Goal: Task Accomplishment & Management: Manage account settings

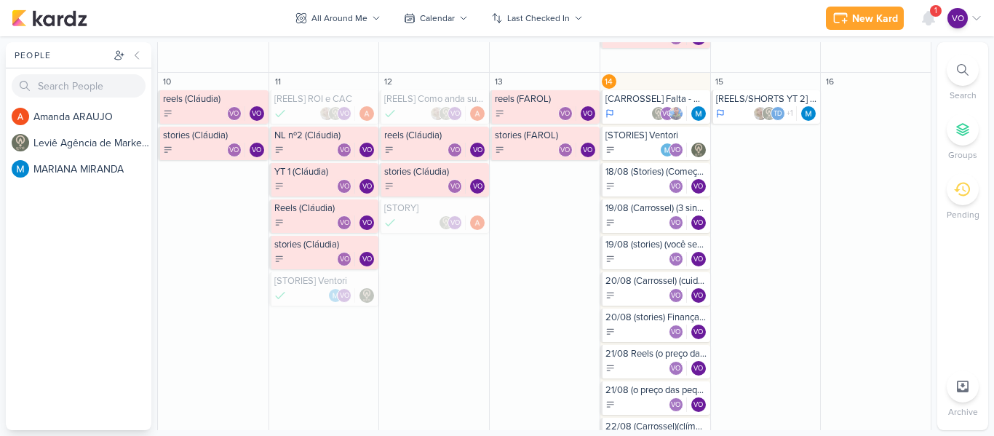
scroll to position [437, 0]
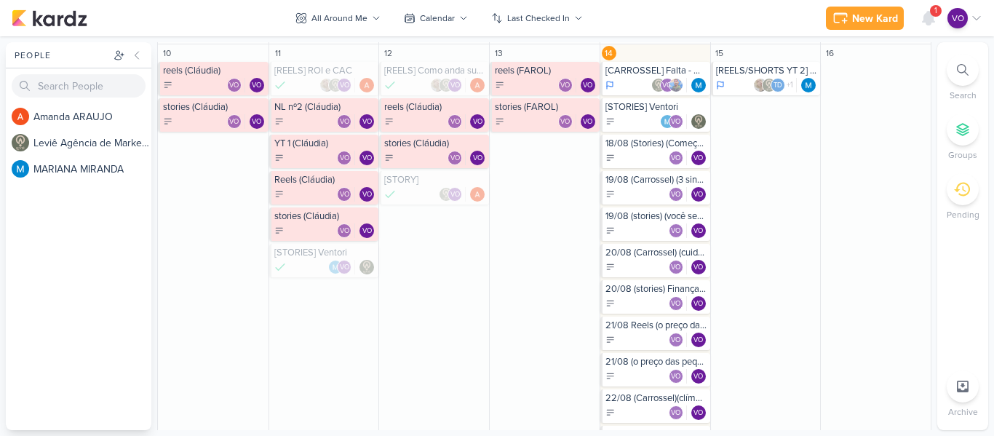
click at [653, 337] on div "VO VO" at bounding box center [656, 340] width 102 height 15
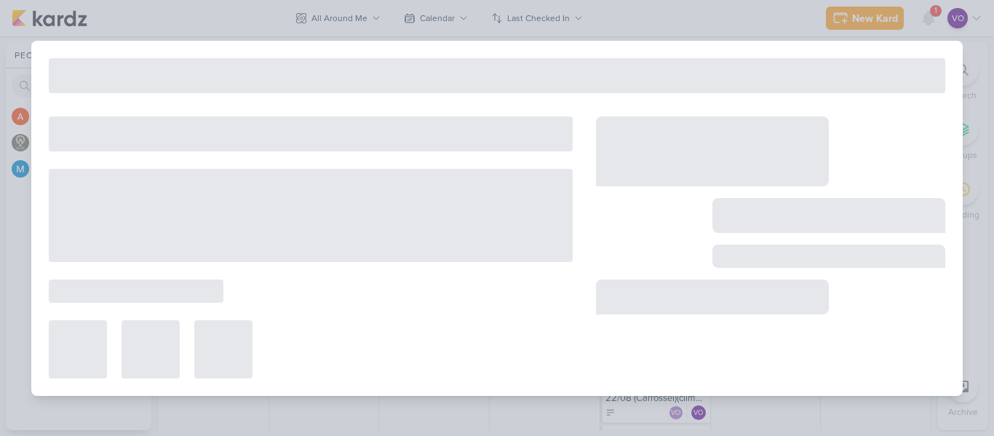
click at [651, 337] on div at bounding box center [770, 247] width 349 height 262
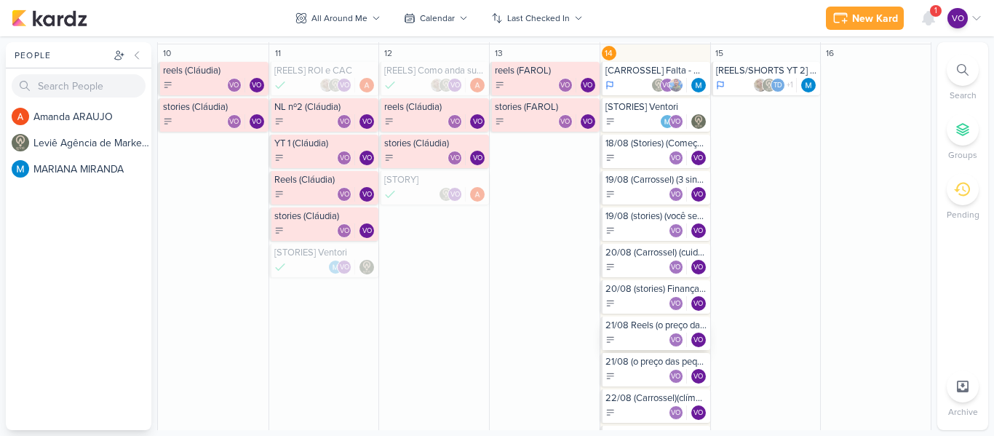
click at [647, 333] on div "VO VO" at bounding box center [656, 340] width 102 height 15
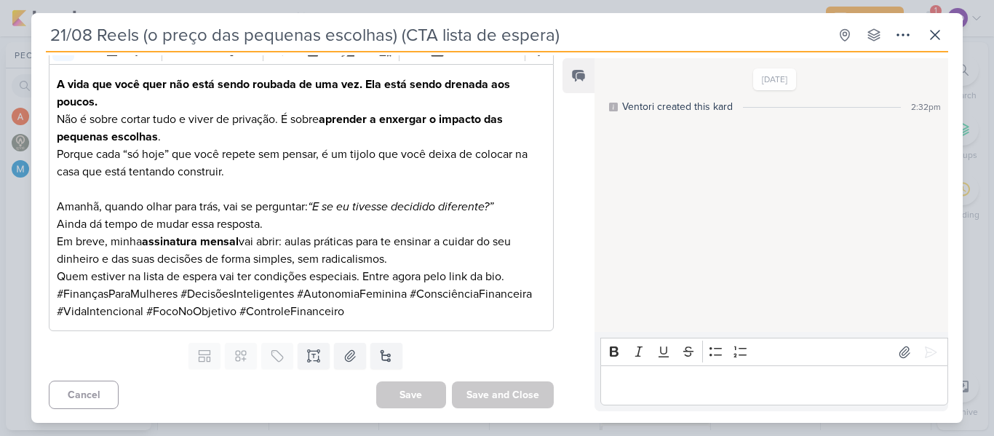
scroll to position [523, 0]
click at [310, 350] on icon at bounding box center [313, 350] width 7 height 0
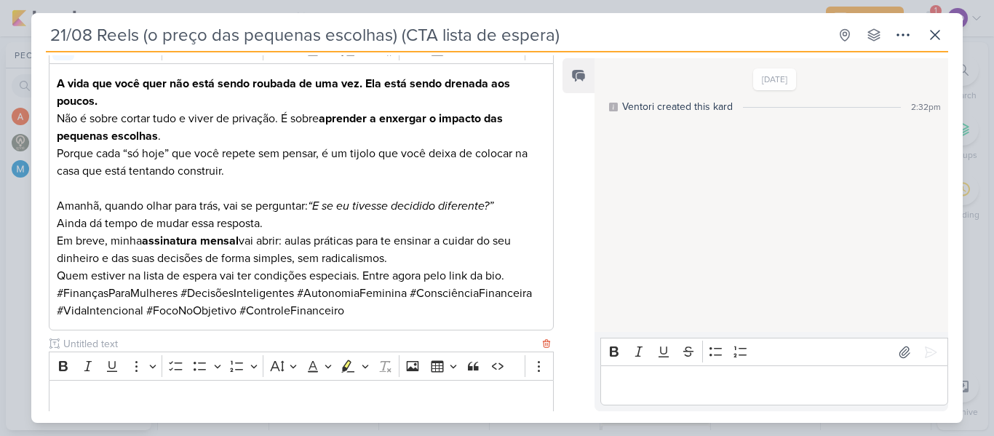
click at [117, 347] on input "text" at bounding box center [299, 343] width 479 height 15
type input "video para edição"
click at [172, 405] on p "Editor editing area: main" at bounding box center [301, 399] width 489 height 17
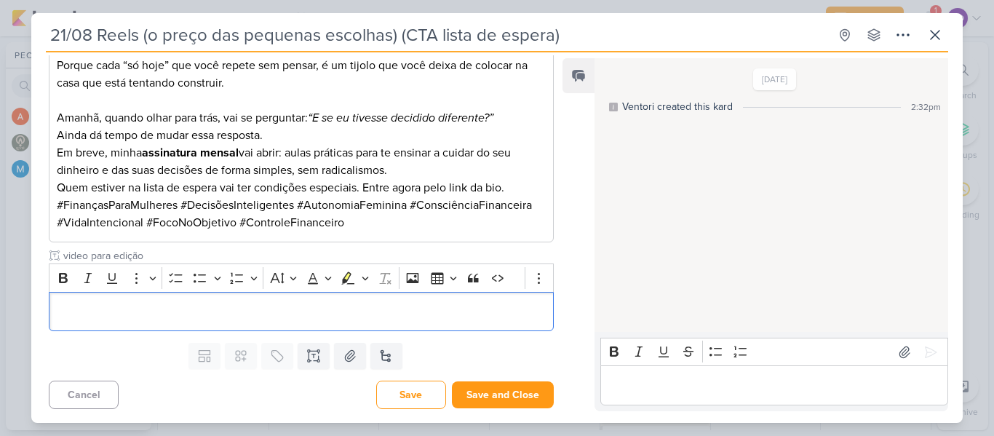
scroll to position [611, 0]
click at [378, 317] on p "Editor editing area: main" at bounding box center [301, 310] width 489 height 17
click at [82, 308] on p "Editor editing area: main" at bounding box center [301, 310] width 489 height 17
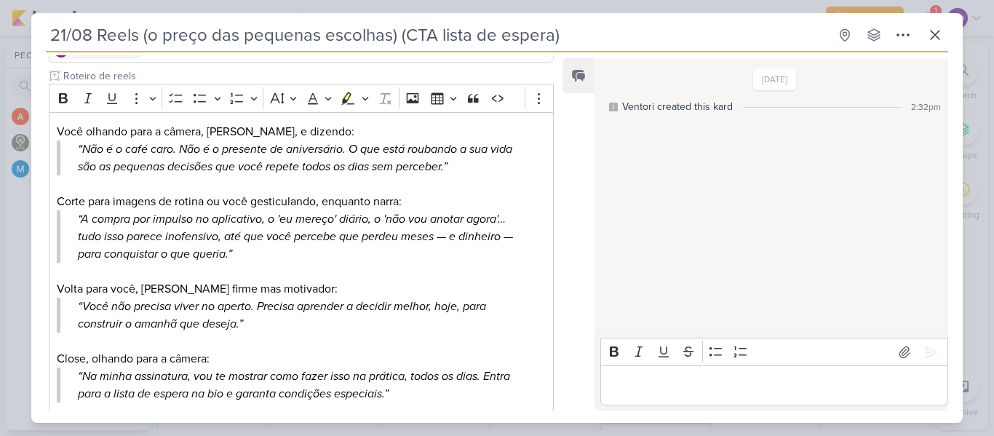
scroll to position [0, 0]
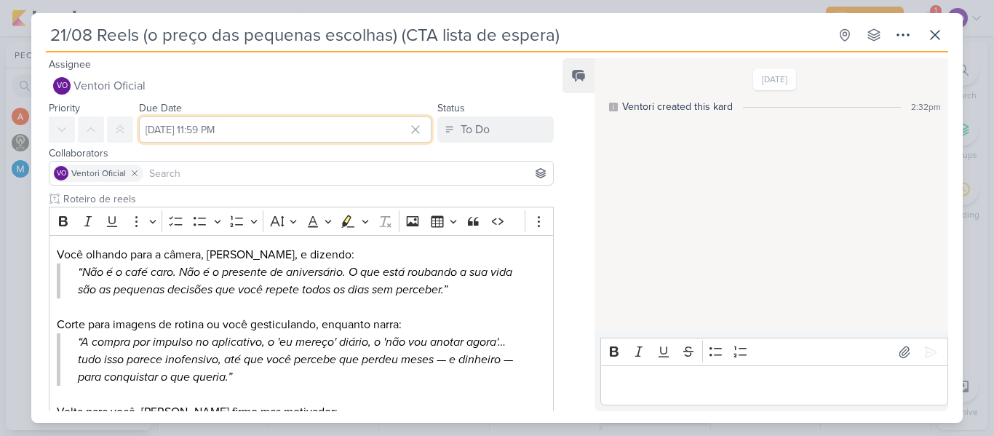
click at [280, 124] on input "[DATE] 11:59 PM" at bounding box center [285, 129] width 293 height 26
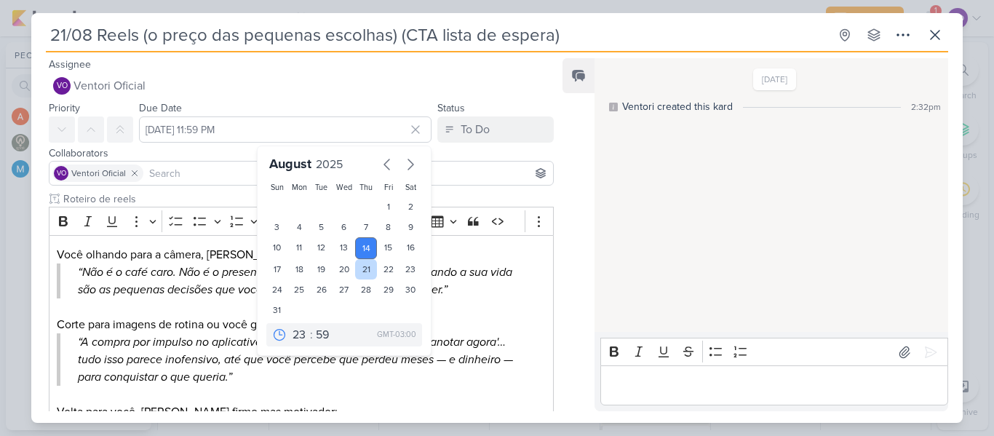
click at [355, 266] on div "21" at bounding box center [366, 269] width 23 height 20
type input "[DATE] 11:59 PM"
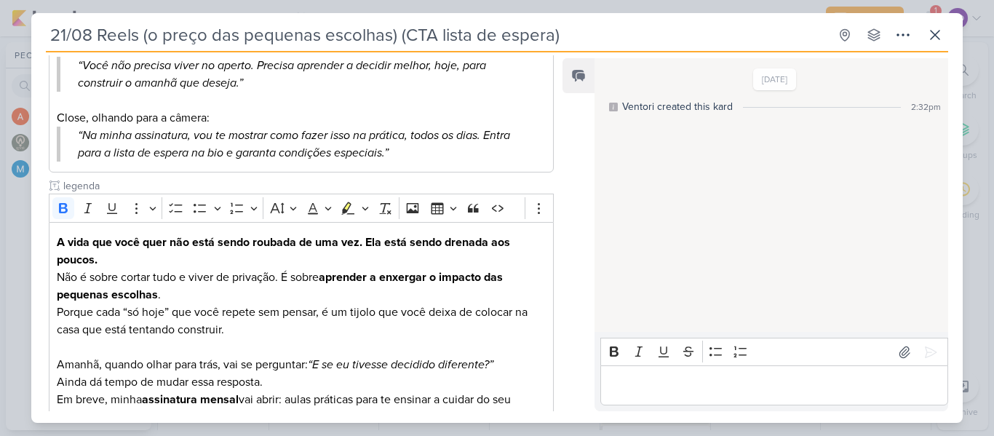
scroll to position [611, 0]
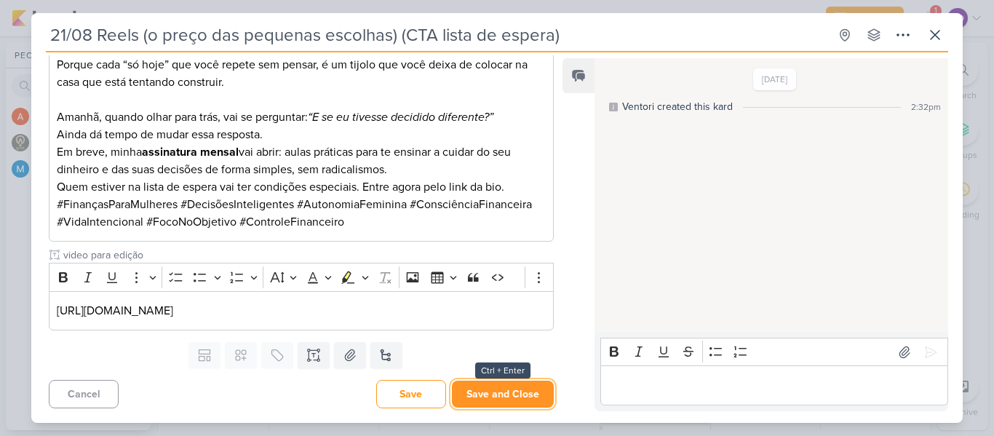
click at [493, 392] on button "Save and Close" at bounding box center [503, 394] width 102 height 27
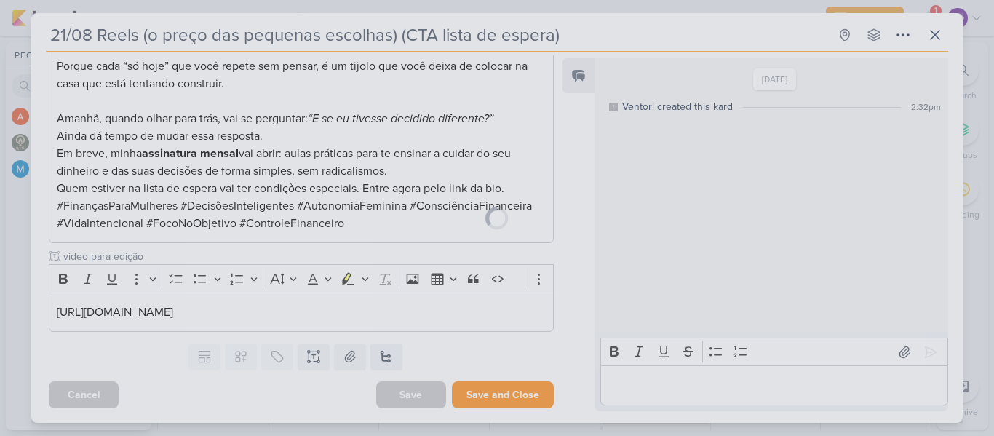
scroll to position [610, 0]
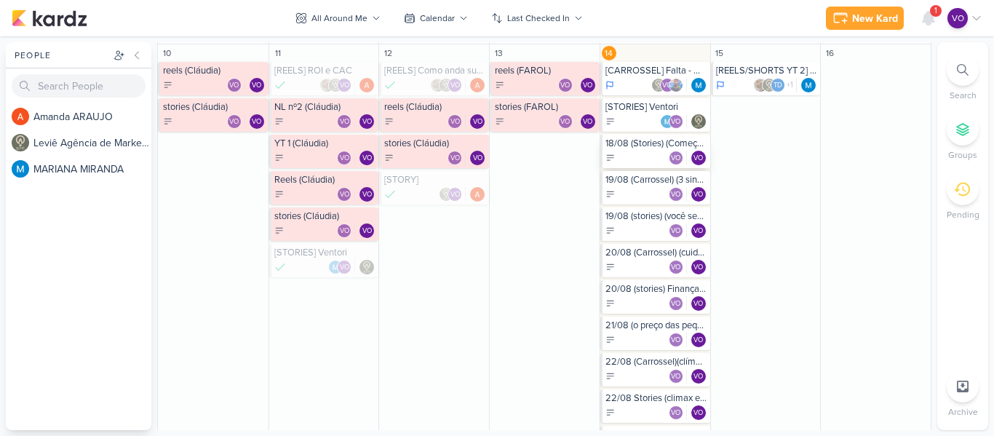
click at [639, 151] on div "VO VO" at bounding box center [656, 158] width 102 height 15
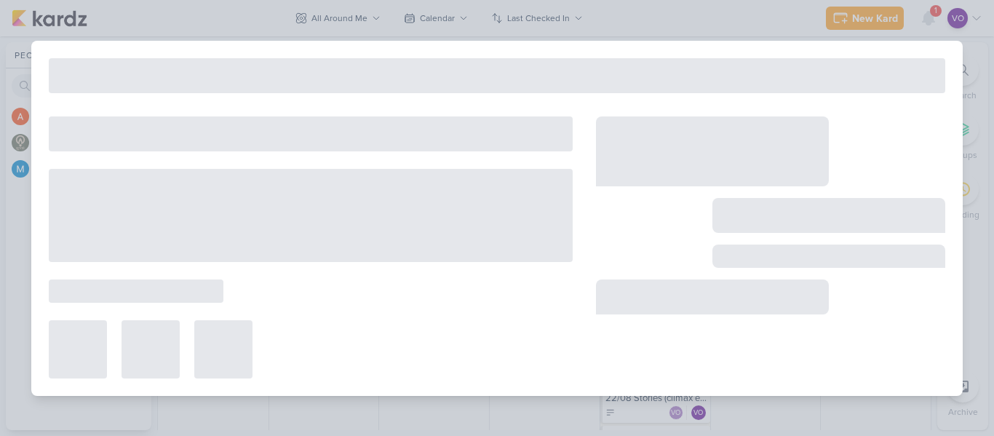
type input "18/08 (Stories) (Começar logo) (CTA compartilhar)"
type input "[DATE] 11:59 PM"
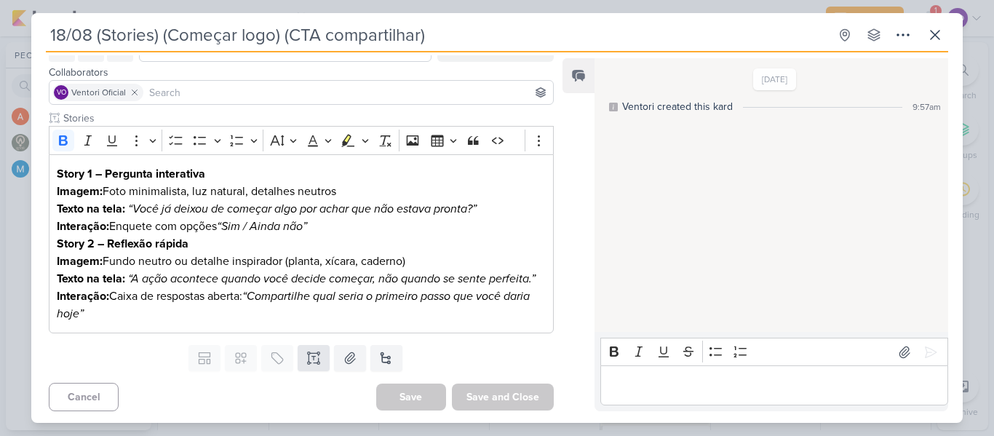
scroll to position [84, 0]
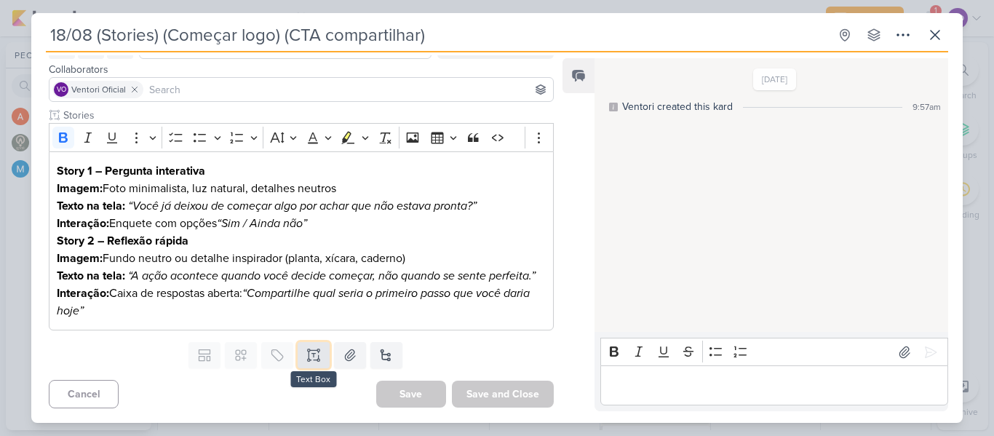
click at [314, 355] on icon at bounding box center [313, 355] width 15 height 15
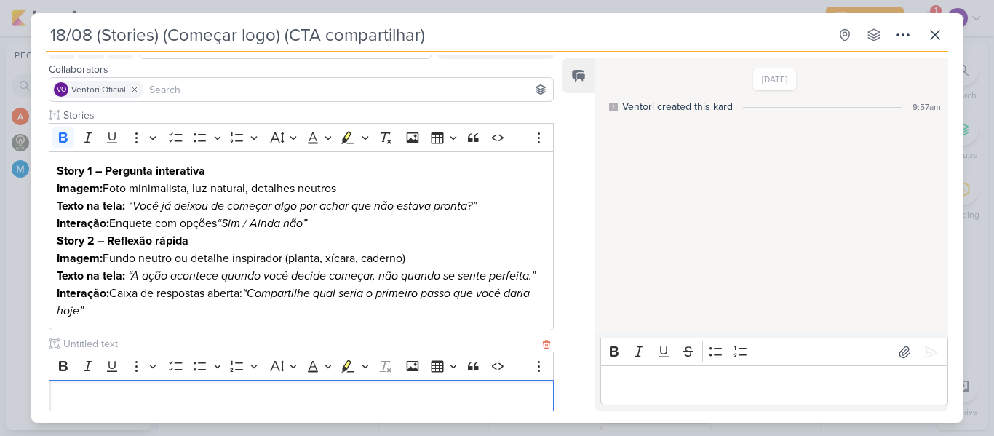
click at [111, 388] on div "Editor editing area: main" at bounding box center [301, 400] width 505 height 40
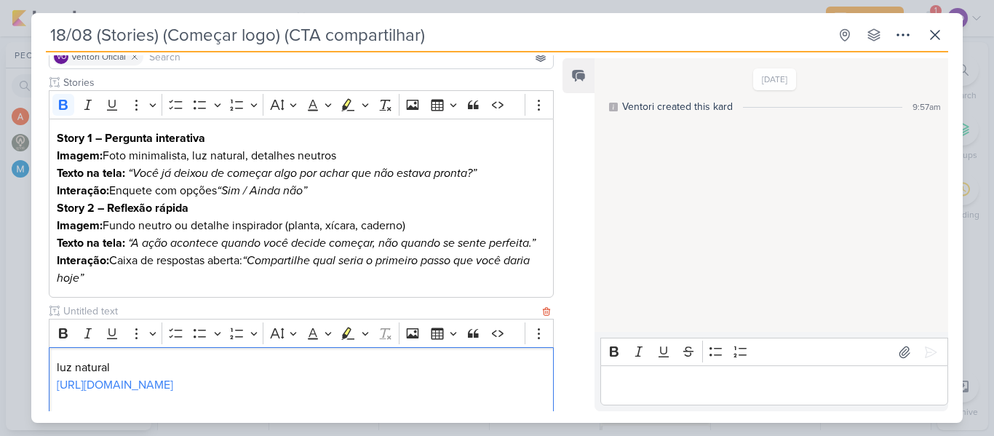
scroll to position [134, 0]
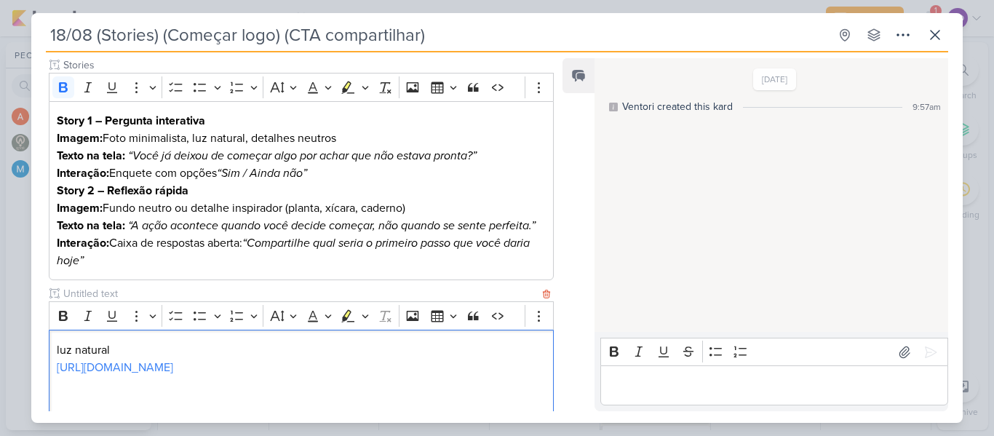
click at [92, 402] on p "Editor editing area: main" at bounding box center [301, 402] width 489 height 17
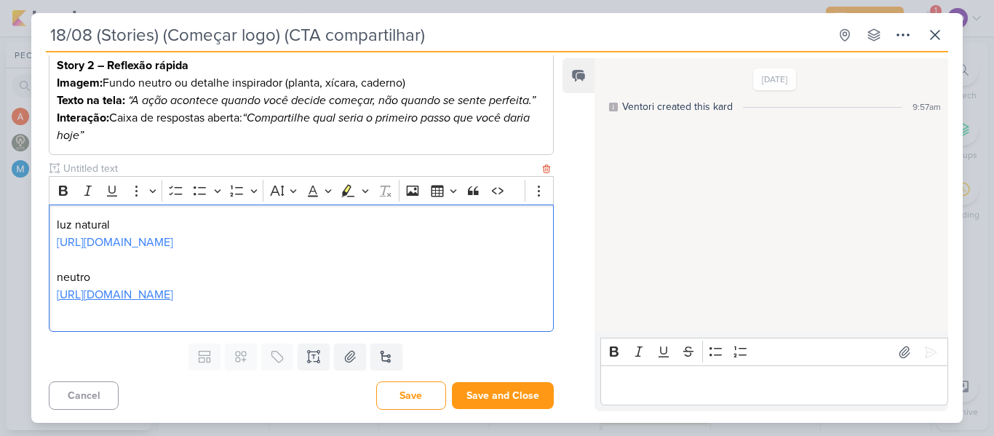
scroll to position [261, 0]
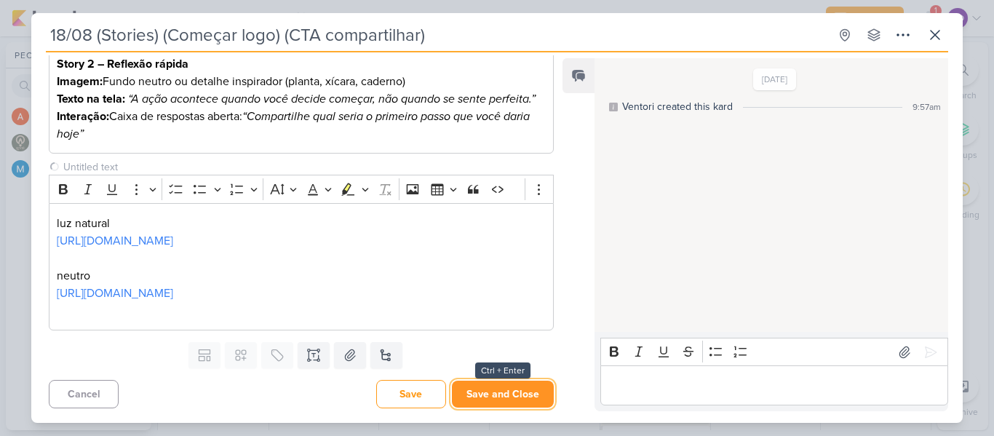
click at [485, 396] on button "Save and Close" at bounding box center [503, 394] width 102 height 27
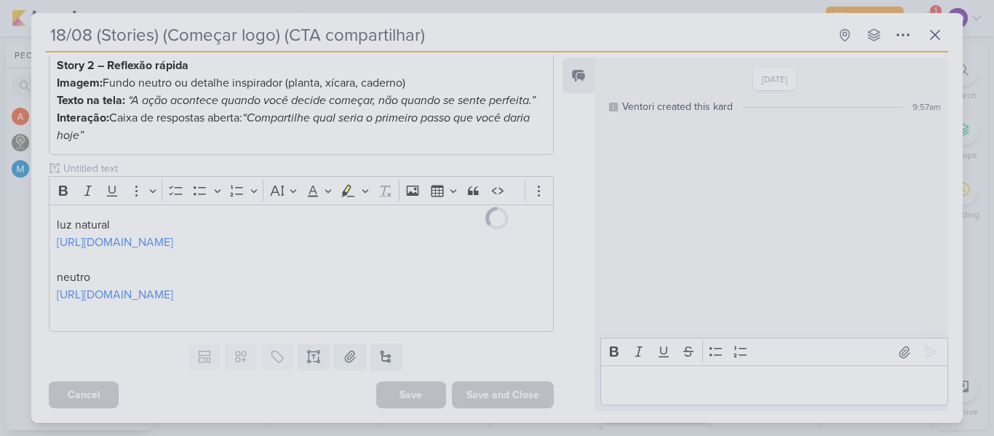
scroll to position [259, 0]
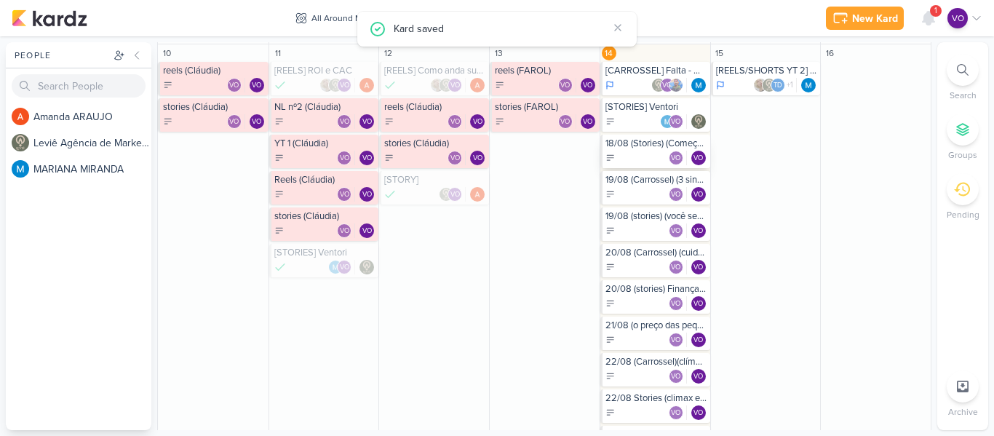
click at [633, 151] on div "VO VO" at bounding box center [656, 158] width 102 height 15
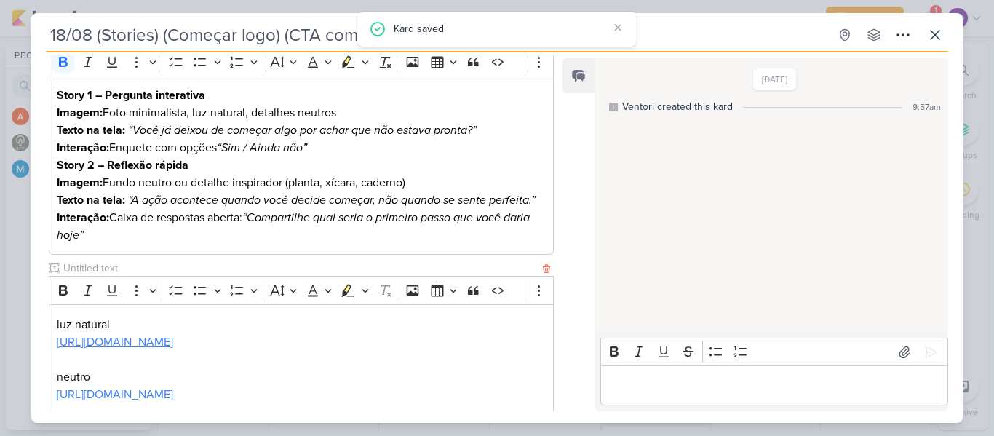
scroll to position [0, 0]
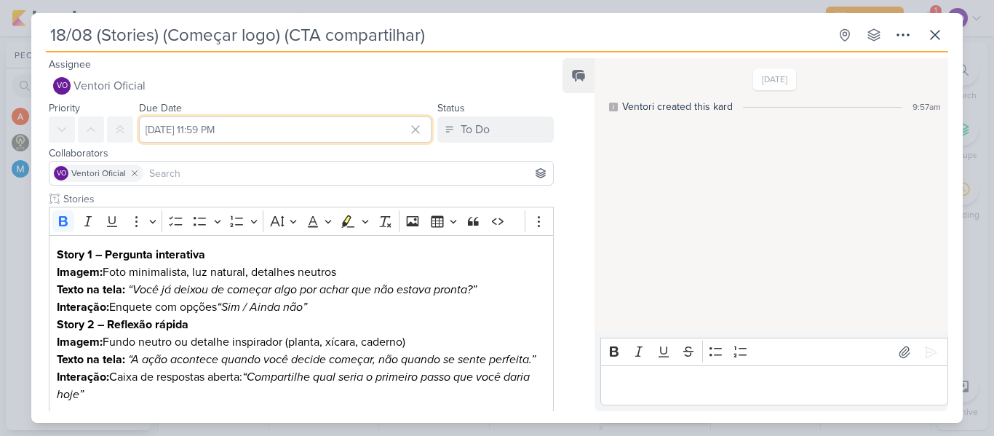
click at [282, 127] on input "[DATE] 11:59 PM" at bounding box center [285, 129] width 293 height 26
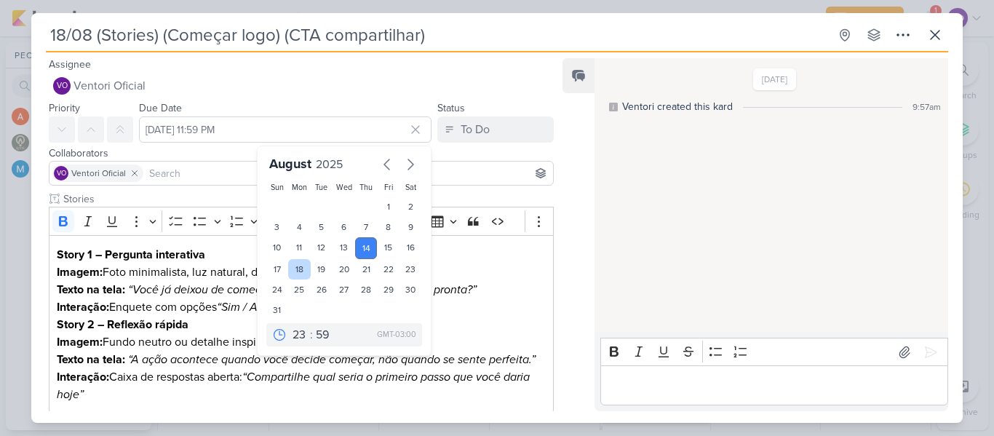
click at [293, 268] on div "18" at bounding box center [299, 269] width 23 height 20
type input "[DATE] 11:59 PM"
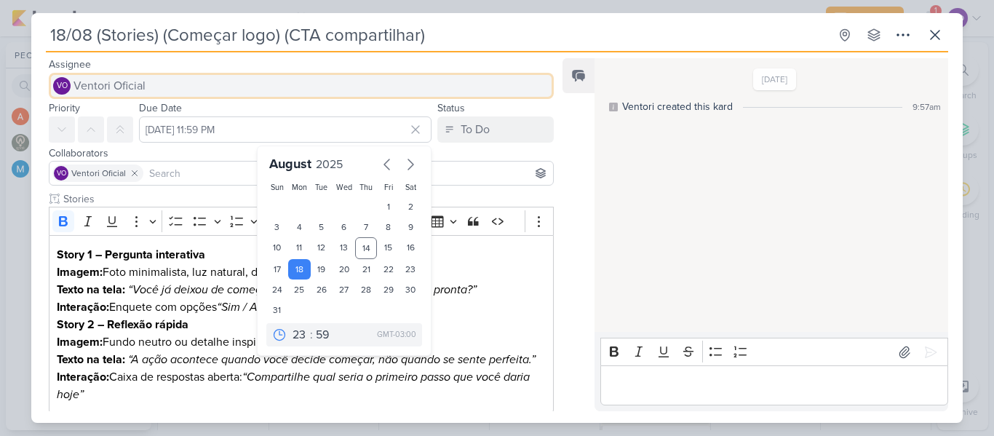
click at [450, 80] on button "VO Ventori Oficial" at bounding box center [301, 86] width 505 height 26
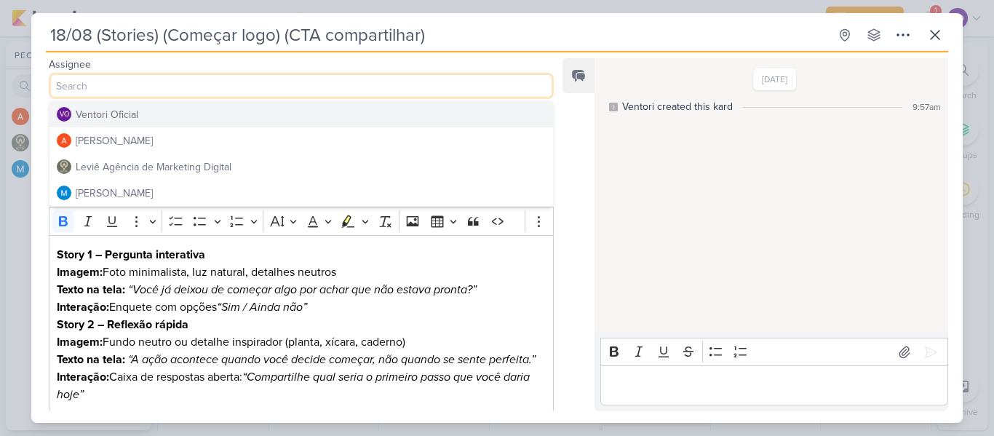
click at [500, 12] on div "18/08 (Stories) (Começar logo) (CTA compartilhar) Created by me" at bounding box center [497, 218] width 994 height 436
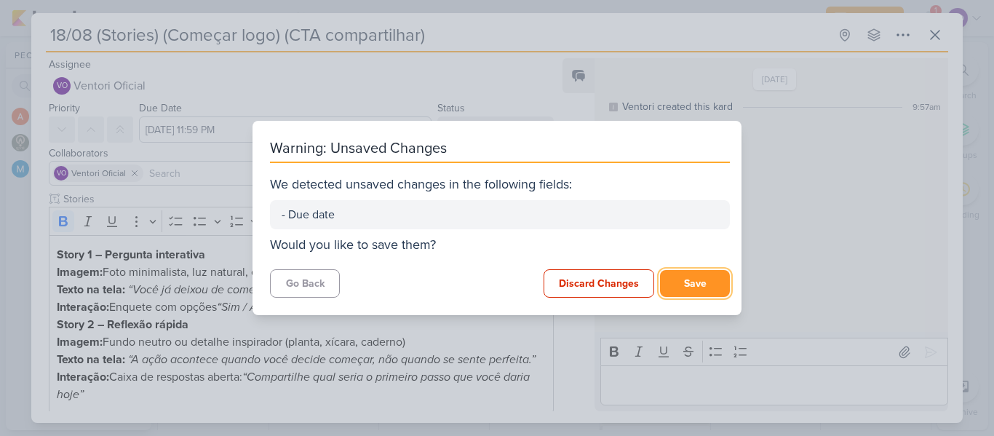
click at [679, 280] on button "Save" at bounding box center [695, 283] width 70 height 27
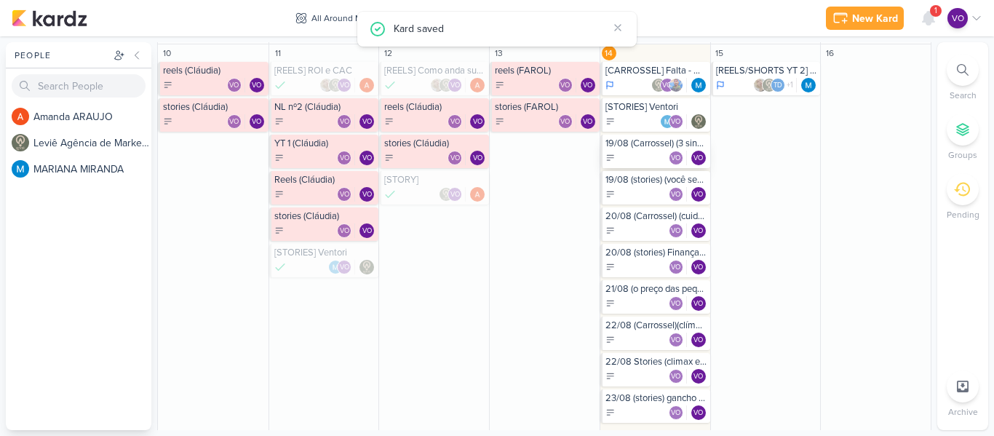
click at [613, 148] on div "19/08 (Carrossel) (3 sinais que sua vida pode estar estagnada) (CTA salvar e re…" at bounding box center [656, 144] width 102 height 12
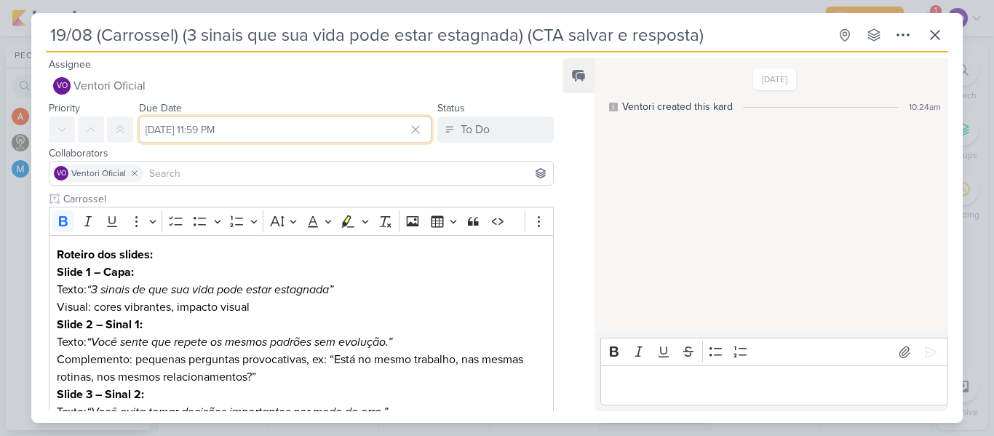
click at [338, 125] on input "[DATE] 11:59 PM" at bounding box center [285, 129] width 293 height 26
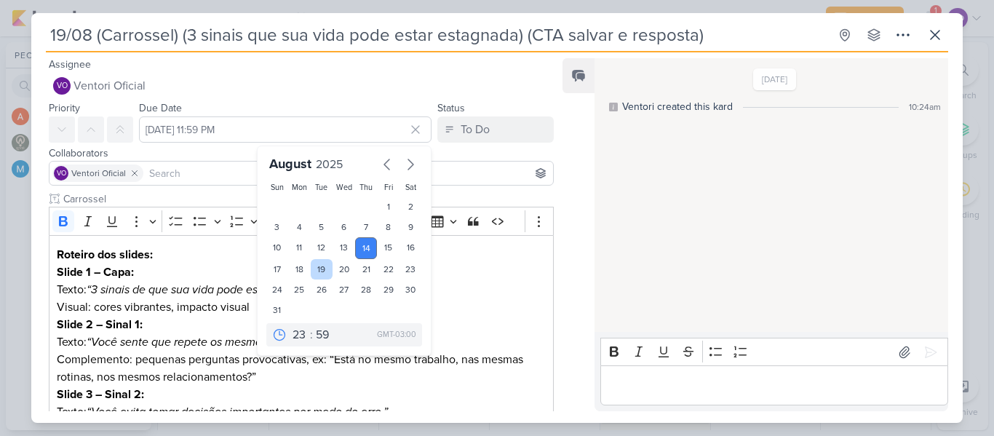
click at [311, 266] on div "19" at bounding box center [322, 269] width 23 height 20
type input "[DATE] 11:59 PM"
click at [935, 37] on icon at bounding box center [934, 34] width 17 height 17
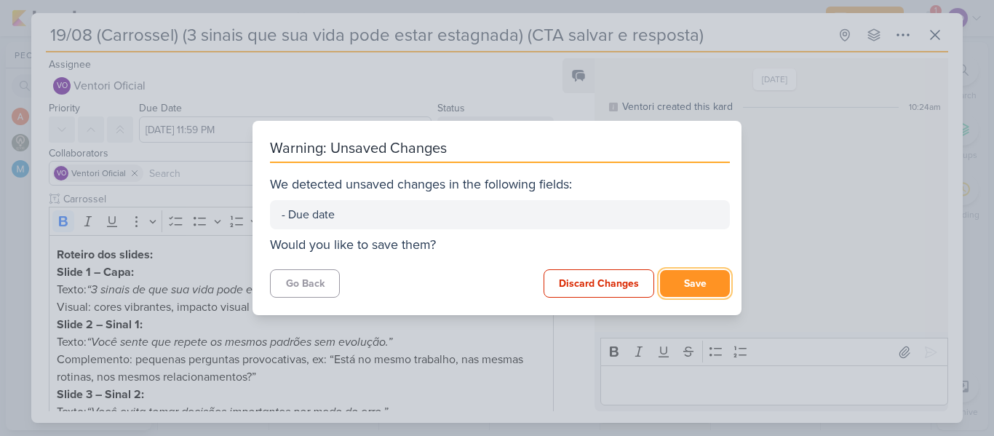
click at [685, 285] on button "Save" at bounding box center [695, 283] width 70 height 27
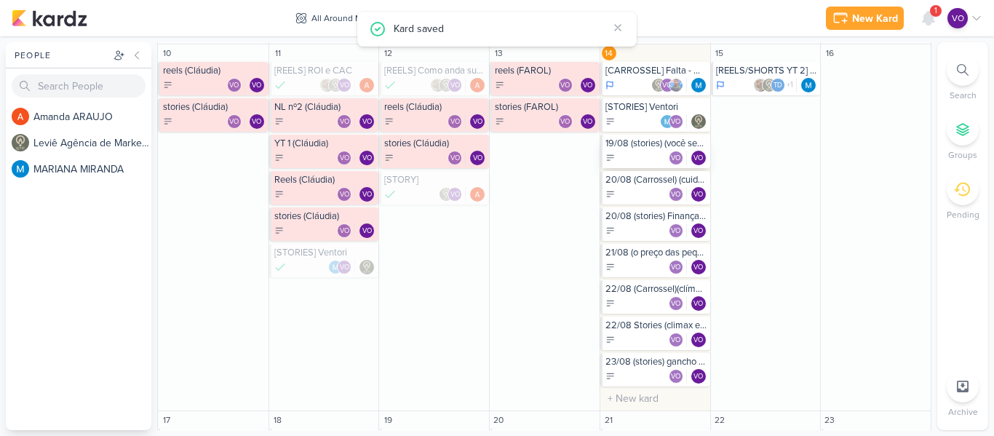
click at [630, 154] on div "VO VO" at bounding box center [656, 158] width 102 height 15
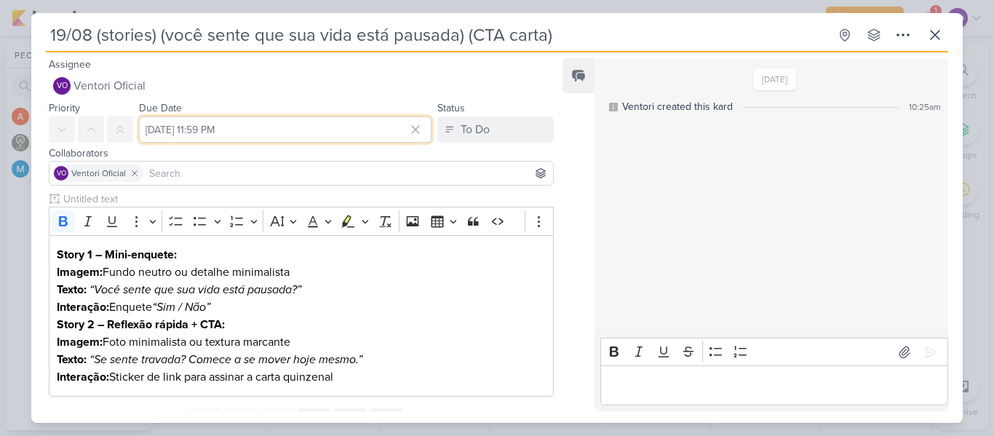
click at [306, 134] on input "[DATE] 11:59 PM" at bounding box center [285, 129] width 293 height 26
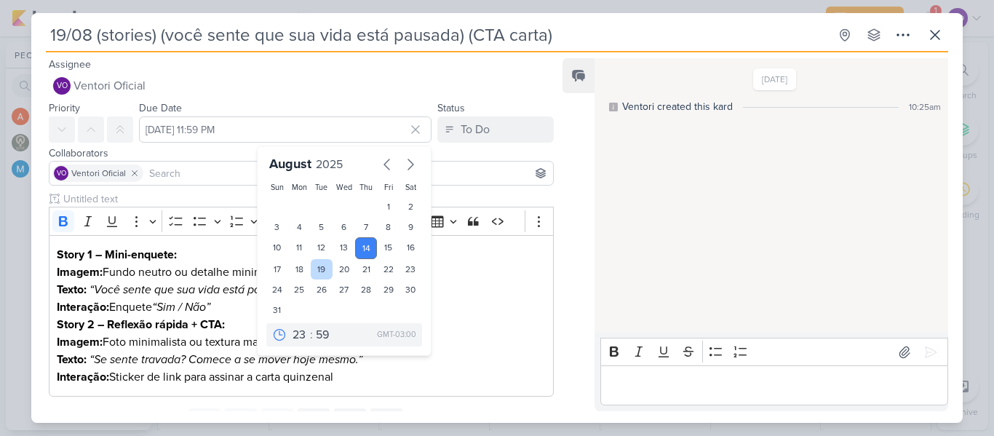
click at [311, 266] on div "19" at bounding box center [322, 269] width 23 height 20
type input "[DATE] 11:59 PM"
click at [929, 37] on icon at bounding box center [934, 34] width 17 height 17
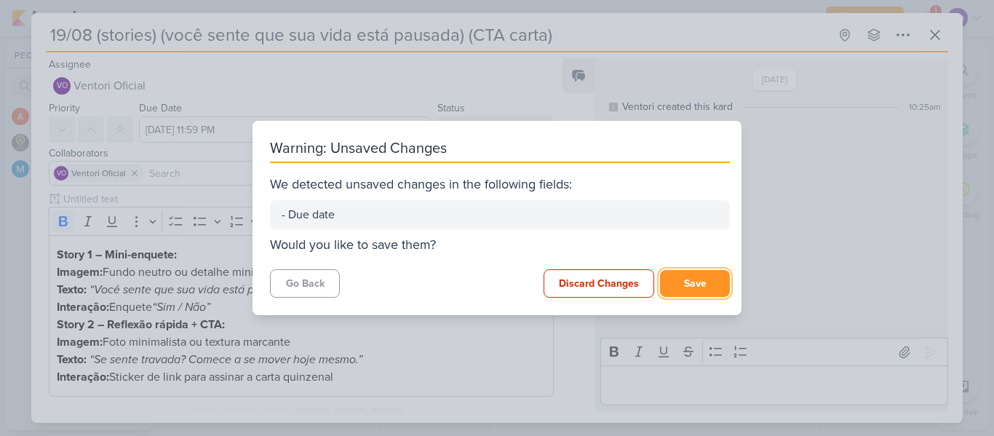
click at [670, 284] on button "Save" at bounding box center [695, 283] width 70 height 27
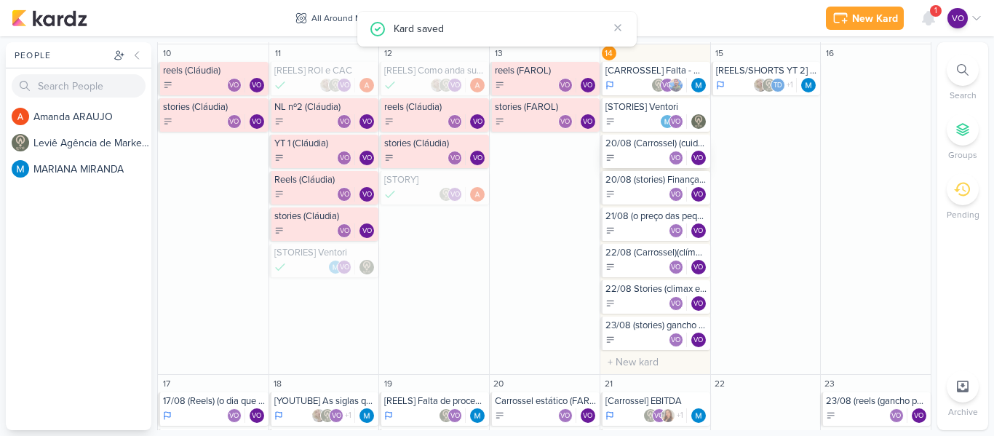
click at [640, 149] on div "20/08 (Carrossel) (cuidado com o próprio dinheiro) CTA lista de espera assinatu…" at bounding box center [655, 151] width 110 height 33
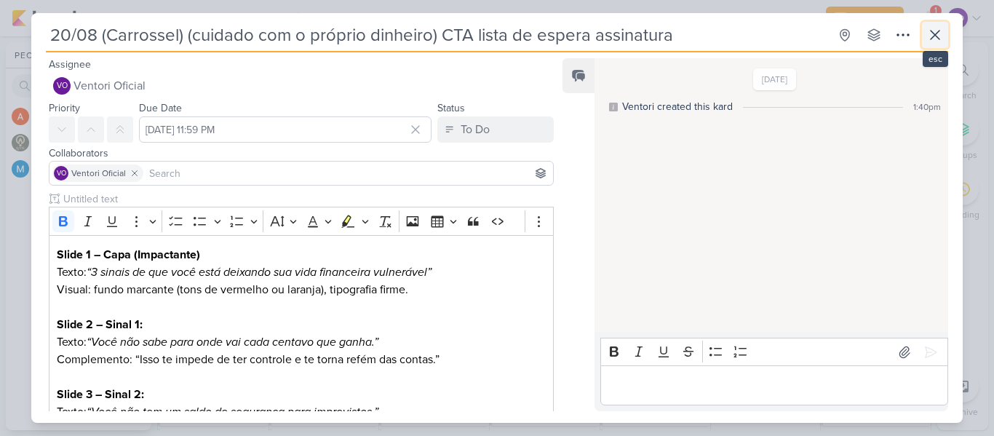
click at [935, 36] on icon at bounding box center [935, 35] width 9 height 9
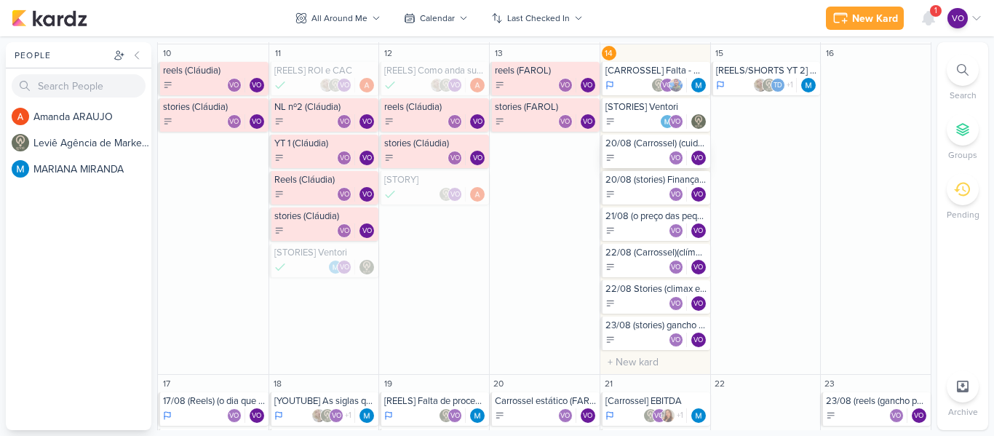
click at [625, 157] on div "VO VO" at bounding box center [656, 158] width 102 height 15
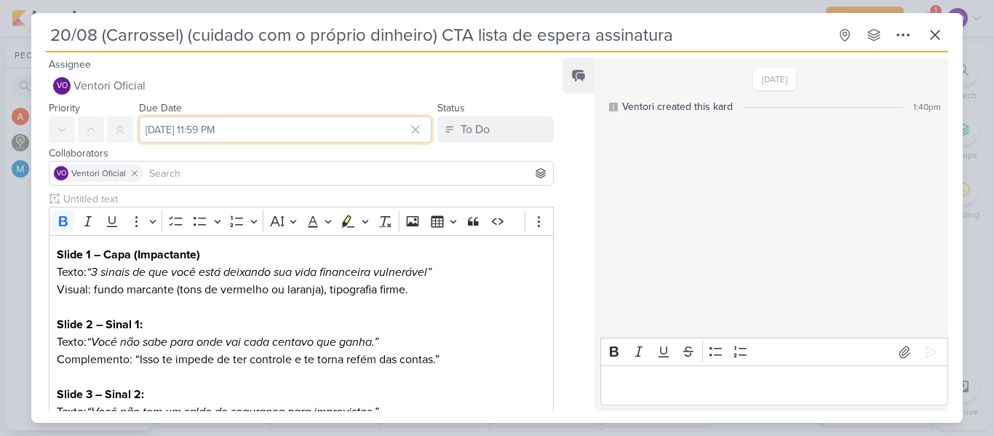
click at [339, 124] on input "[DATE] 11:59 PM" at bounding box center [285, 129] width 293 height 26
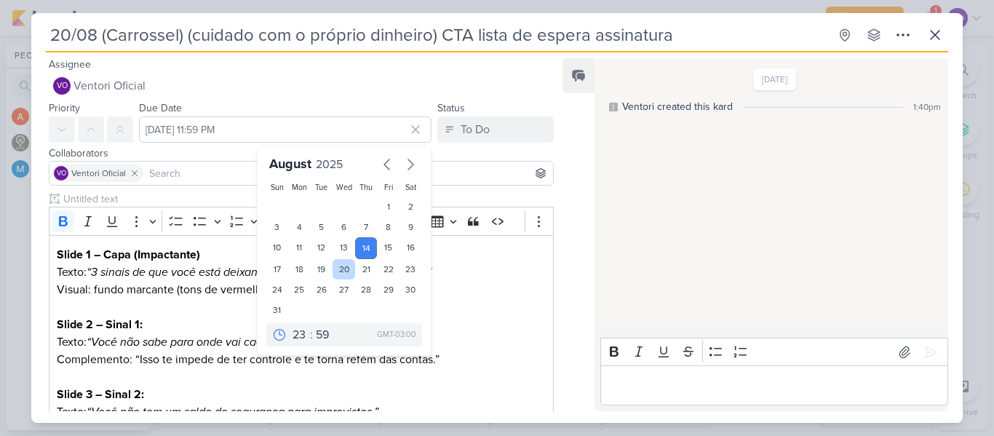
click at [342, 263] on div "20" at bounding box center [344, 269] width 23 height 20
type input "[DATE] 11:59 PM"
click at [935, 24] on button at bounding box center [935, 35] width 26 height 26
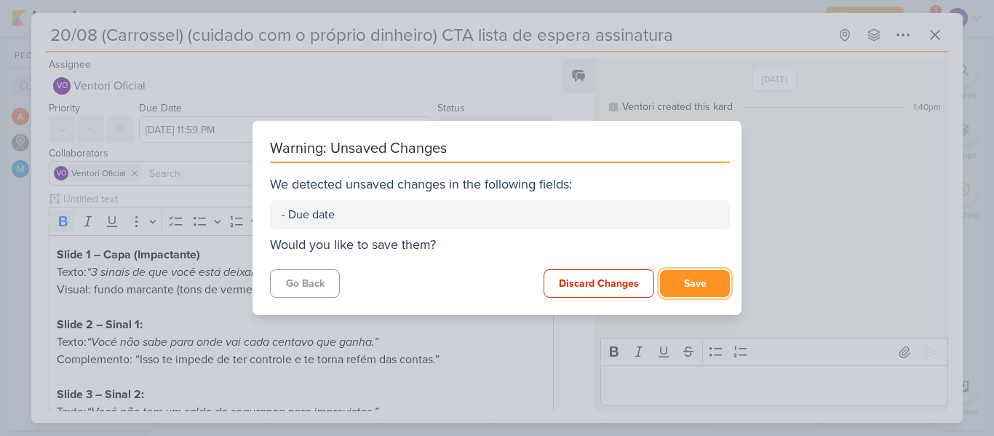
click at [691, 284] on button "Save" at bounding box center [695, 283] width 70 height 27
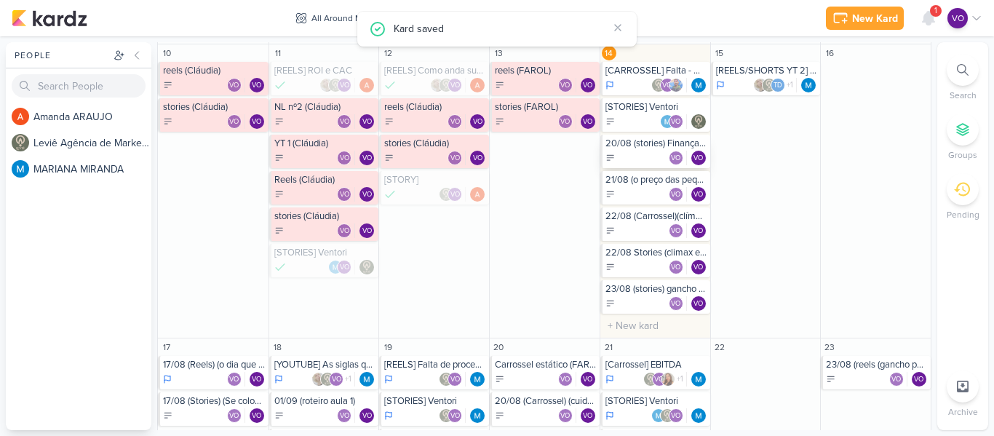
click at [624, 148] on div "20/08 (stories) Finanças (CTA lista de espera)" at bounding box center [656, 144] width 102 height 12
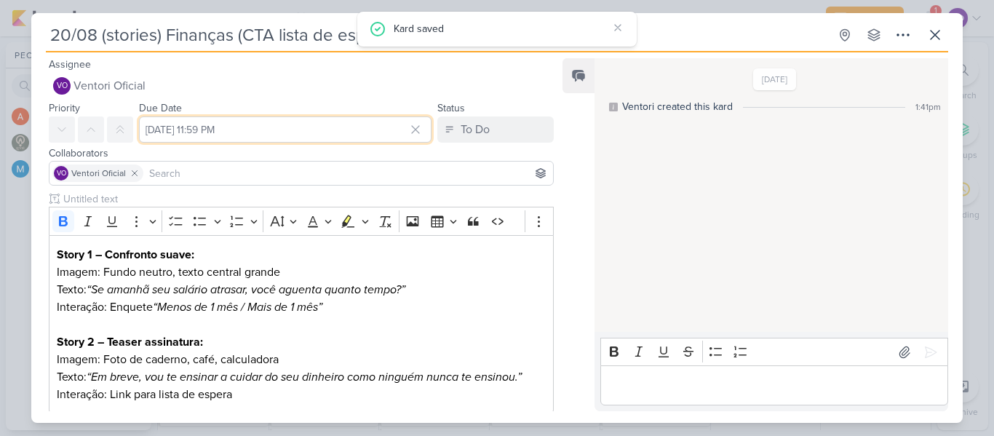
click at [384, 130] on input "[DATE] 11:59 PM" at bounding box center [285, 129] width 293 height 26
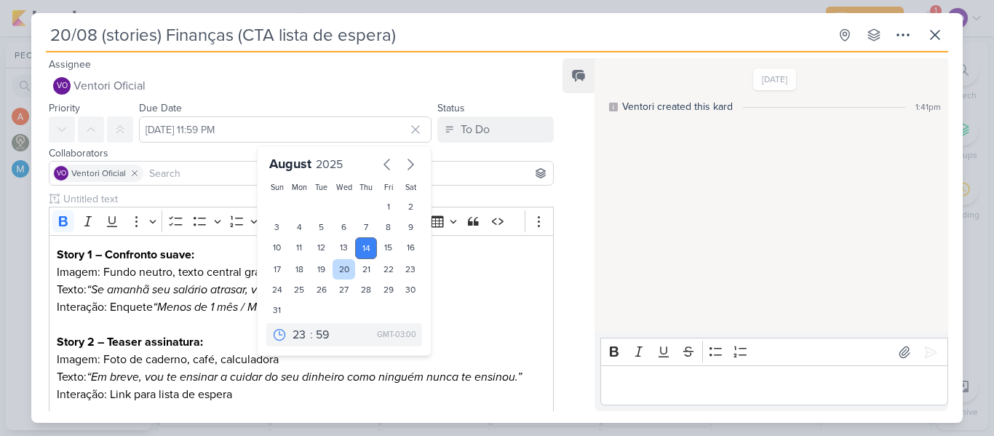
click at [333, 264] on div "20" at bounding box center [344, 269] width 23 height 20
type input "[DATE] 11:59 PM"
click at [932, 33] on icon at bounding box center [934, 34] width 17 height 17
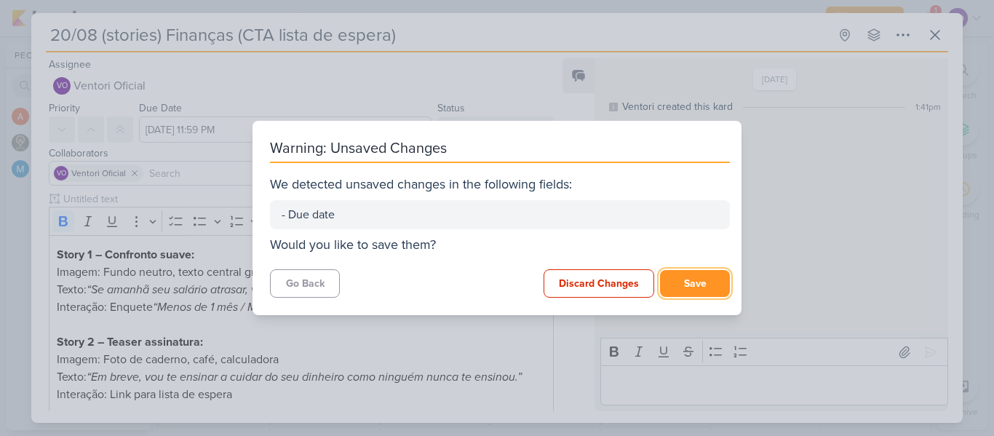
click at [675, 287] on button "Save" at bounding box center [695, 283] width 70 height 27
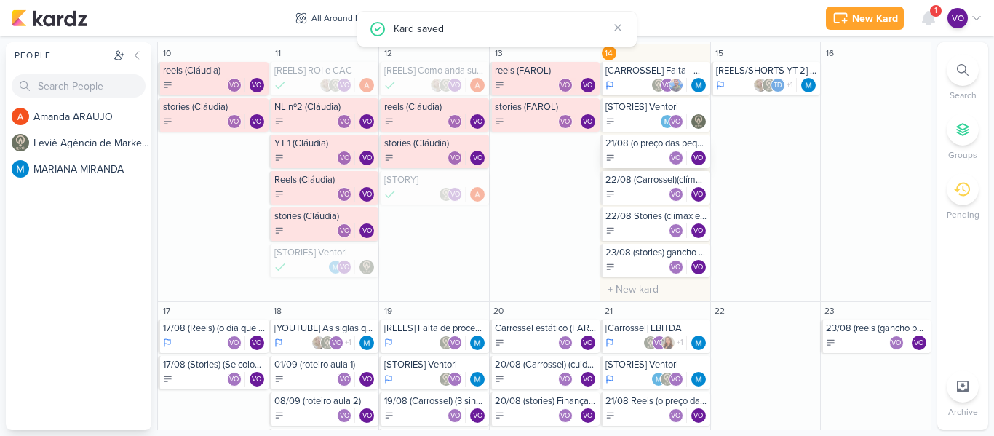
click at [627, 151] on div "VO VO" at bounding box center [656, 158] width 102 height 15
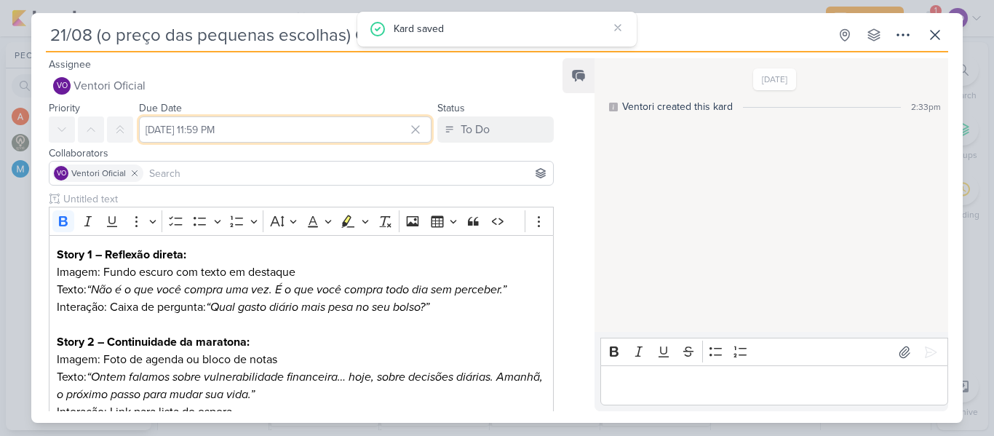
click at [304, 127] on input "[DATE] 11:59 PM" at bounding box center [285, 129] width 293 height 26
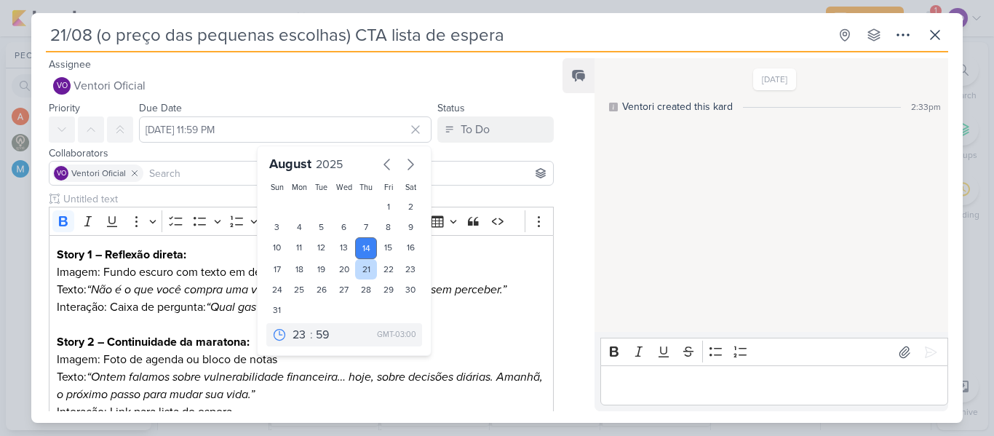
click at [360, 268] on div "21" at bounding box center [366, 269] width 23 height 20
type input "[DATE] 11:59 PM"
click at [930, 35] on icon at bounding box center [934, 34] width 17 height 17
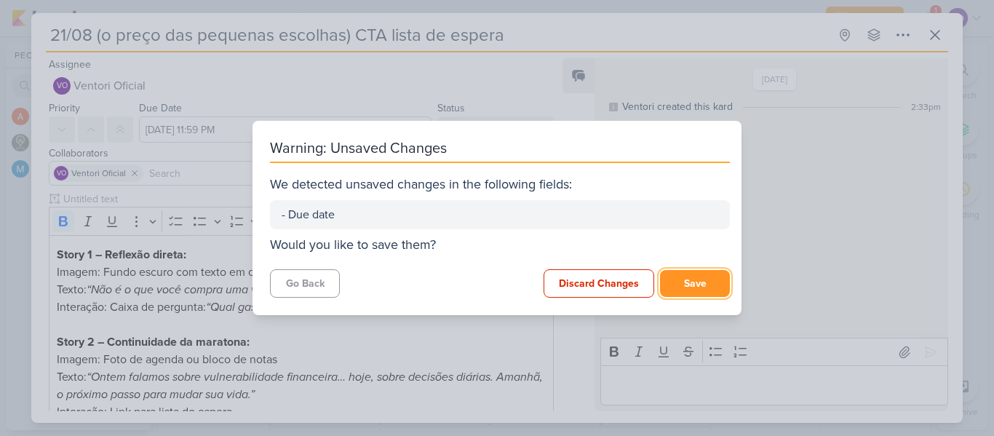
click at [688, 285] on button "Save" at bounding box center [695, 283] width 70 height 27
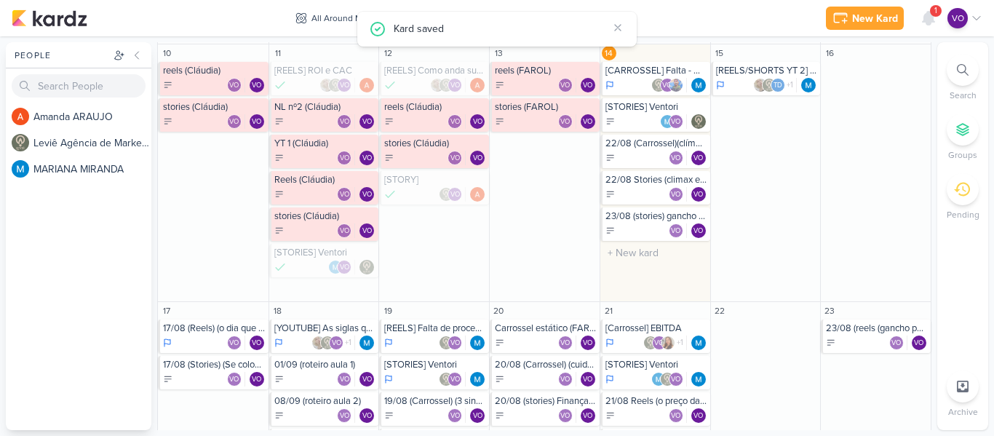
click at [630, 158] on div "VO VO" at bounding box center [656, 158] width 102 height 15
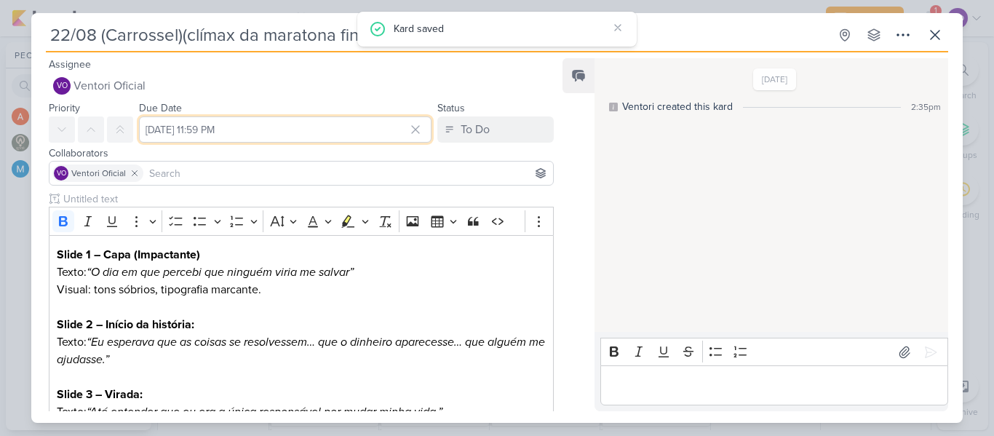
click at [319, 124] on input "[DATE] 11:59 PM" at bounding box center [285, 129] width 293 height 26
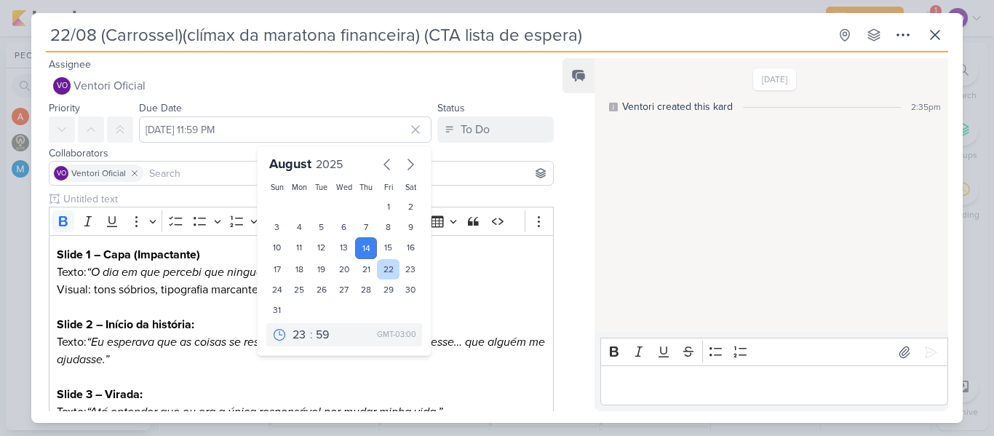
click at [382, 265] on div "22" at bounding box center [388, 269] width 23 height 20
type input "[DATE] 11:59 PM"
click at [934, 34] on icon at bounding box center [935, 35] width 9 height 9
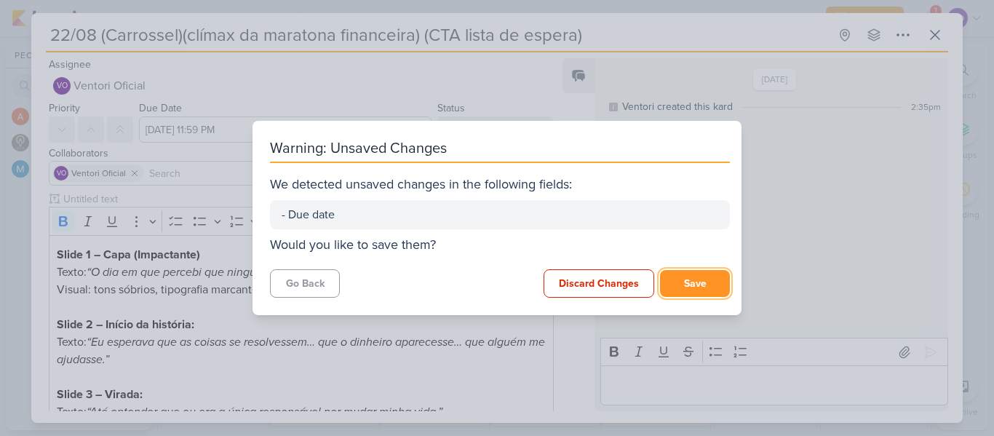
click at [672, 282] on button "Save" at bounding box center [695, 283] width 70 height 27
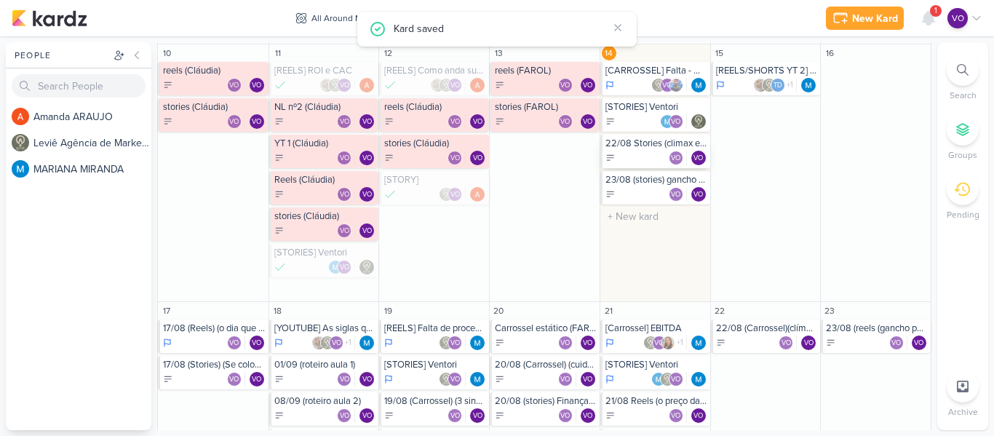
click at [629, 155] on div "VO VO" at bounding box center [656, 158] width 102 height 15
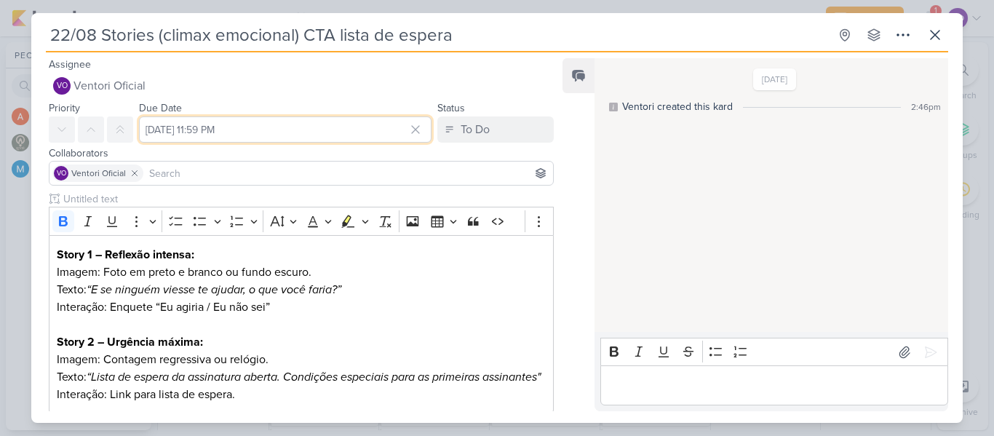
click at [385, 127] on input "[DATE] 11:59 PM" at bounding box center [285, 129] width 293 height 26
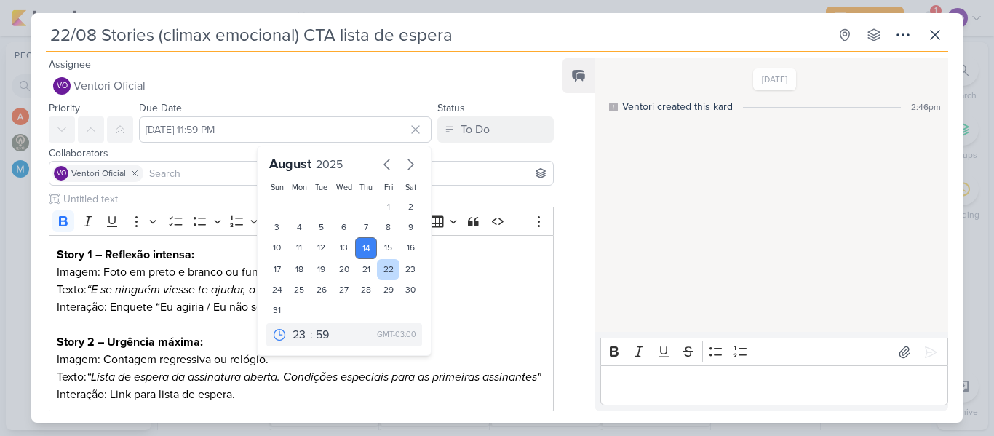
click at [384, 266] on div "22" at bounding box center [388, 269] width 23 height 20
type input "[DATE] 11:59 PM"
click at [930, 29] on icon at bounding box center [934, 34] width 17 height 17
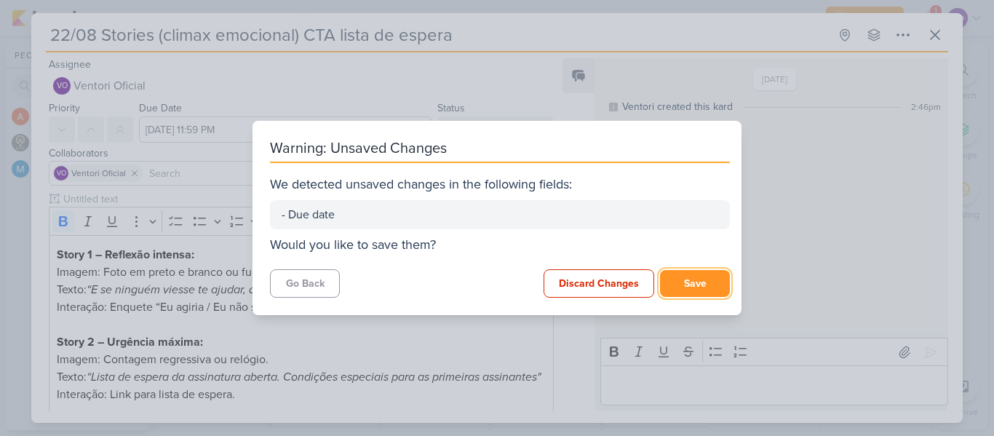
click at [677, 282] on button "Save" at bounding box center [695, 283] width 70 height 27
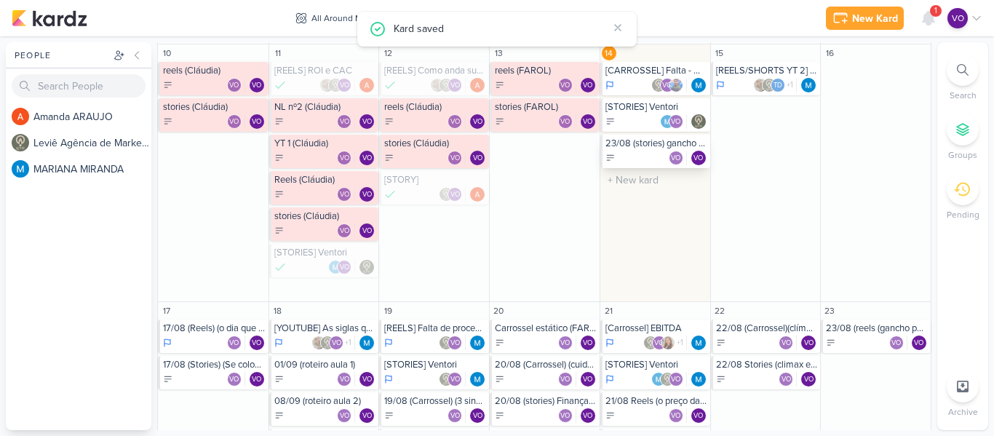
click at [640, 149] on div "23/08 (stories) gancho cuidados pessoais (CTA contagem regressiva) VO VO" at bounding box center [655, 151] width 110 height 33
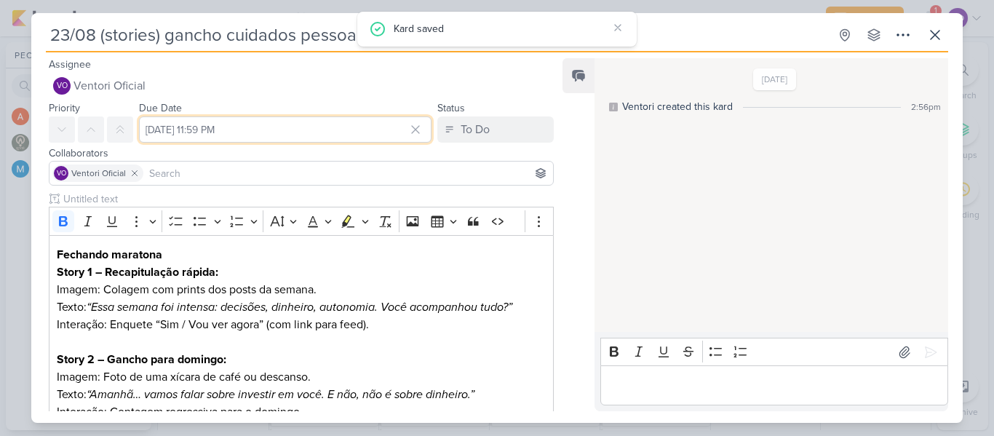
click at [317, 131] on input "[DATE] 11:59 PM" at bounding box center [285, 129] width 293 height 26
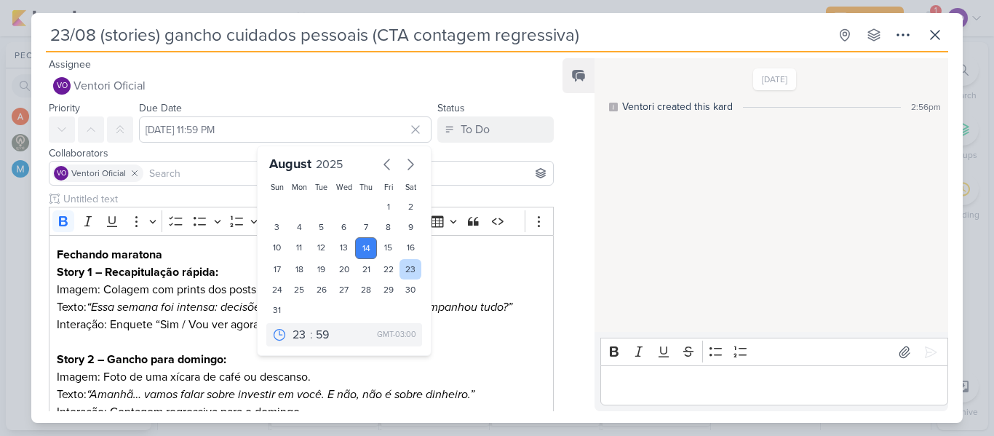
click at [408, 266] on div "23" at bounding box center [411, 269] width 23 height 20
type input "[DATE] 11:59 PM"
click at [929, 28] on icon at bounding box center [934, 34] width 17 height 17
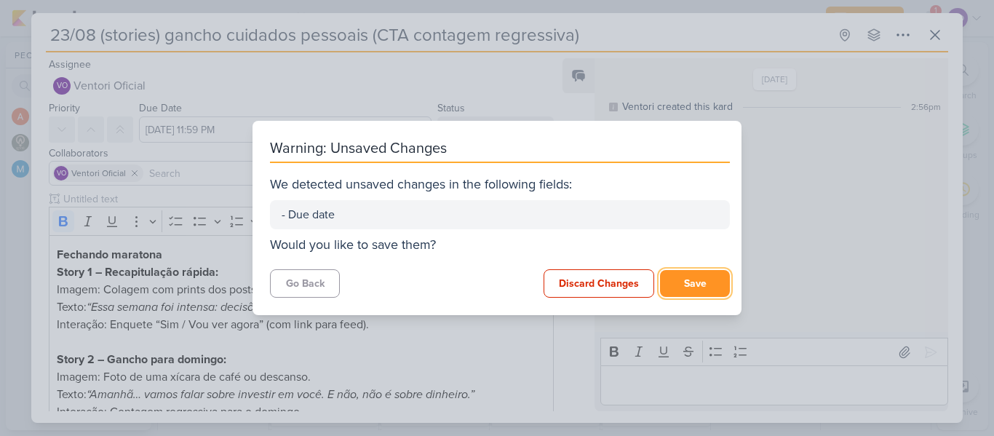
click at [696, 272] on button "Save" at bounding box center [695, 283] width 70 height 27
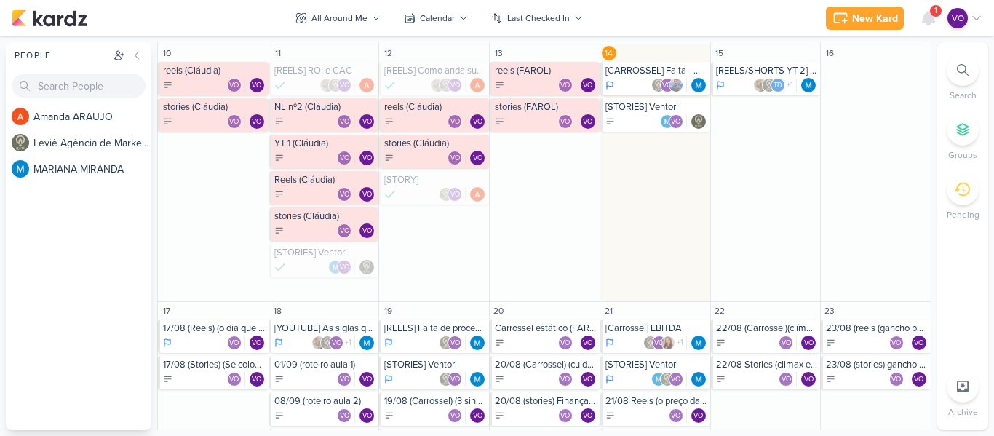
scroll to position [364, 0]
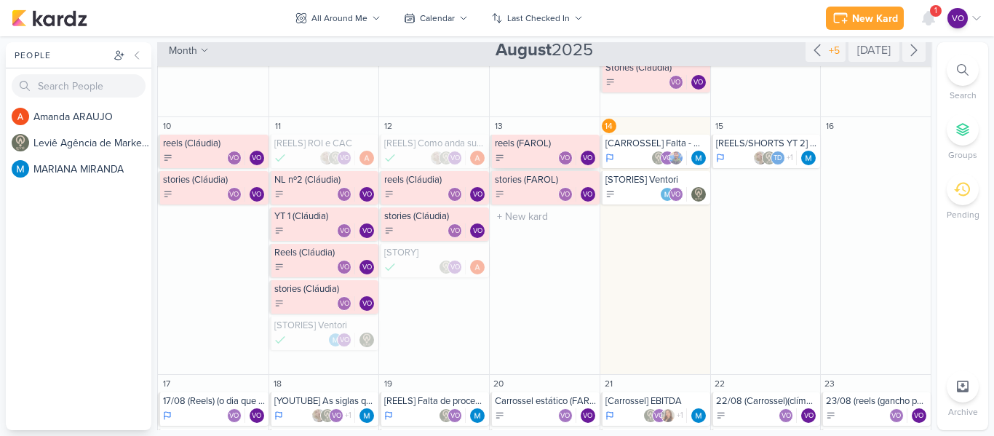
click at [533, 147] on div "reels (FAROL)" at bounding box center [546, 144] width 102 height 12
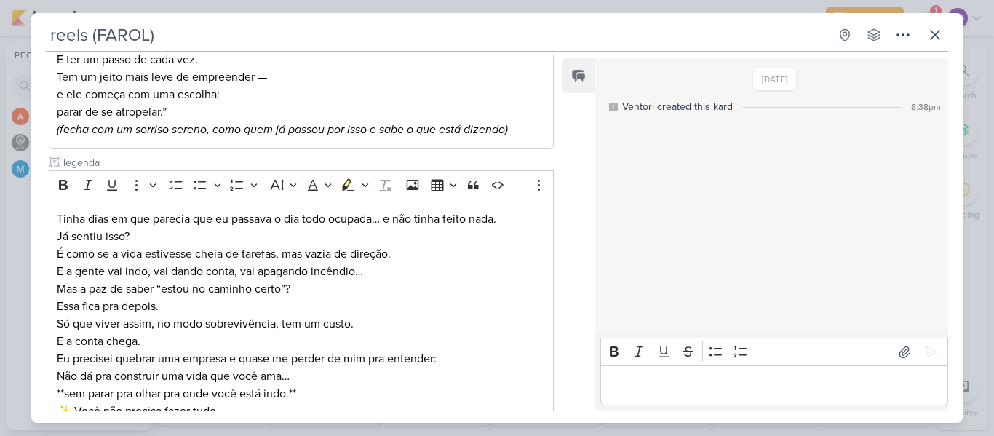
scroll to position [838, 0]
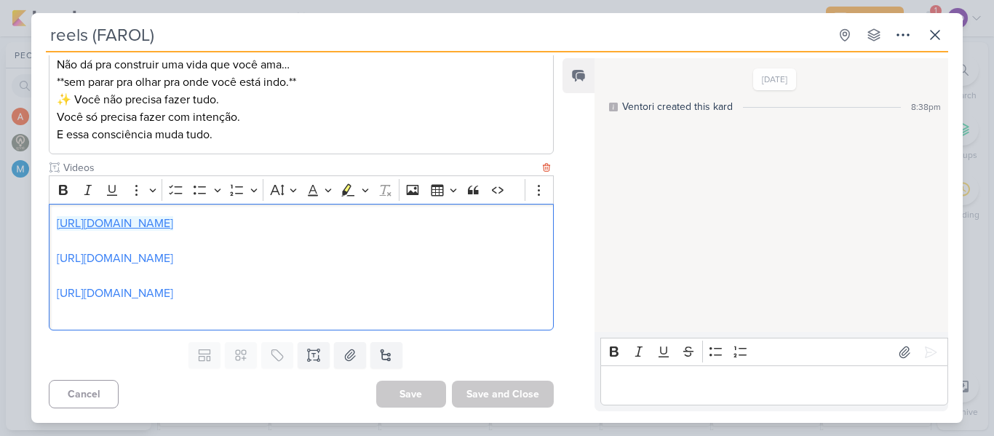
click at [173, 229] on link "[URL][DOMAIN_NAME]" at bounding box center [115, 223] width 116 height 15
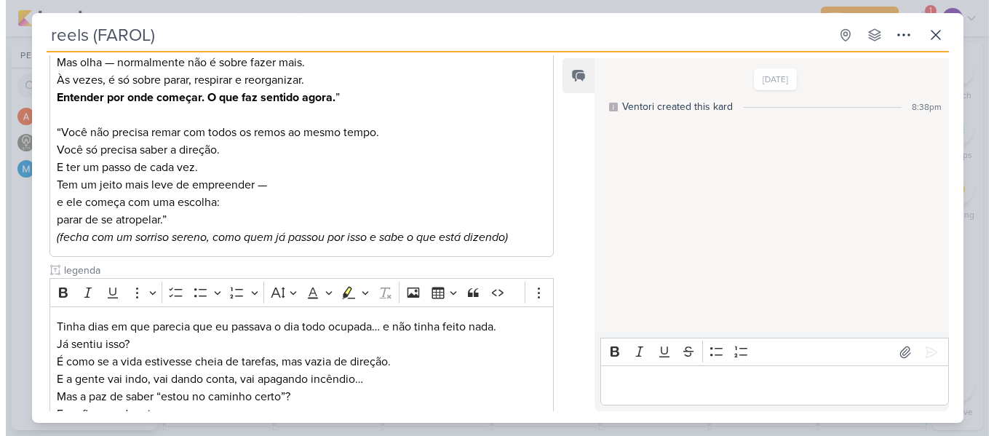
scroll to position [0, 0]
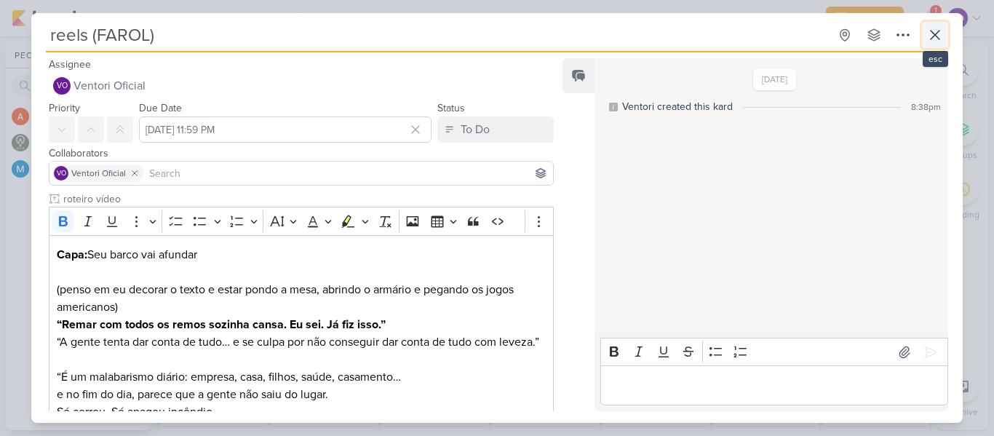
click at [930, 41] on icon at bounding box center [934, 34] width 17 height 17
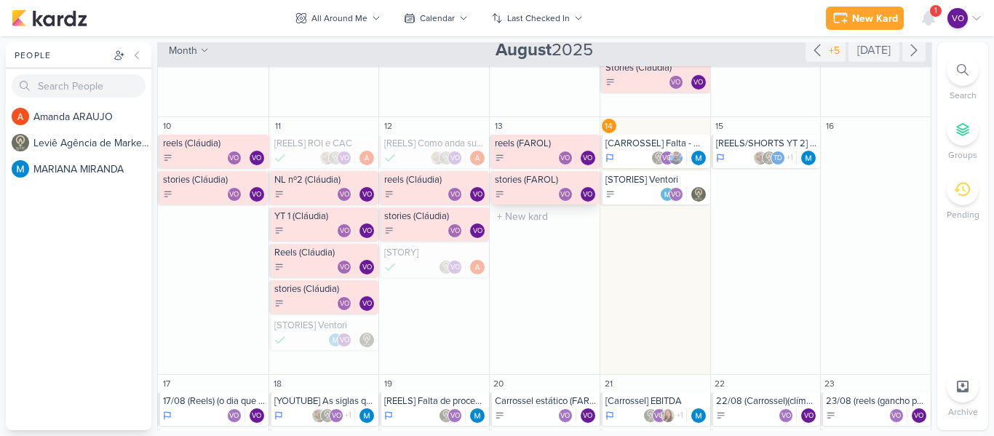
click at [524, 184] on div "stories (FAROL)" at bounding box center [546, 180] width 102 height 12
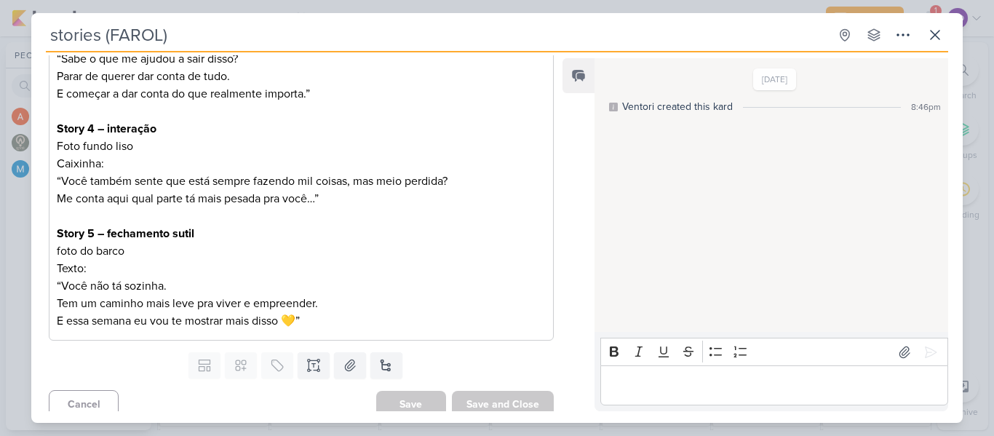
scroll to position [520, 0]
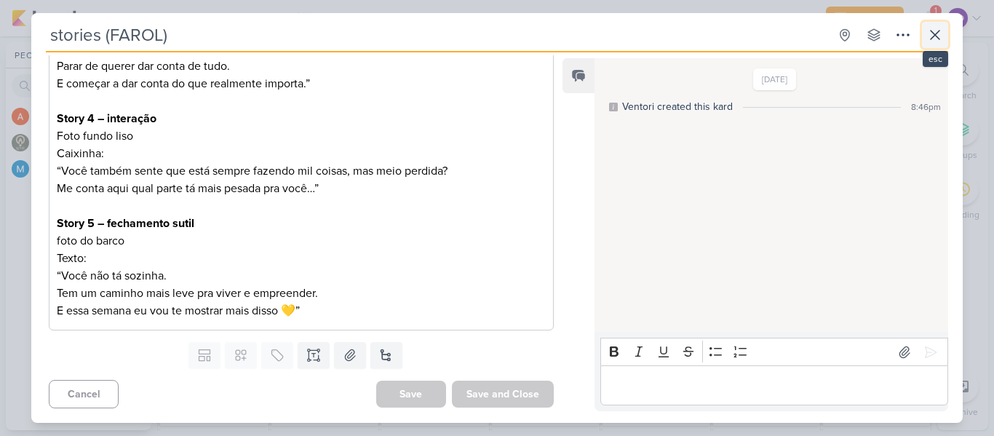
click at [936, 33] on icon at bounding box center [935, 35] width 9 height 9
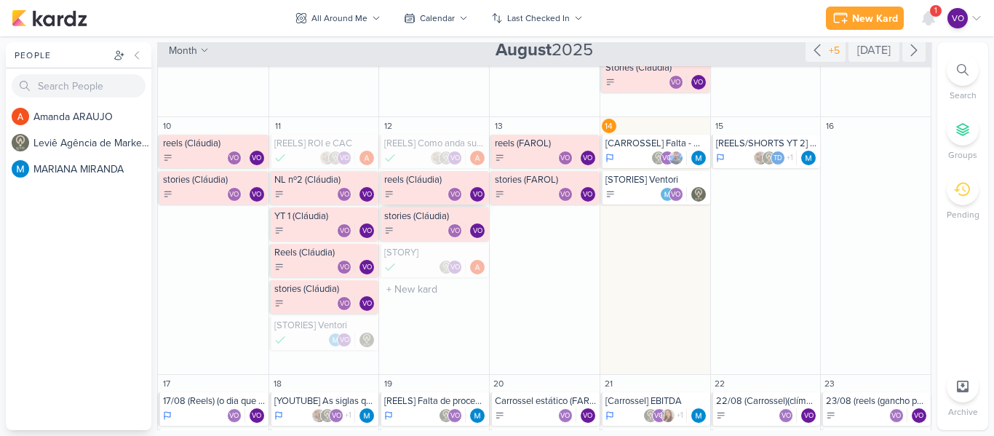
click at [419, 183] on div "reels (Cláudia)" at bounding box center [435, 180] width 102 height 12
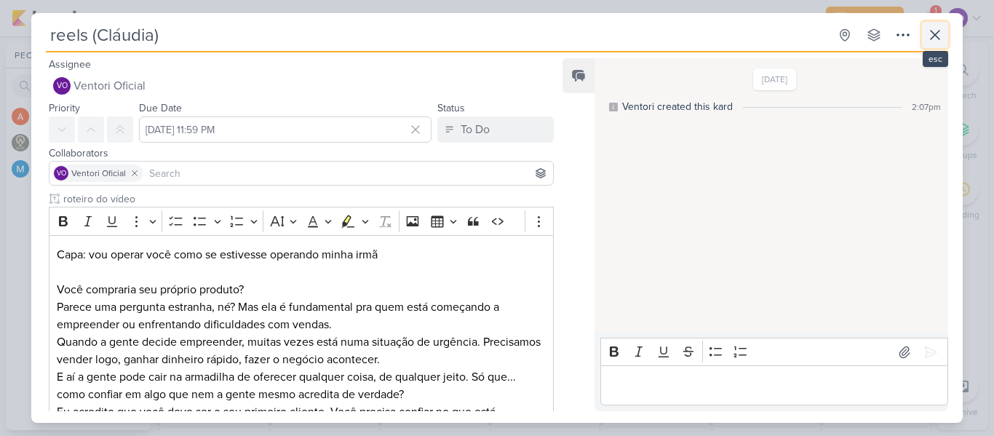
click at [942, 38] on icon at bounding box center [934, 34] width 17 height 17
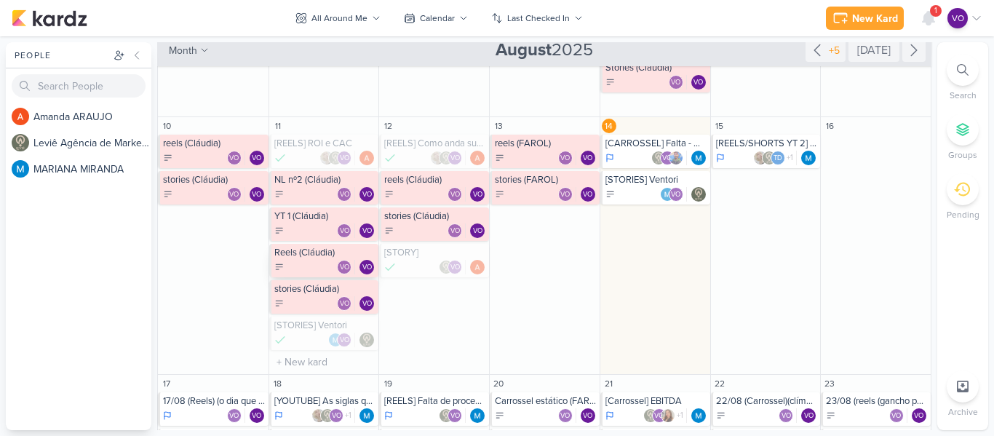
click at [302, 266] on div "VO VO" at bounding box center [325, 267] width 102 height 15
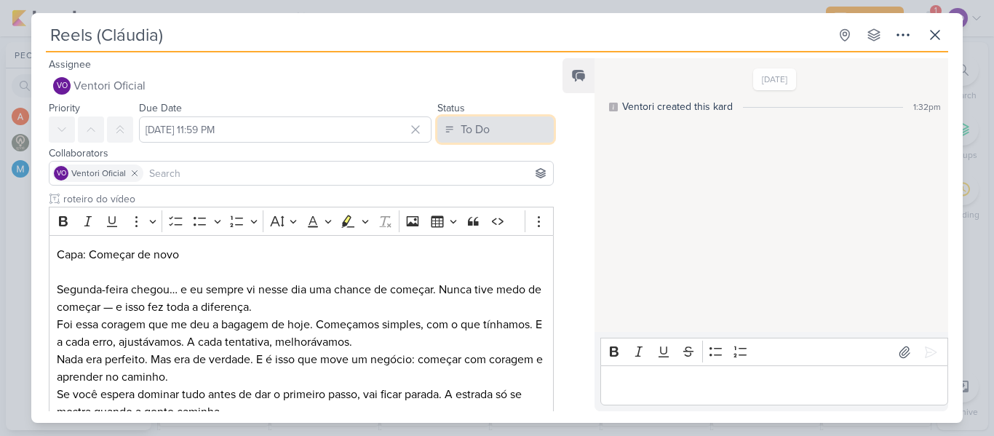
click at [511, 128] on button "To Do" at bounding box center [495, 129] width 116 height 26
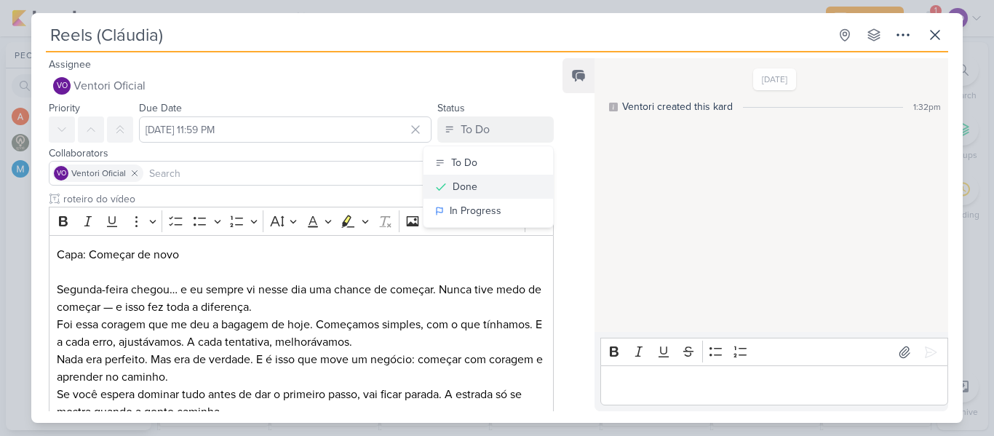
click at [475, 188] on button "Done" at bounding box center [489, 187] width 130 height 24
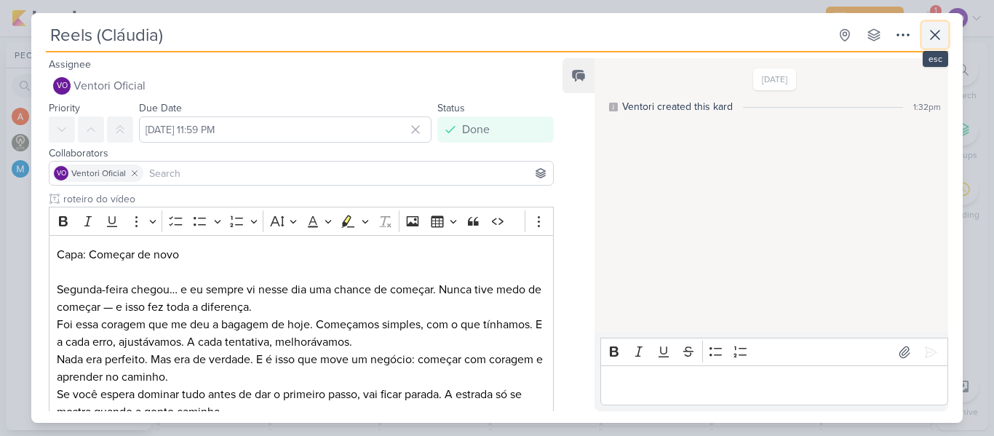
click at [925, 32] on button at bounding box center [935, 35] width 26 height 26
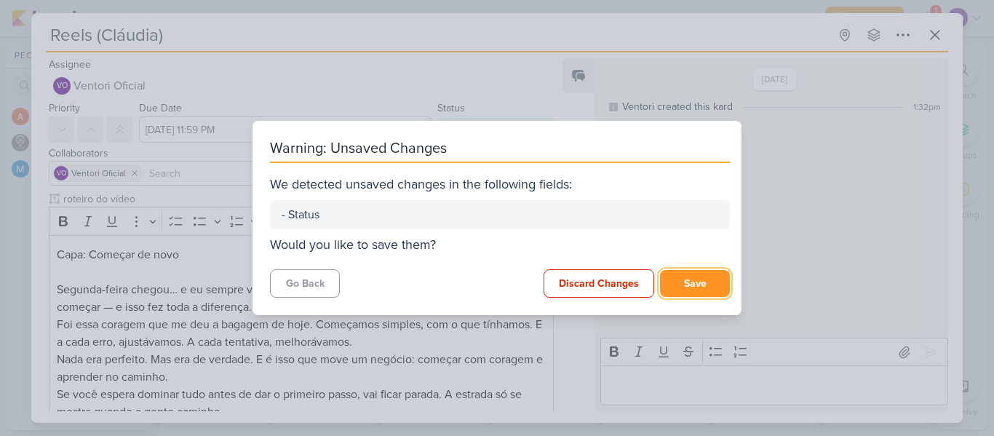
click at [707, 283] on button "Save" at bounding box center [695, 283] width 70 height 27
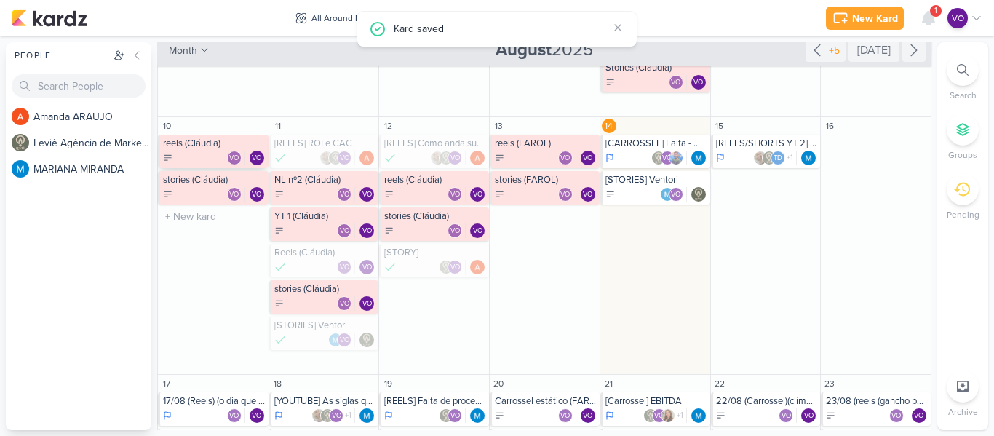
click at [192, 151] on div "VO VO" at bounding box center [214, 158] width 103 height 15
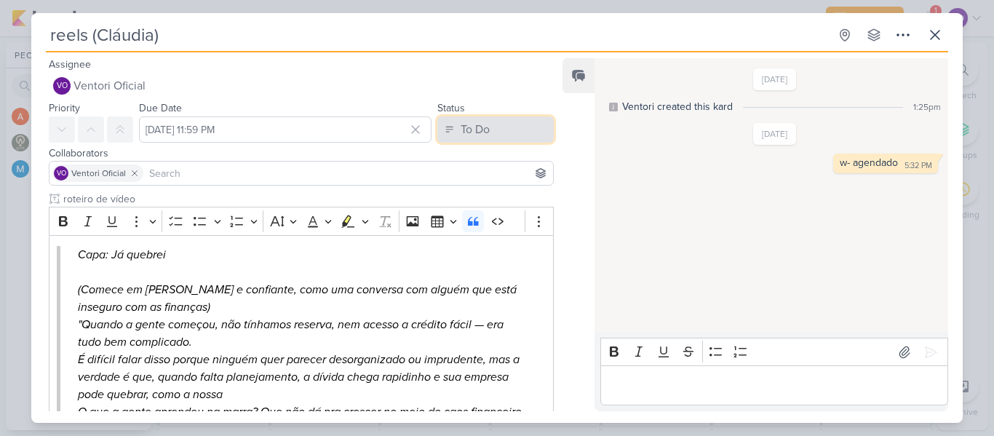
click at [505, 130] on button "To Do" at bounding box center [495, 129] width 116 height 26
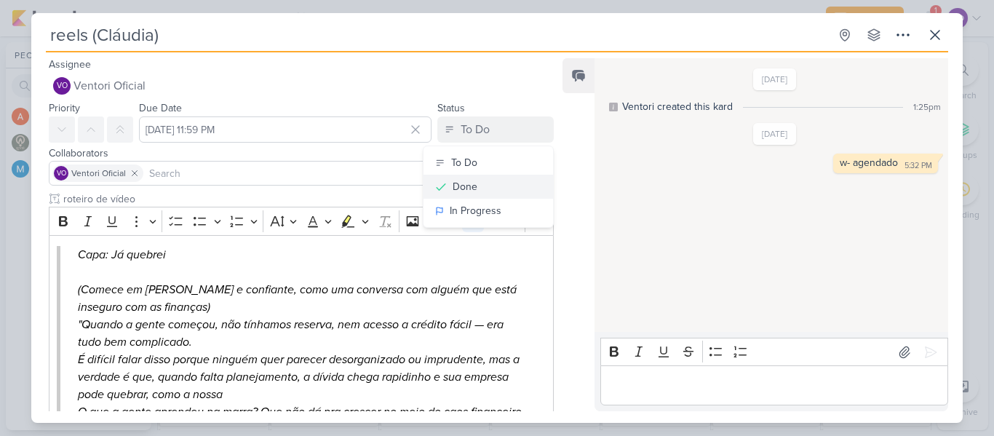
click at [464, 185] on div "Done" at bounding box center [465, 186] width 25 height 15
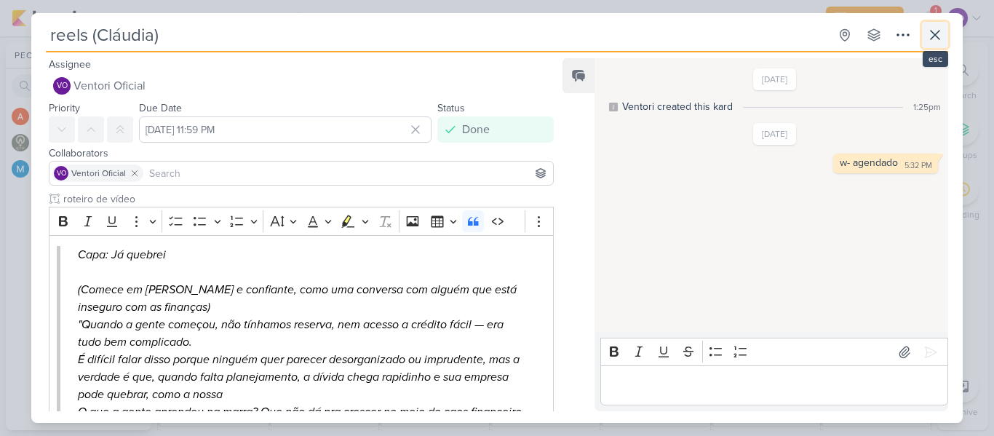
click at [931, 30] on icon at bounding box center [934, 34] width 17 height 17
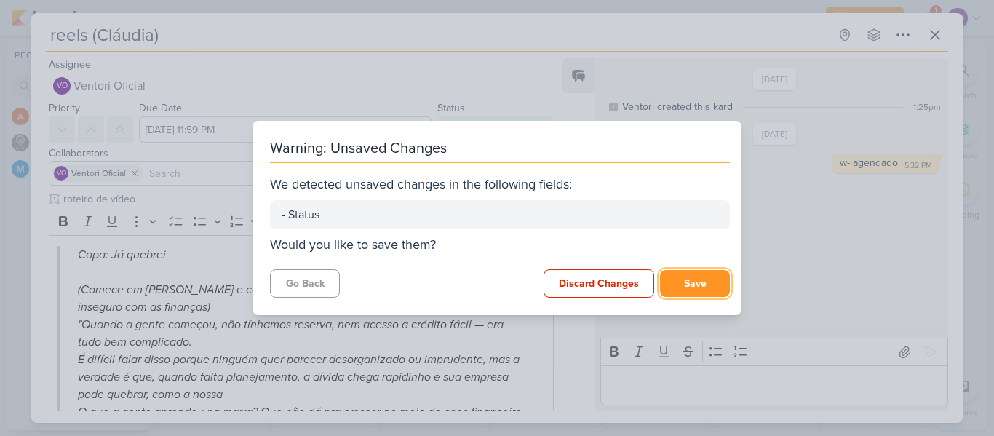
click at [704, 285] on button "Save" at bounding box center [695, 283] width 70 height 27
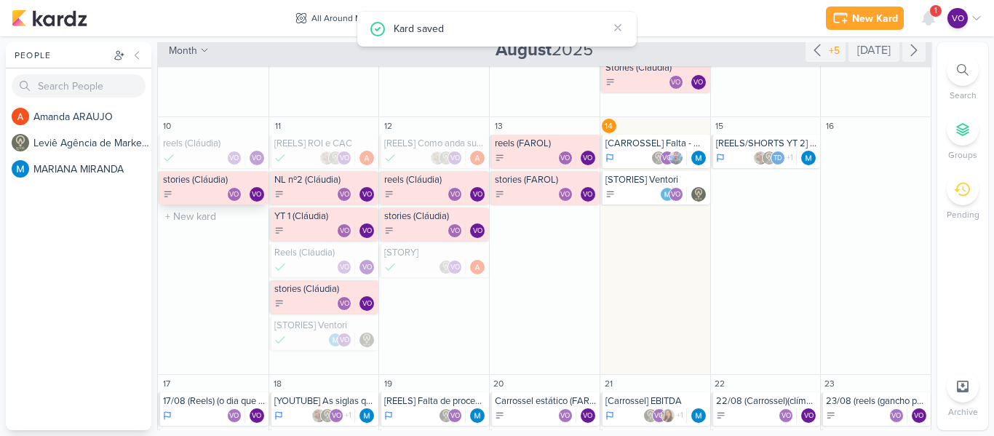
click at [200, 188] on div "VO VO" at bounding box center [214, 194] width 103 height 15
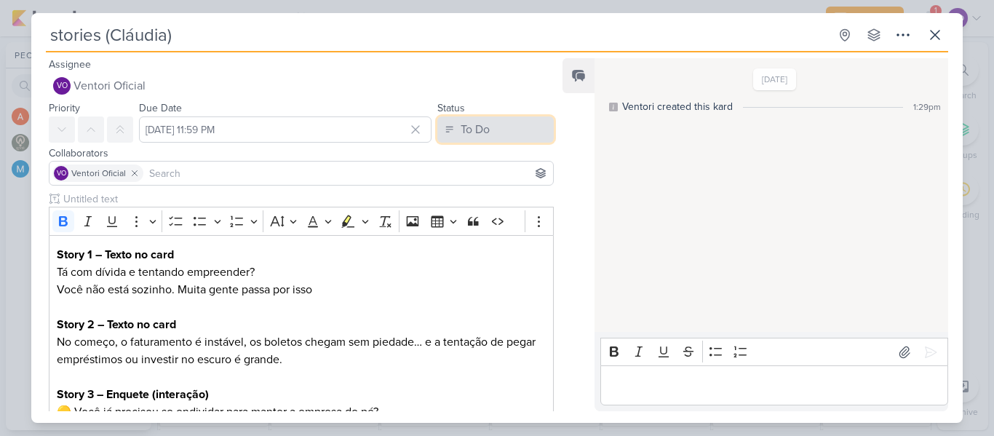
click at [523, 128] on button "To Do" at bounding box center [495, 129] width 116 height 26
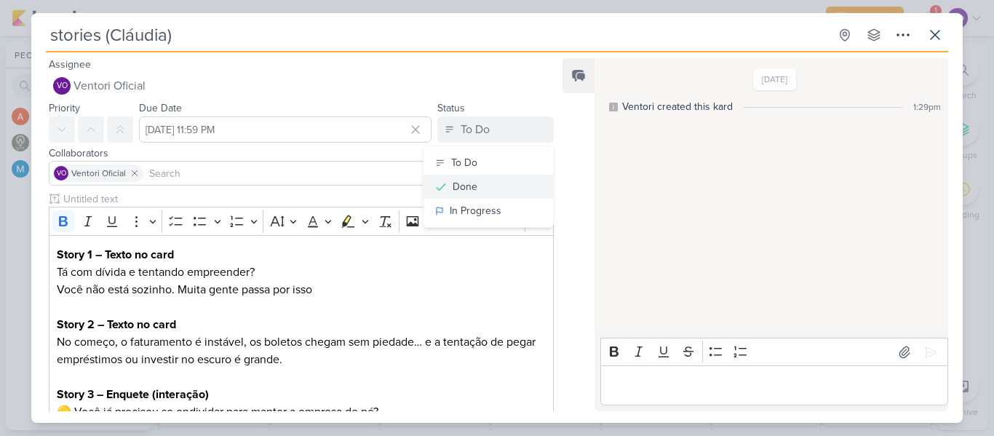
click at [469, 185] on div "Done" at bounding box center [465, 186] width 25 height 15
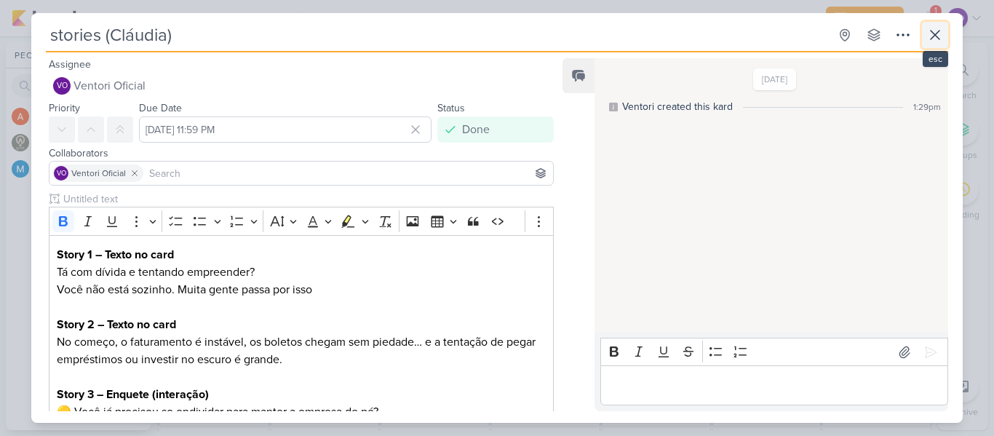
click at [941, 31] on icon at bounding box center [934, 34] width 17 height 17
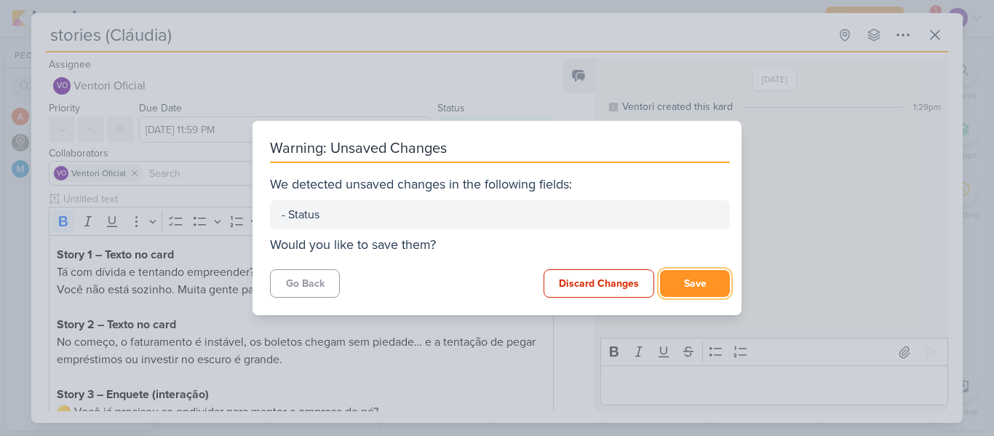
click at [688, 285] on button "Save" at bounding box center [695, 283] width 70 height 27
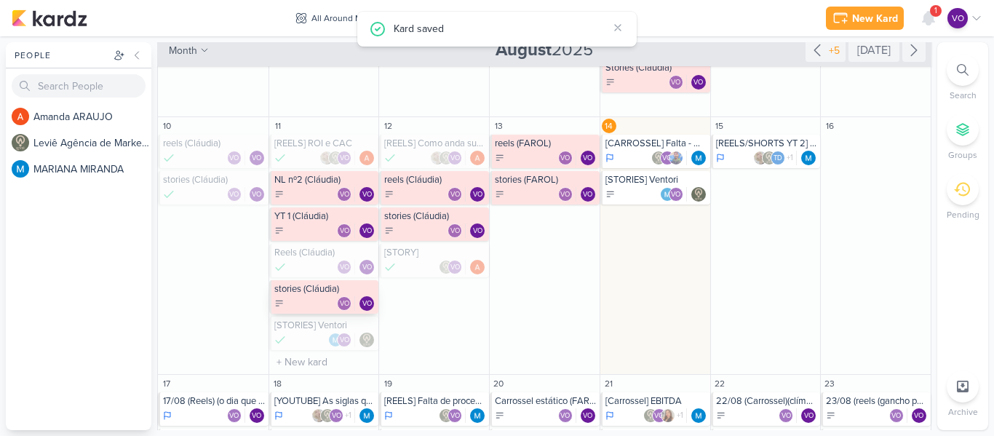
click at [314, 296] on div "VO VO" at bounding box center [325, 303] width 102 height 15
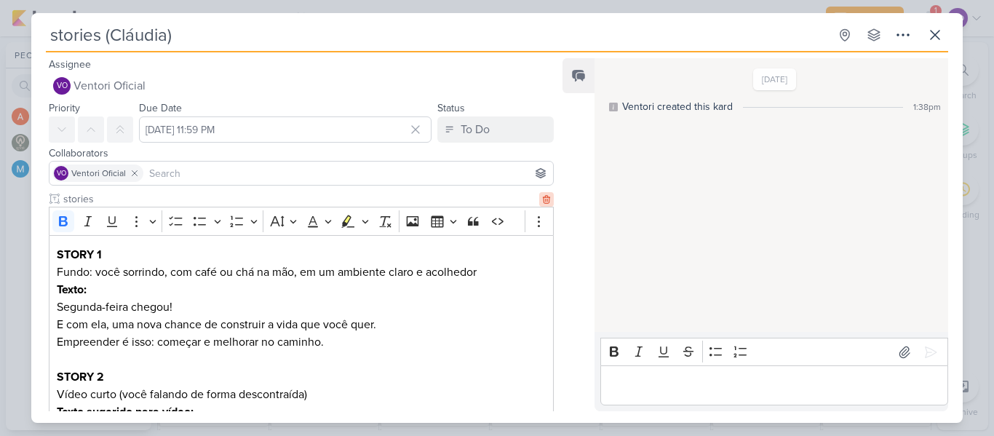
click at [543, 200] on icon at bounding box center [546, 199] width 7 height 8
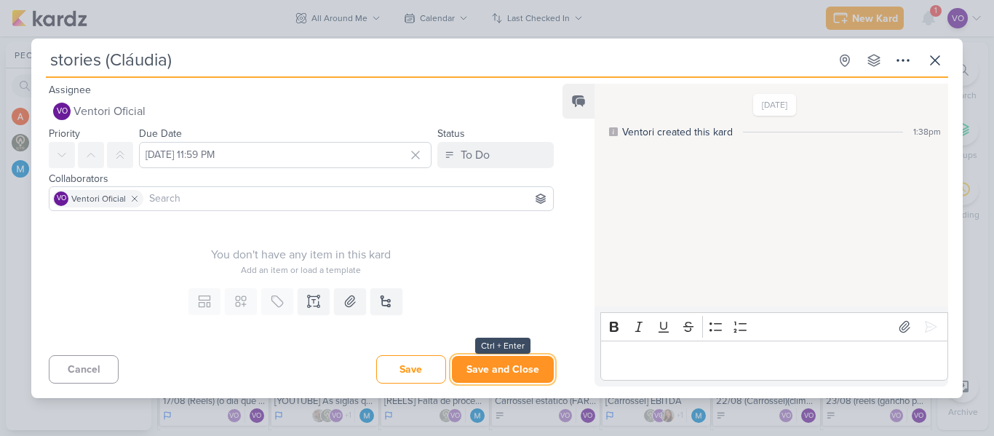
click at [490, 370] on button "Save and Close" at bounding box center [503, 369] width 102 height 27
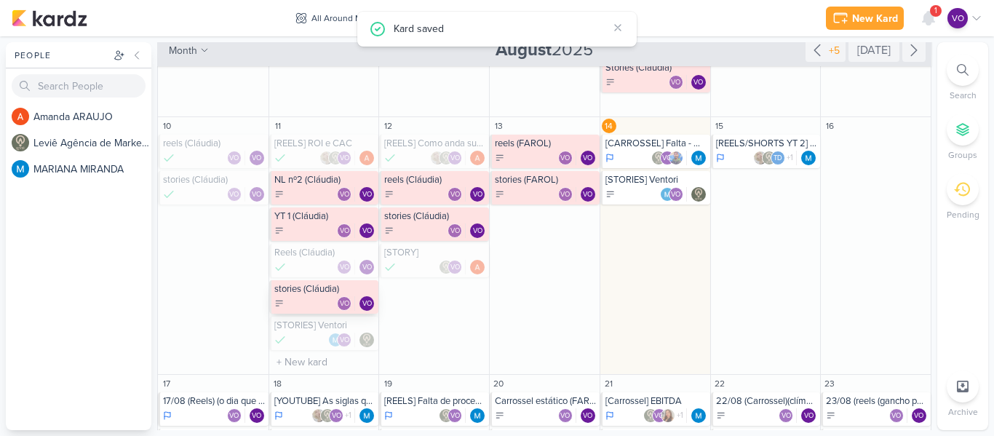
click at [330, 293] on div "stories (Cláudia)" at bounding box center [325, 289] width 102 height 12
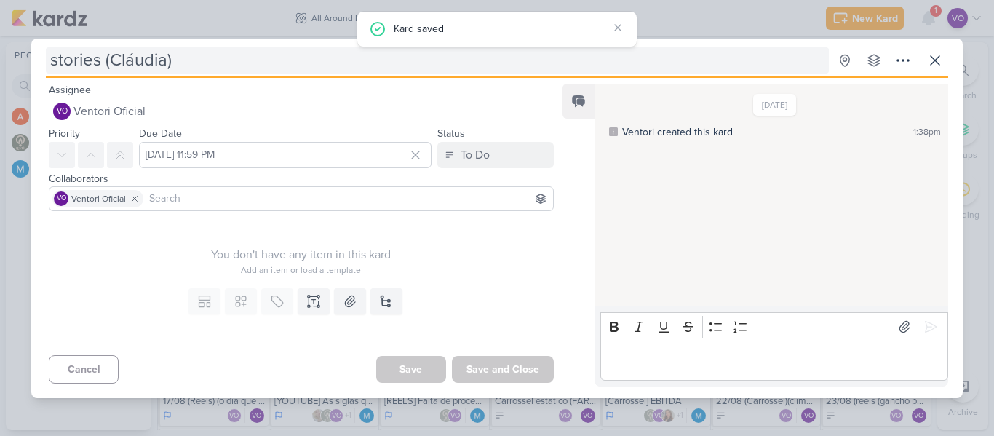
click at [180, 63] on input "stories (Cláudia)" at bounding box center [437, 60] width 783 height 26
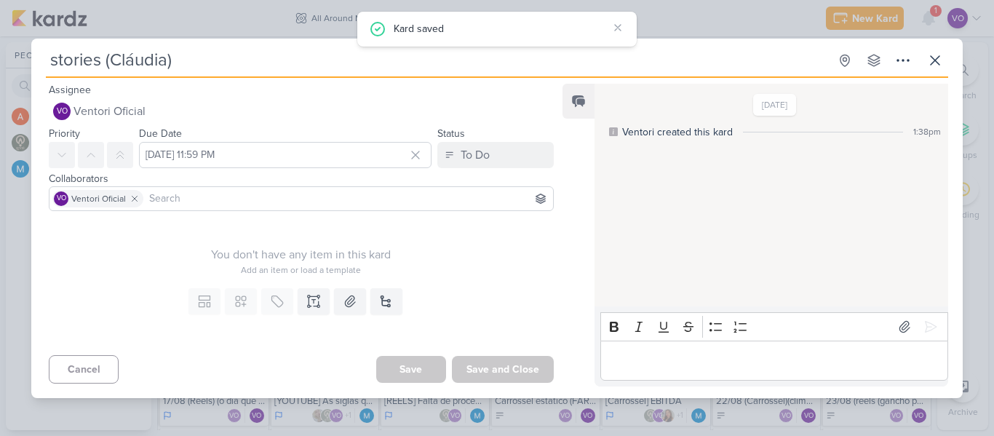
click at [180, 63] on input "stories (Cláudia)" at bounding box center [437, 60] width 783 height 26
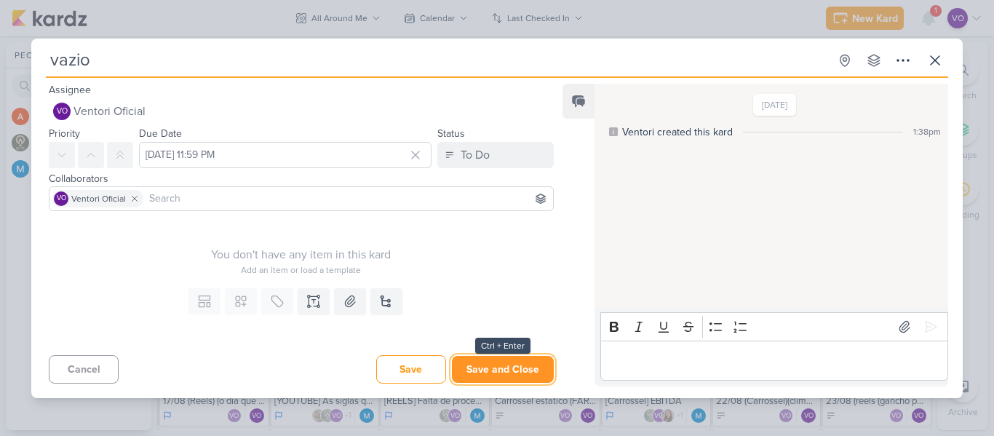
click at [490, 365] on button "Save and Close" at bounding box center [503, 369] width 102 height 27
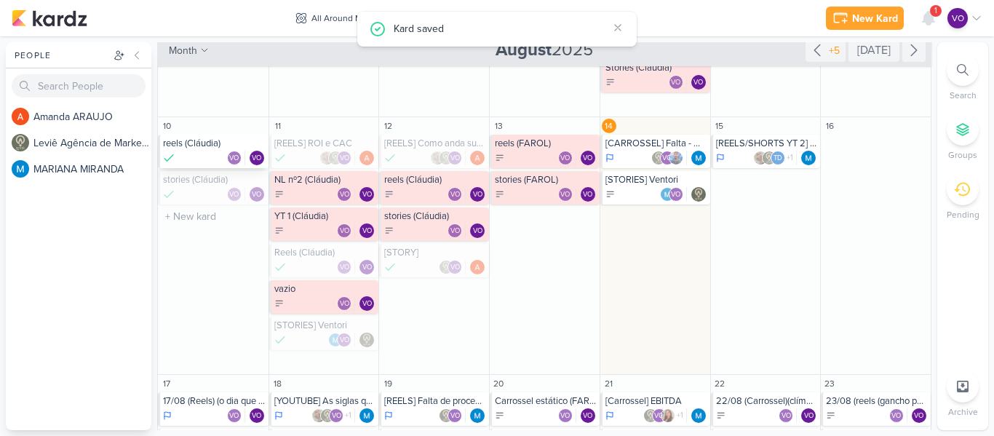
click at [200, 157] on div "VO VO" at bounding box center [214, 158] width 103 height 15
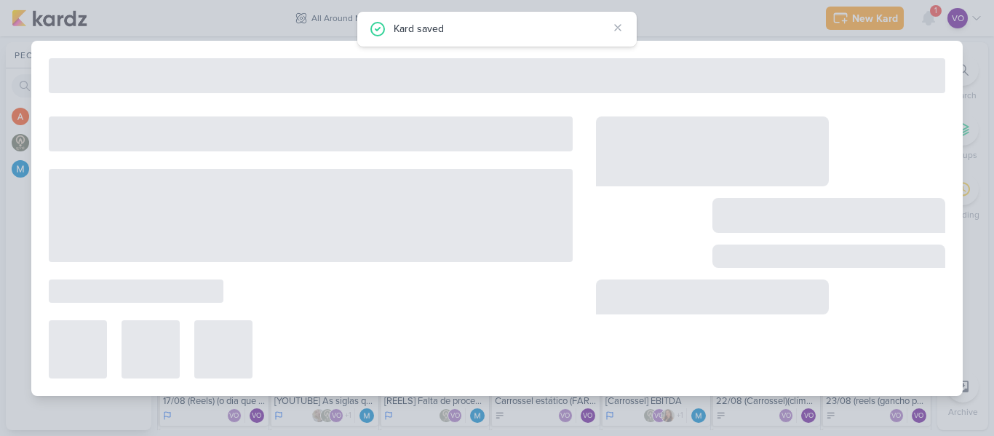
type input "reels (Cláudia)"
type input "[DATE] 11:59 PM"
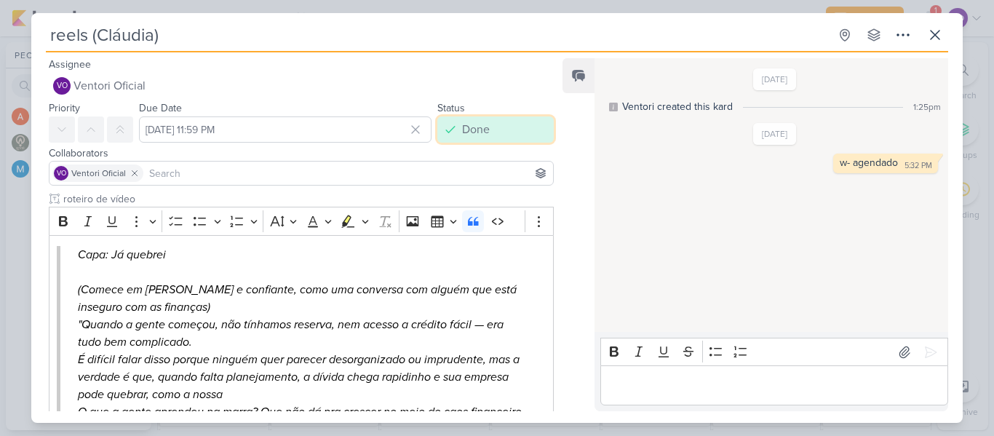
click at [522, 132] on button "Done" at bounding box center [495, 129] width 116 height 26
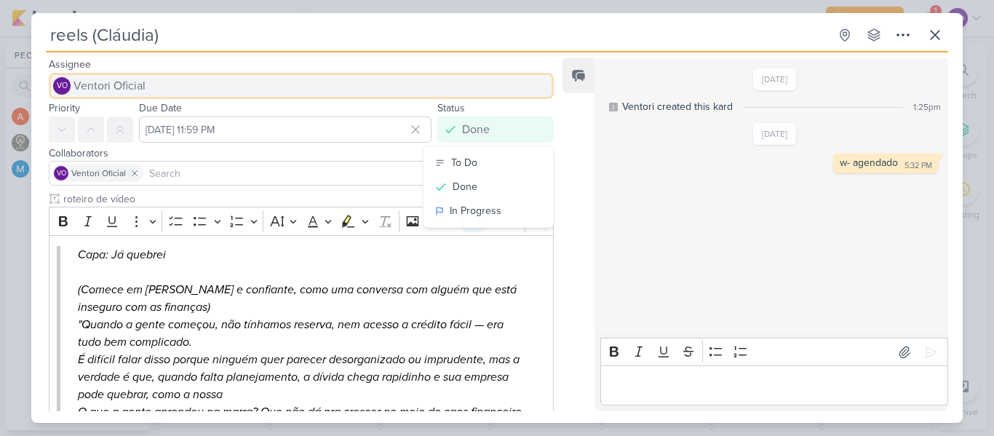
click at [485, 87] on button "VO Ventori Oficial" at bounding box center [301, 86] width 505 height 26
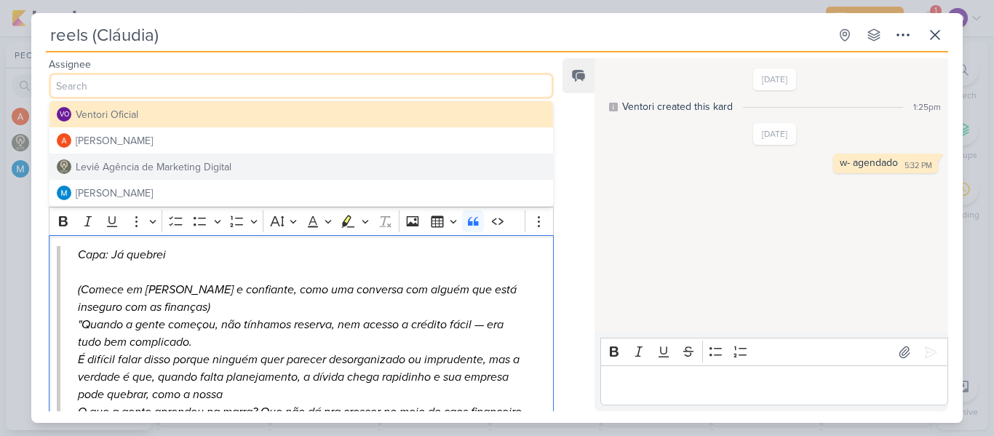
click at [459, 273] on p "Editor editing area: main" at bounding box center [303, 271] width 450 height 17
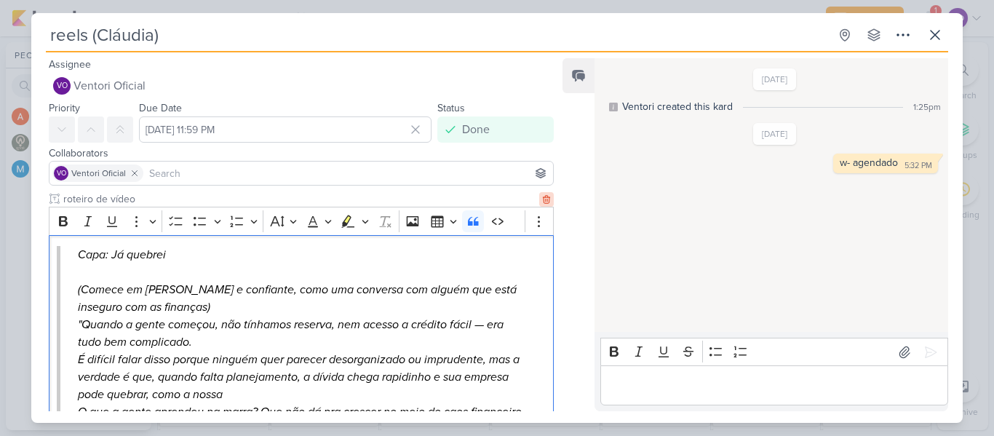
click at [541, 194] on icon at bounding box center [546, 199] width 10 height 10
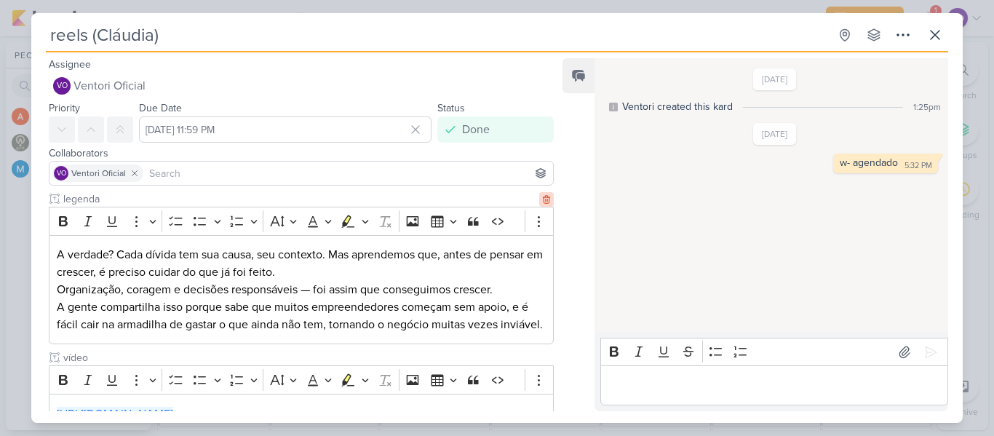
click at [544, 204] on icon at bounding box center [546, 199] width 10 height 10
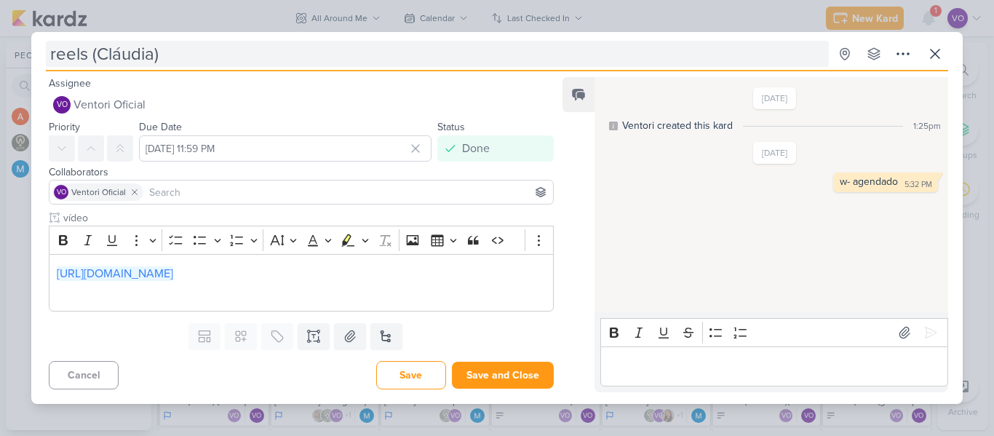
click at [218, 58] on input "reels (Cláudia)" at bounding box center [437, 54] width 783 height 26
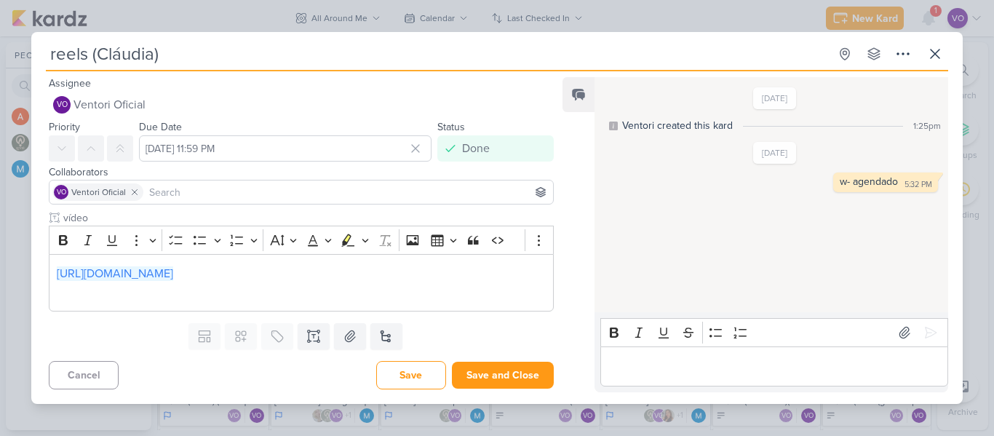
click at [218, 58] on input "reels (Cláudia)" at bounding box center [437, 54] width 783 height 26
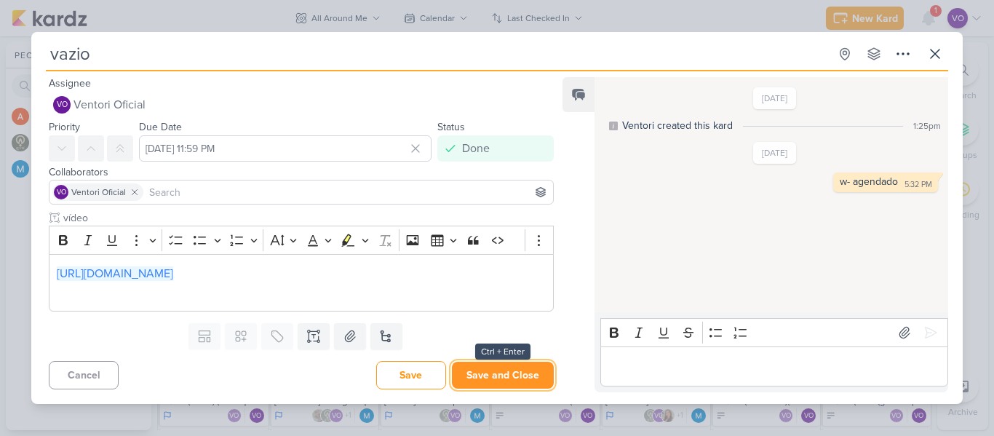
click at [492, 373] on button "Save and Close" at bounding box center [503, 375] width 102 height 27
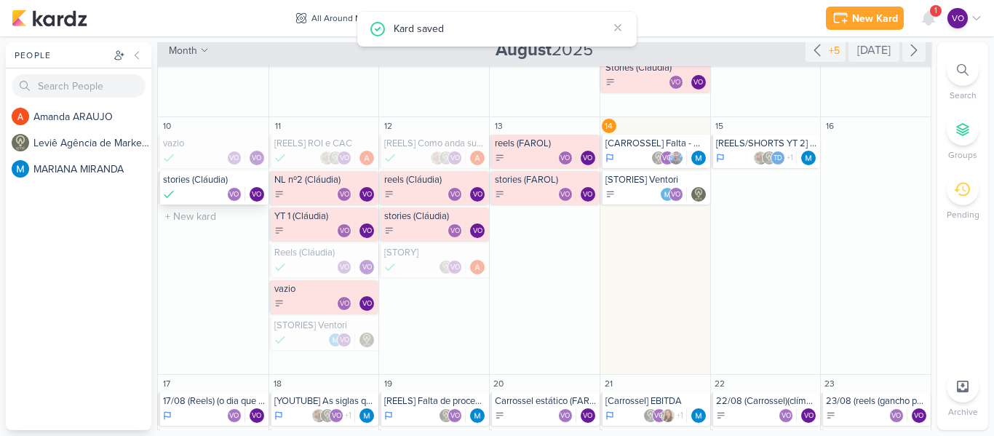
click at [201, 190] on div "VO VO" at bounding box center [214, 194] width 103 height 15
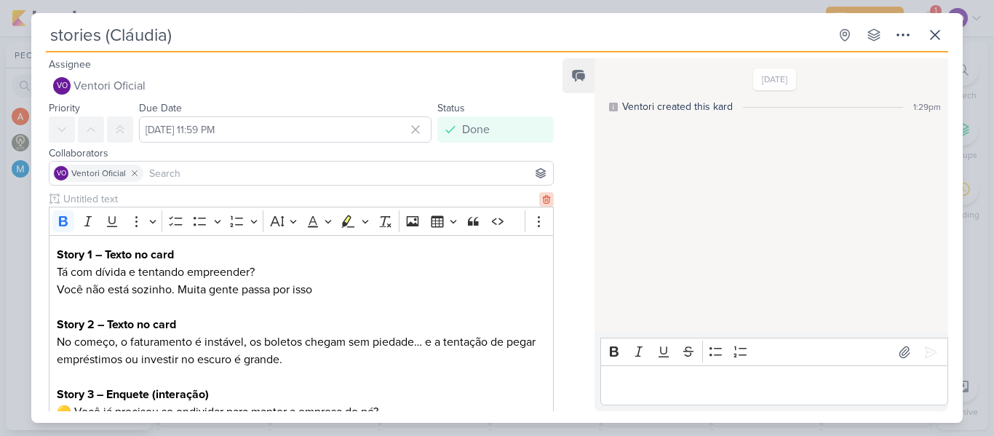
click at [541, 201] on icon at bounding box center [546, 199] width 10 height 10
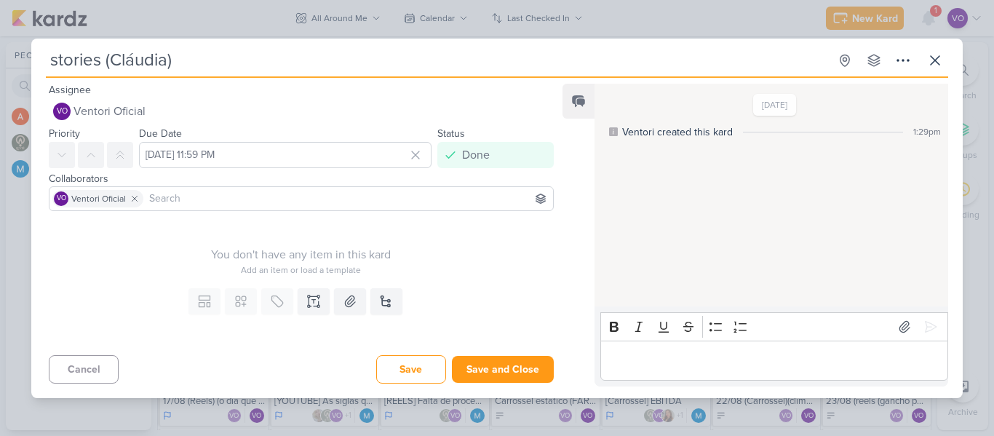
click at [189, 67] on input "stories (Cláudia)" at bounding box center [437, 60] width 783 height 26
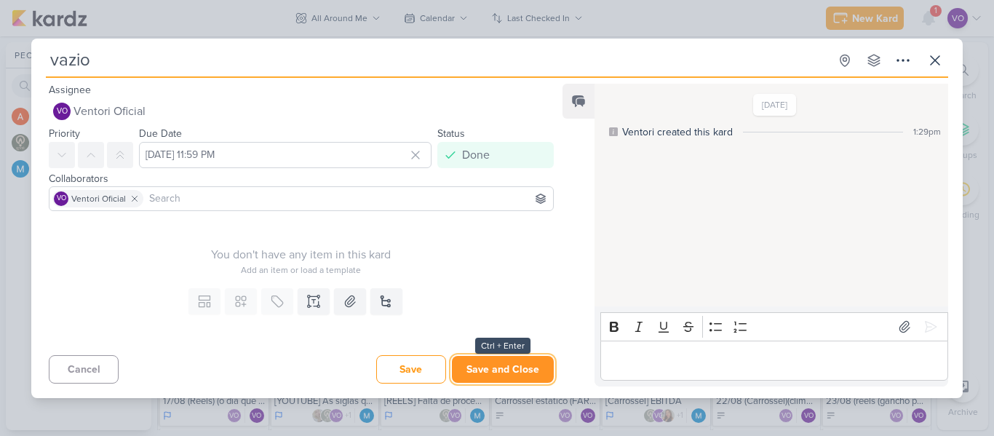
click at [485, 376] on button "Save and Close" at bounding box center [503, 369] width 102 height 27
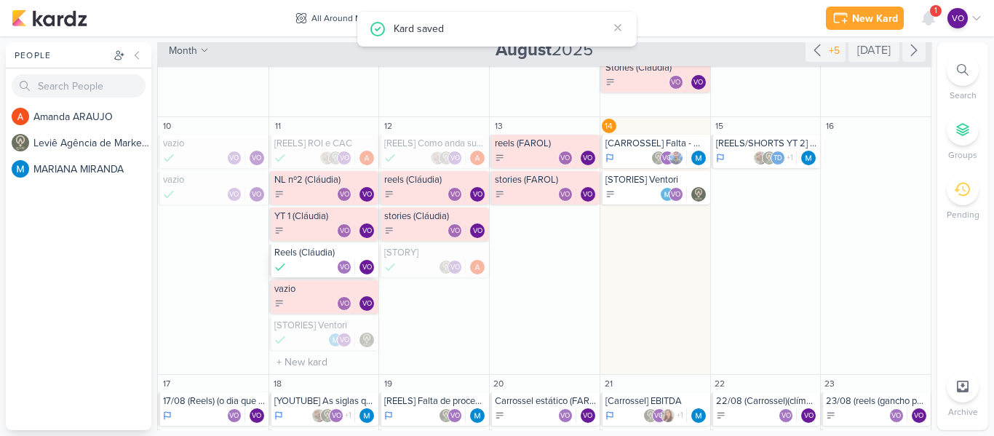
click at [317, 259] on div "Reels (Cláudia) VO VO" at bounding box center [324, 260] width 110 height 33
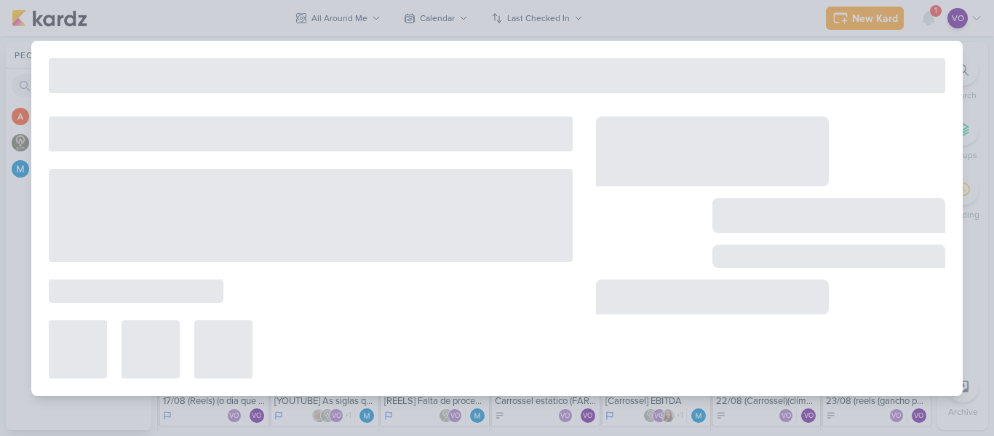
type input "Reels (Cláudia)"
type input "[DATE] 11:59 PM"
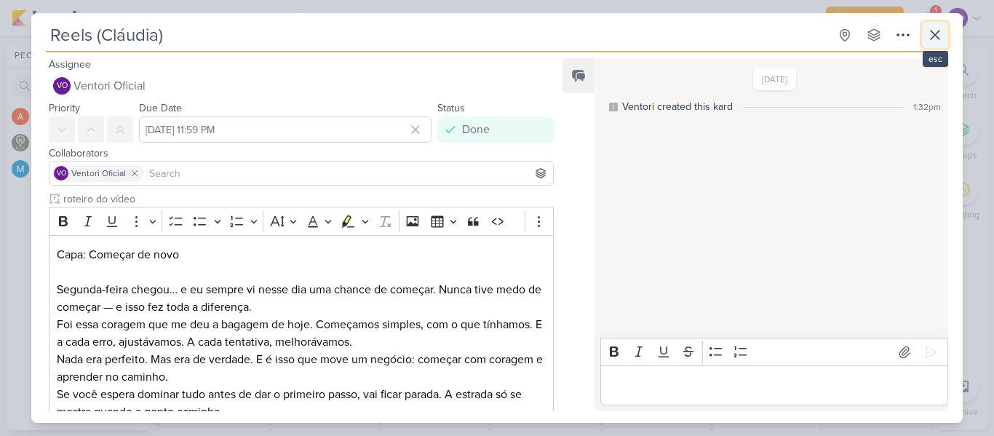
click at [939, 39] on icon at bounding box center [935, 35] width 9 height 9
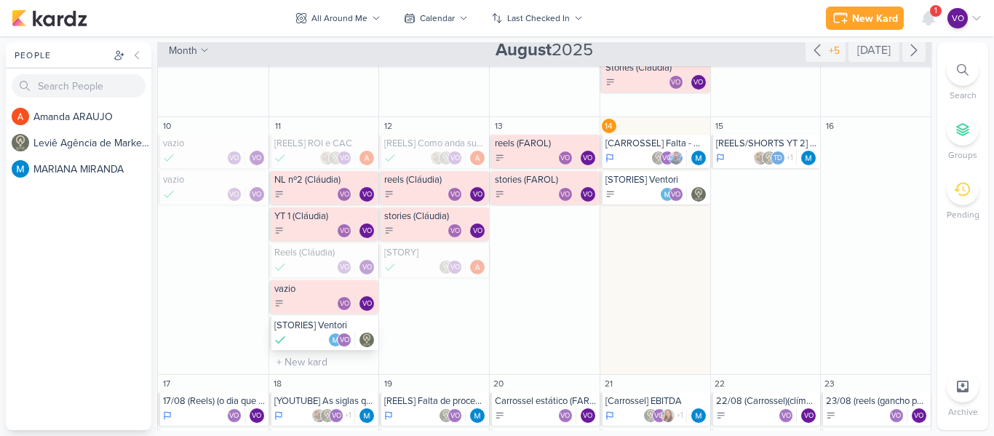
click at [317, 328] on div "[STORIES] Ventori" at bounding box center [325, 325] width 102 height 12
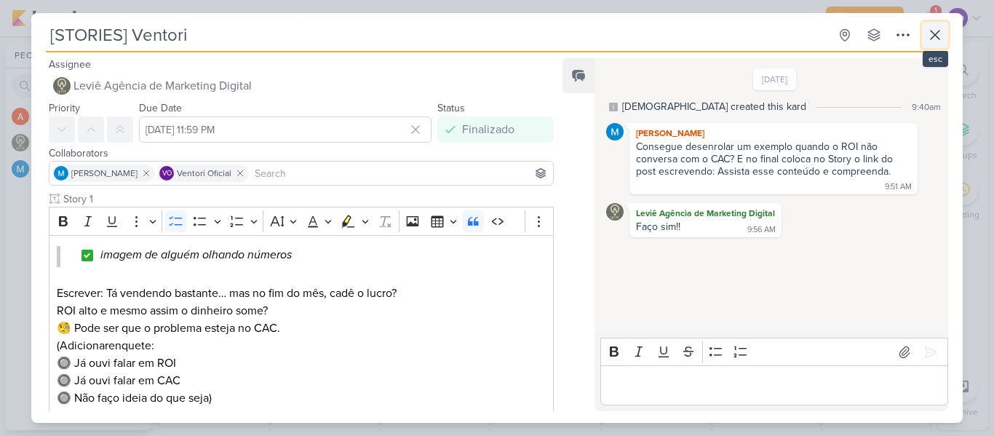
click at [939, 32] on icon at bounding box center [934, 34] width 17 height 17
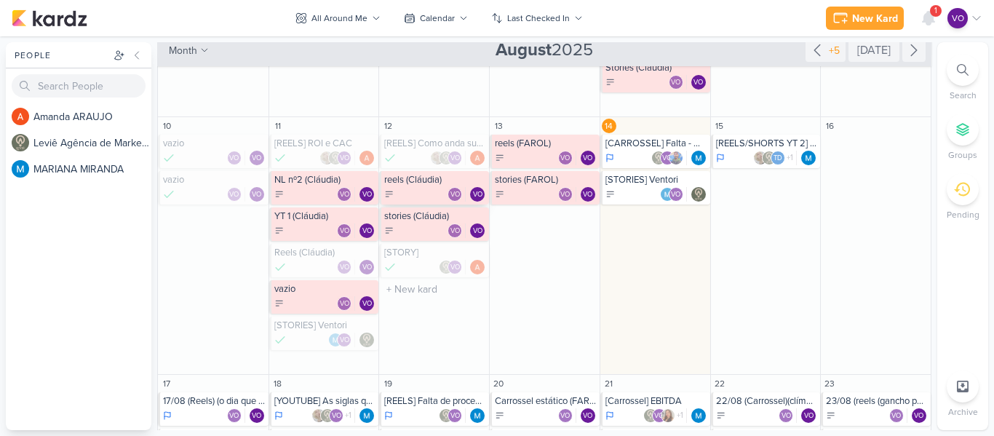
click at [422, 191] on div "VO VO" at bounding box center [435, 194] width 102 height 15
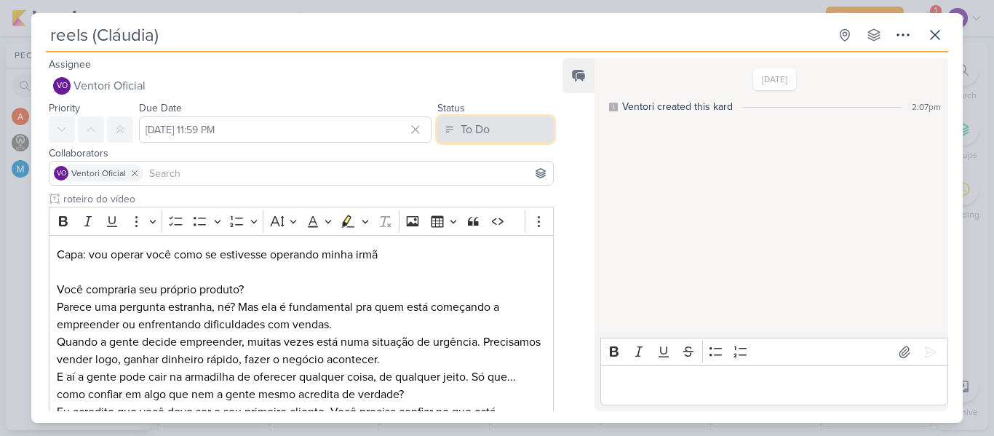
click at [494, 131] on button "To Do" at bounding box center [495, 129] width 116 height 26
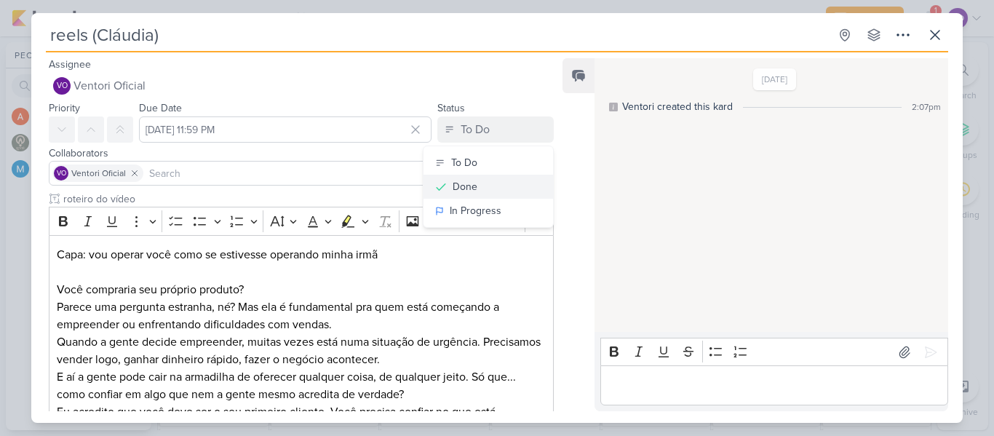
click at [471, 189] on button "Done" at bounding box center [489, 187] width 130 height 24
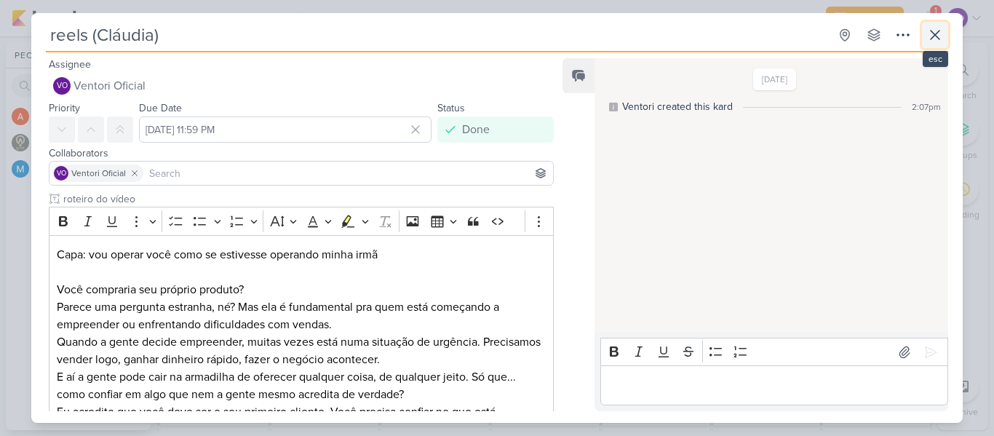
click at [926, 36] on button at bounding box center [935, 35] width 26 height 26
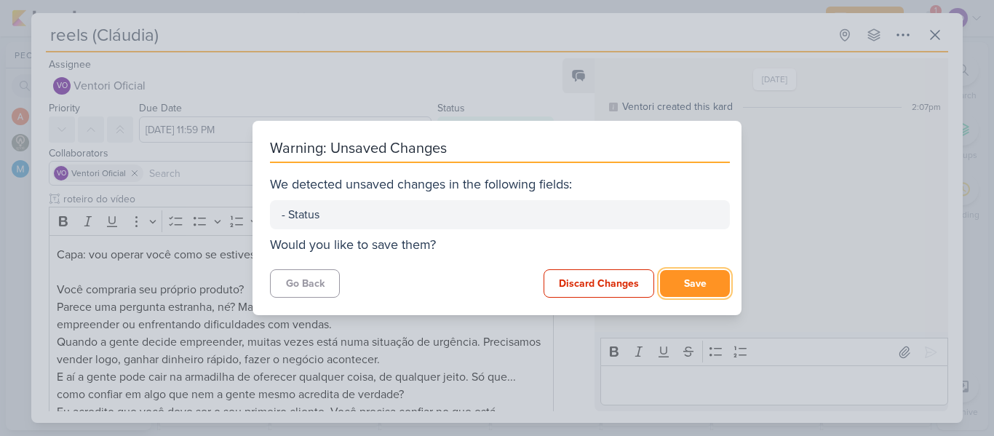
click at [701, 285] on button "Save" at bounding box center [695, 283] width 70 height 27
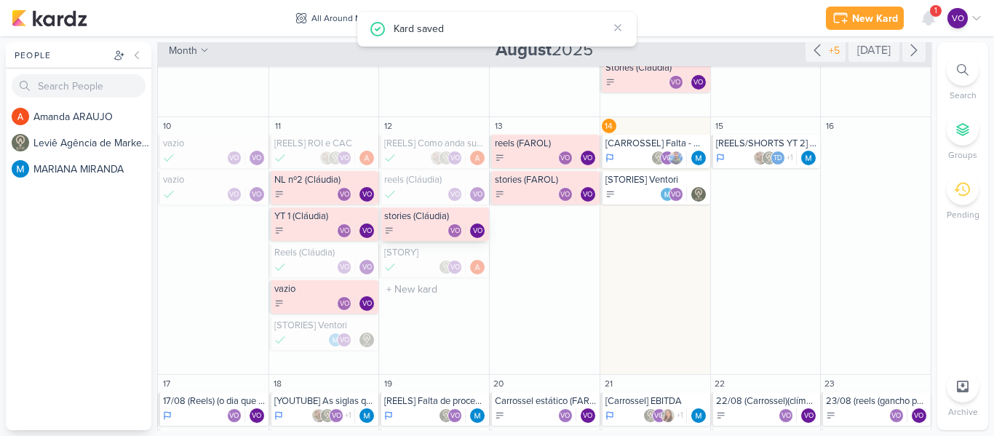
click at [413, 227] on div "VO VO" at bounding box center [435, 230] width 102 height 15
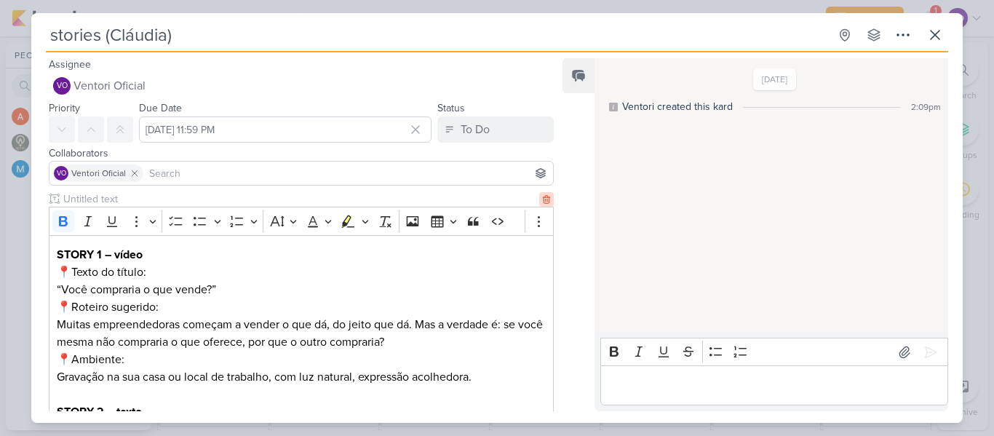
click at [541, 194] on icon at bounding box center [546, 199] width 10 height 10
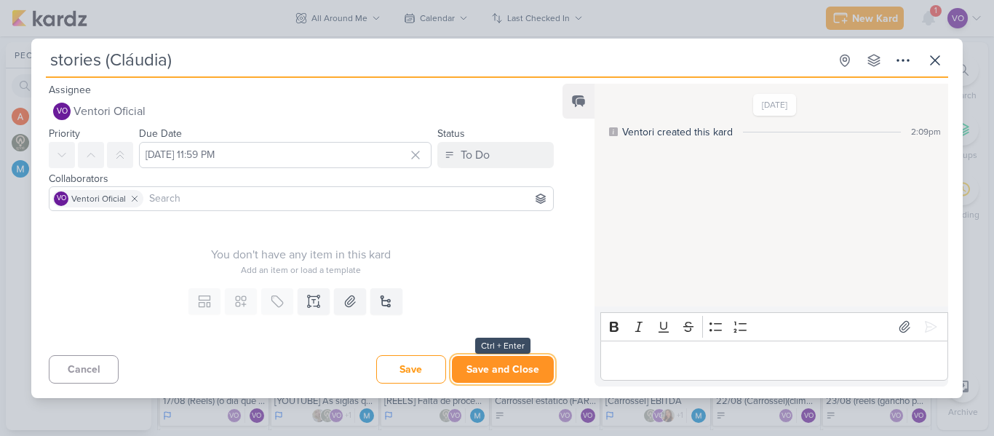
click at [501, 372] on button "Save and Close" at bounding box center [503, 369] width 102 height 27
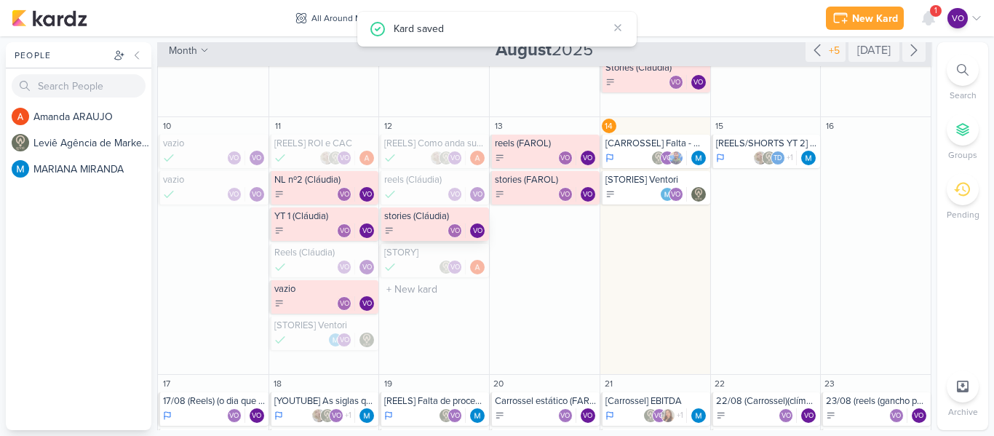
click at [424, 222] on div "stories (Cláudia) VO VO" at bounding box center [434, 223] width 110 height 33
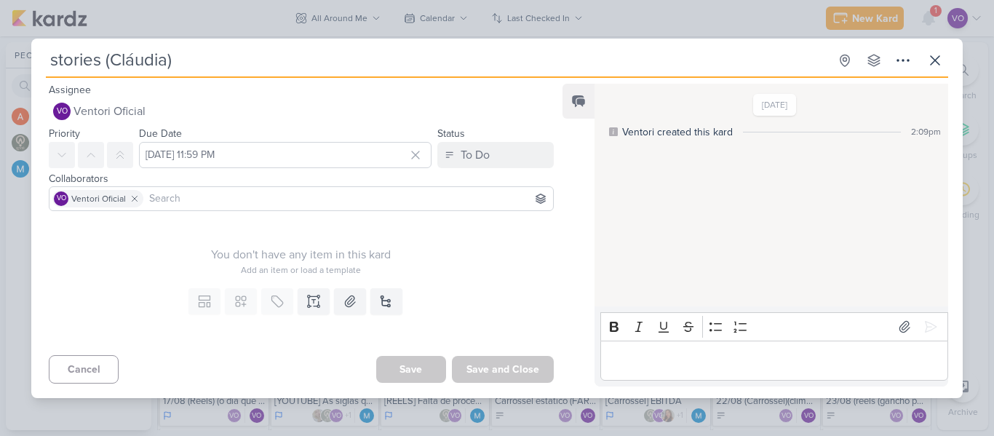
click at [193, 60] on input "stories (Cláudia)" at bounding box center [437, 60] width 783 height 26
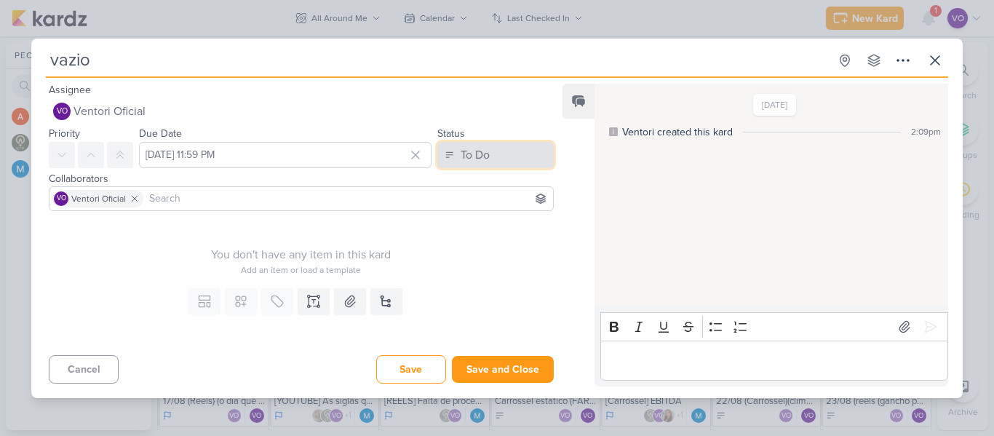
click at [509, 150] on button "To Do" at bounding box center [495, 155] width 116 height 26
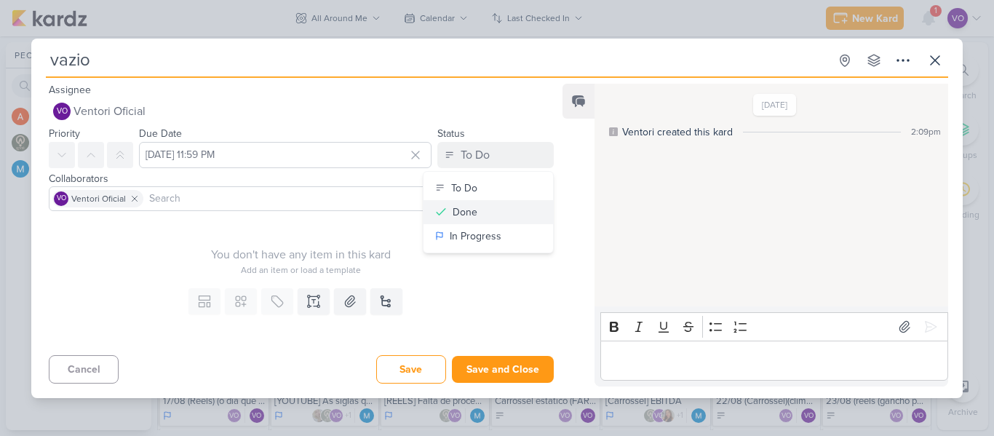
click at [472, 211] on button "Done" at bounding box center [489, 212] width 130 height 24
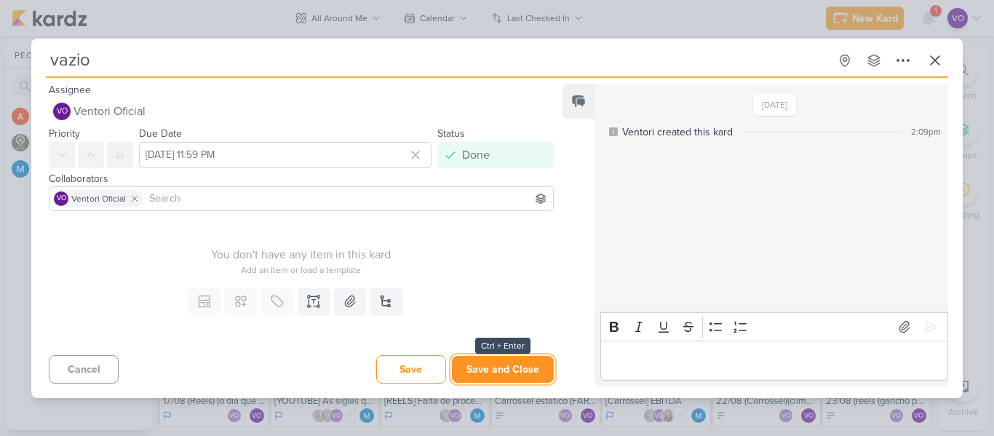
click at [502, 368] on button "Save and Close" at bounding box center [503, 369] width 102 height 27
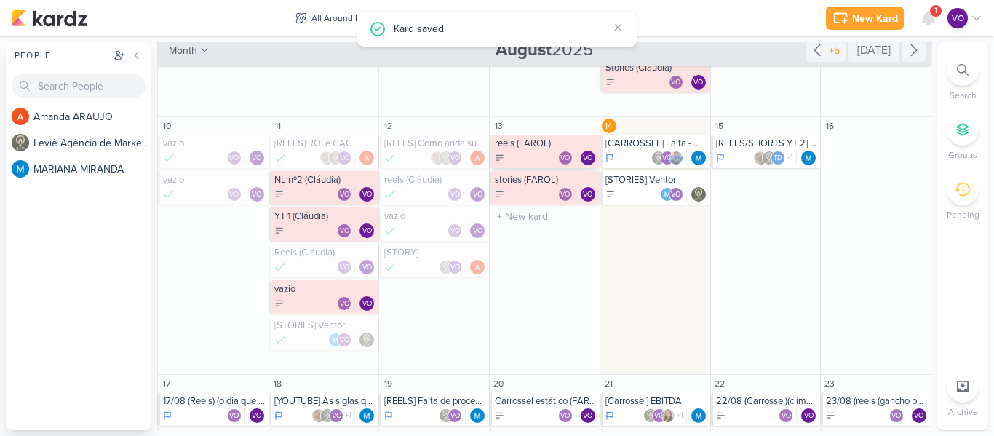
click at [529, 146] on div "reels (FAROL)" at bounding box center [546, 144] width 102 height 12
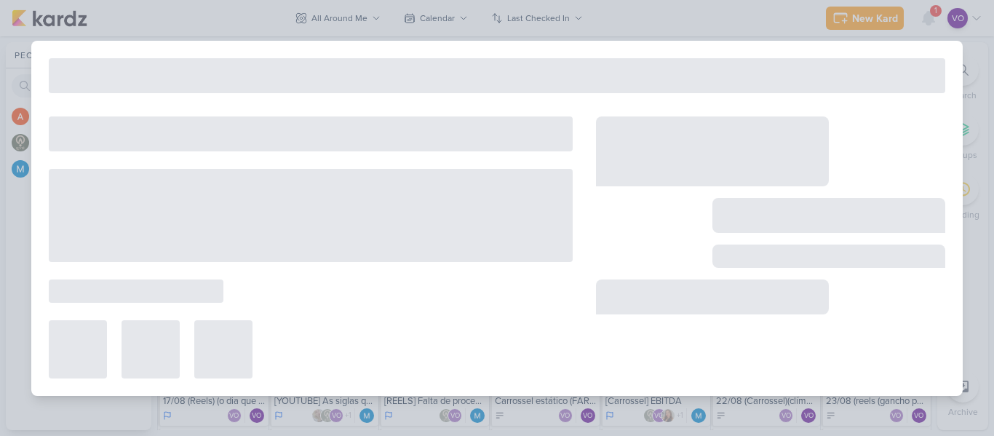
type input "reels (FAROL)"
type input "[DATE] 11:59 PM"
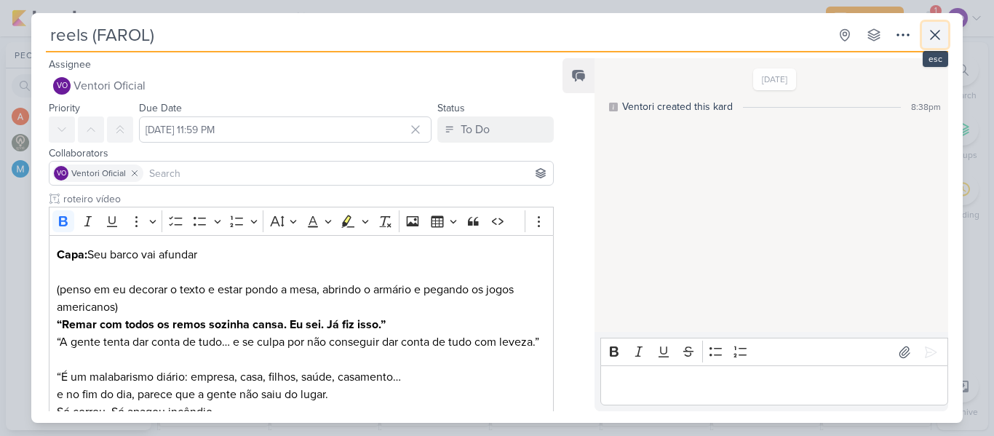
click at [936, 39] on icon at bounding box center [934, 34] width 17 height 17
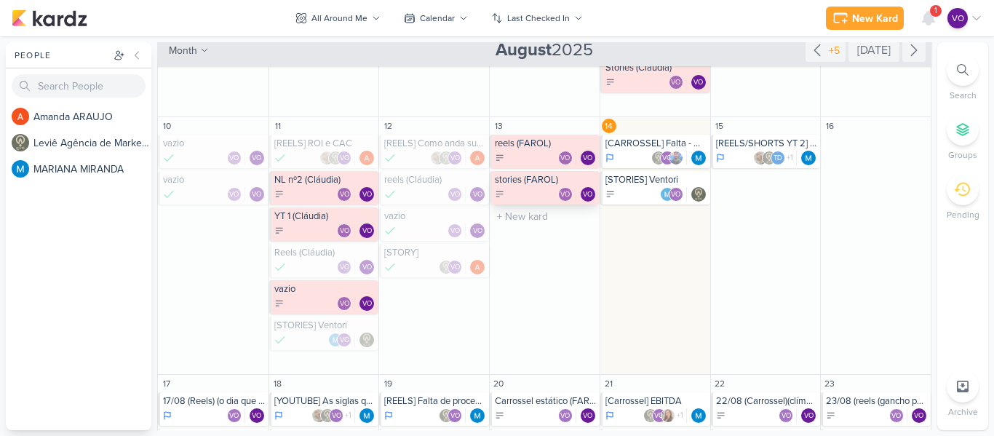
click at [547, 187] on div "VO VO" at bounding box center [546, 194] width 102 height 15
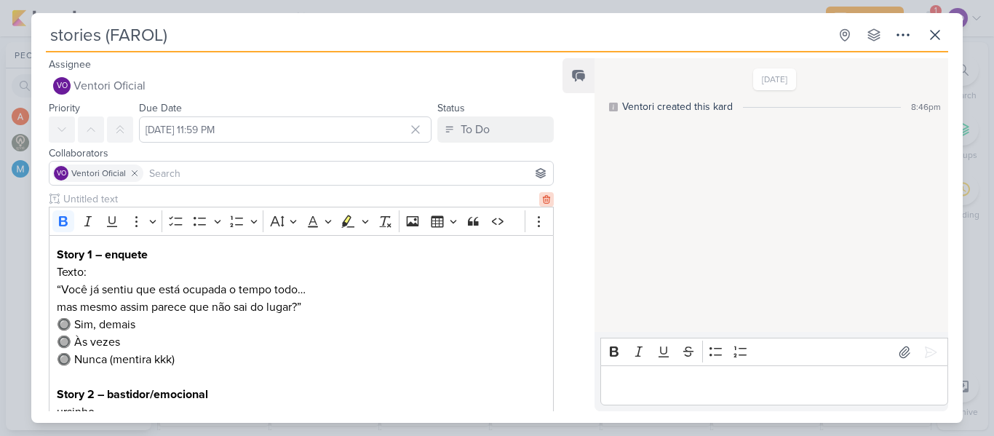
click at [544, 198] on icon at bounding box center [546, 199] width 10 height 10
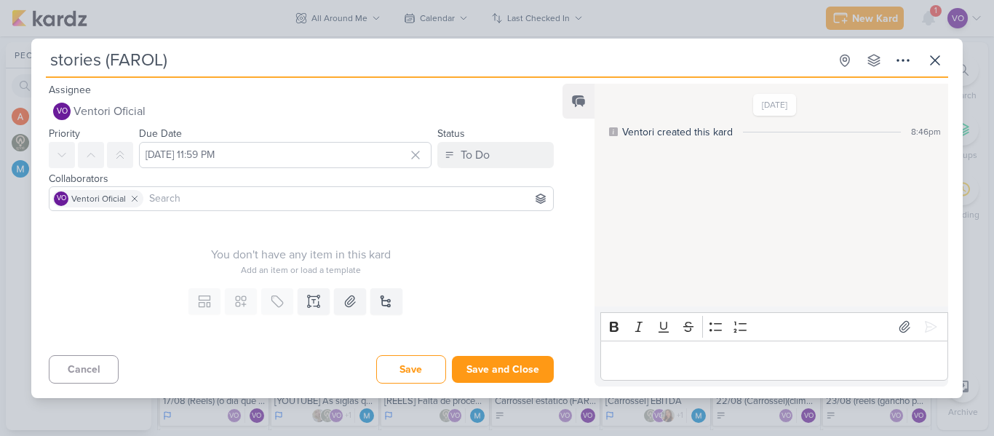
click at [177, 68] on input "stories (FAROL)" at bounding box center [437, 60] width 783 height 26
type input "vazio"
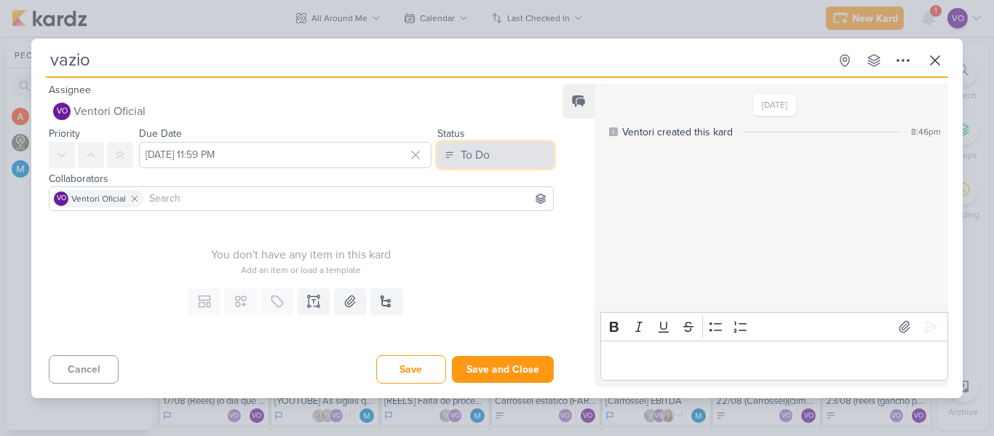
click at [497, 148] on button "To Do" at bounding box center [495, 155] width 116 height 26
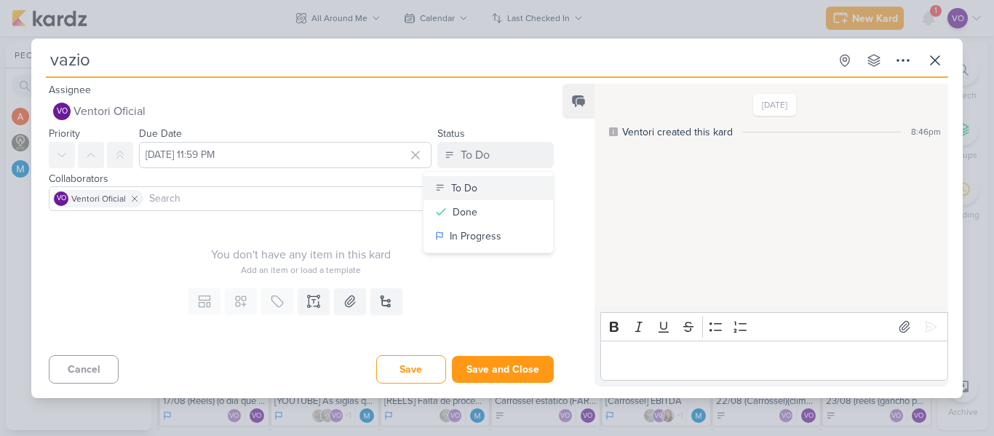
click at [476, 195] on button "To Do" at bounding box center [489, 188] width 130 height 24
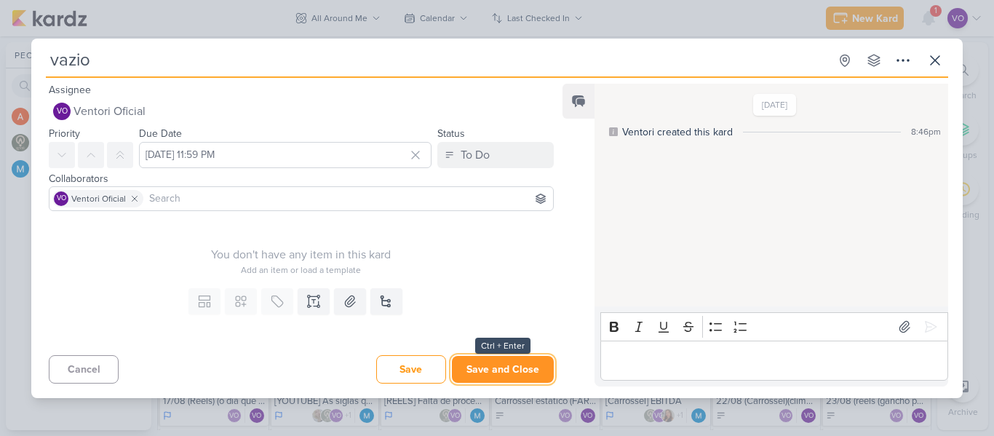
click at [481, 379] on button "Save and Close" at bounding box center [503, 369] width 102 height 27
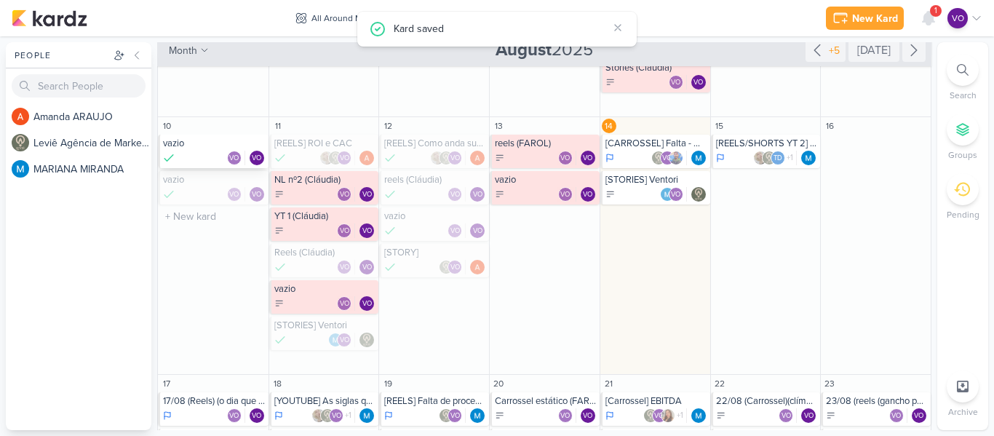
click at [197, 151] on div "VO VO" at bounding box center [214, 158] width 103 height 15
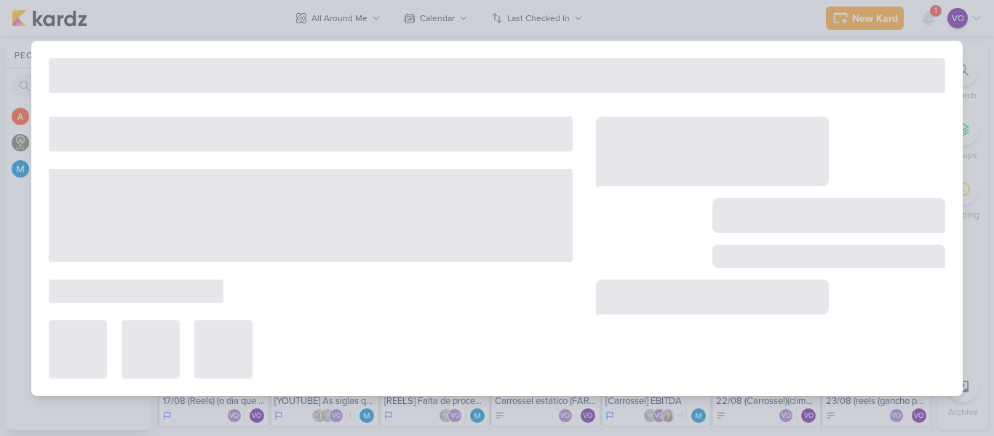
type input "[DATE] 11:59 PM"
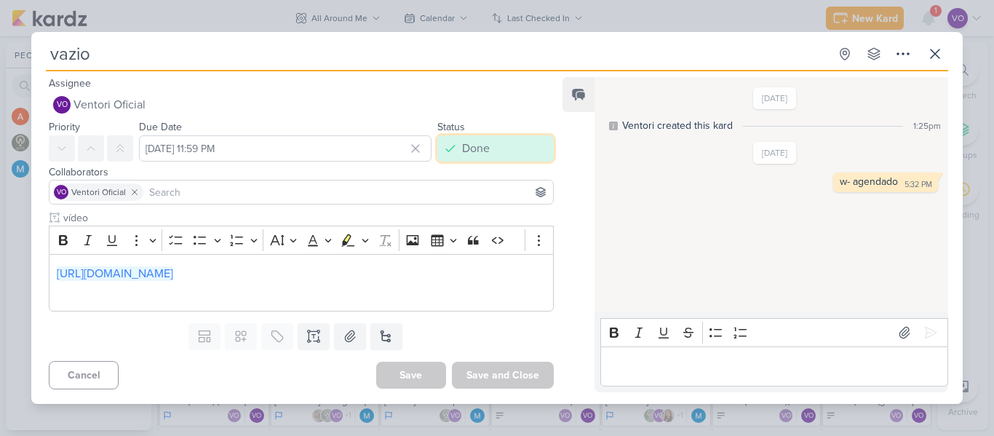
click at [509, 144] on button "Done" at bounding box center [495, 148] width 116 height 26
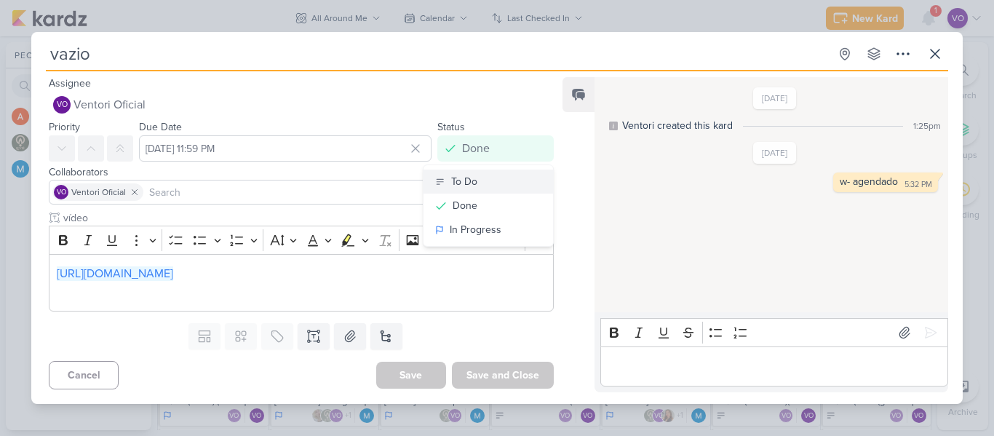
click at [484, 180] on button "To Do" at bounding box center [489, 182] width 130 height 24
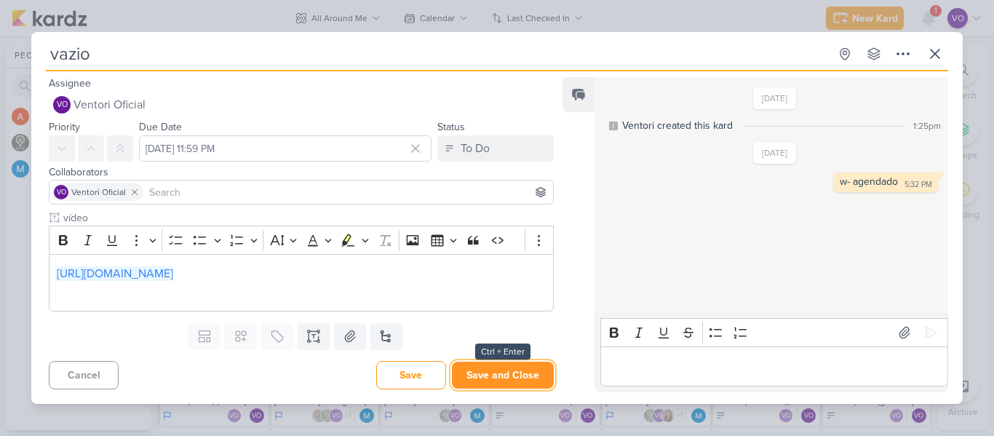
click at [489, 369] on button "Save and Close" at bounding box center [503, 375] width 102 height 27
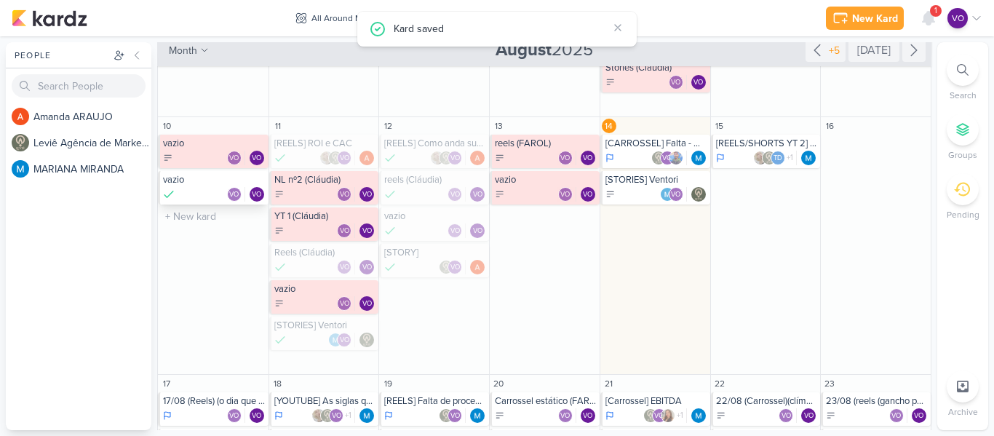
click at [204, 188] on div "VO VO" at bounding box center [214, 194] width 103 height 15
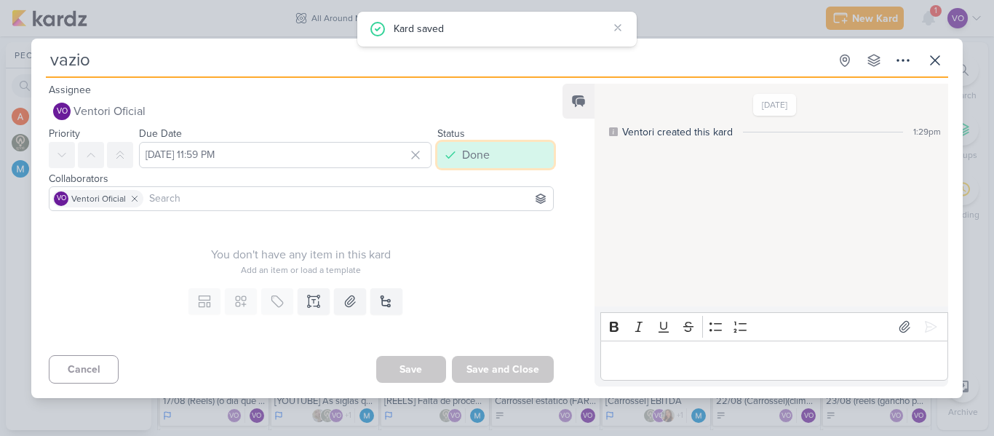
click at [514, 146] on button "Done" at bounding box center [495, 155] width 116 height 26
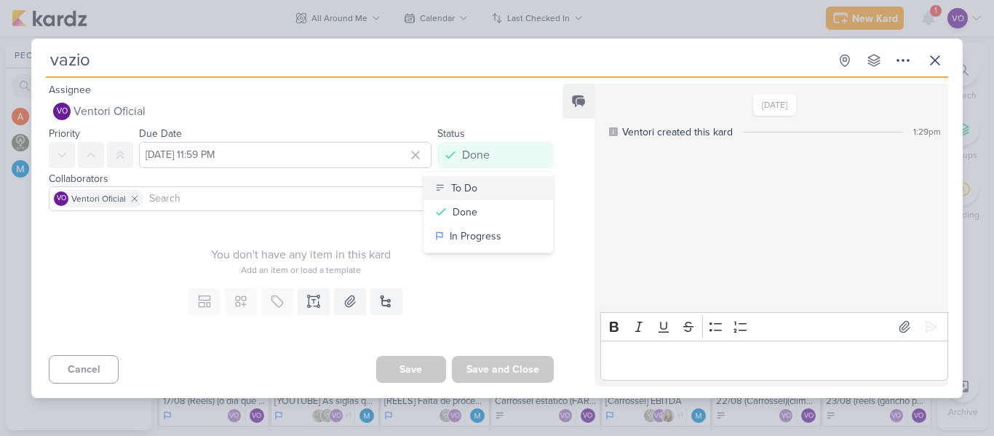
click at [492, 184] on button "To Do" at bounding box center [489, 188] width 130 height 24
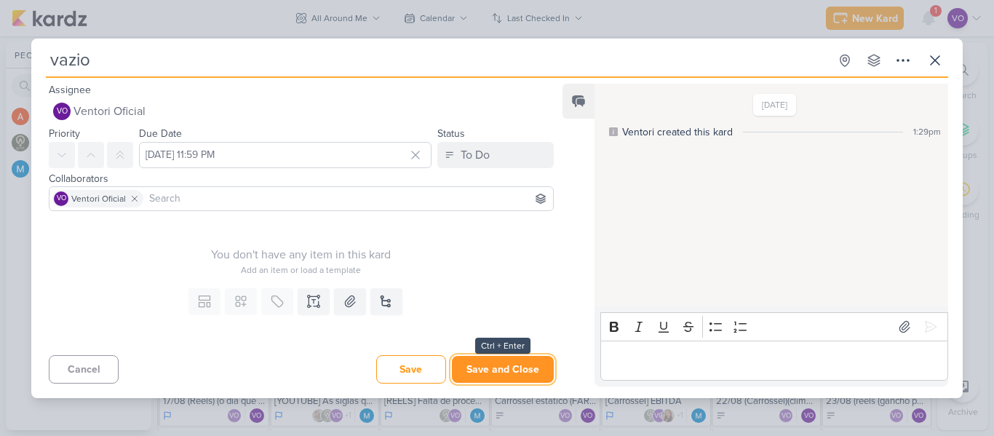
click at [490, 366] on button "Save and Close" at bounding box center [503, 369] width 102 height 27
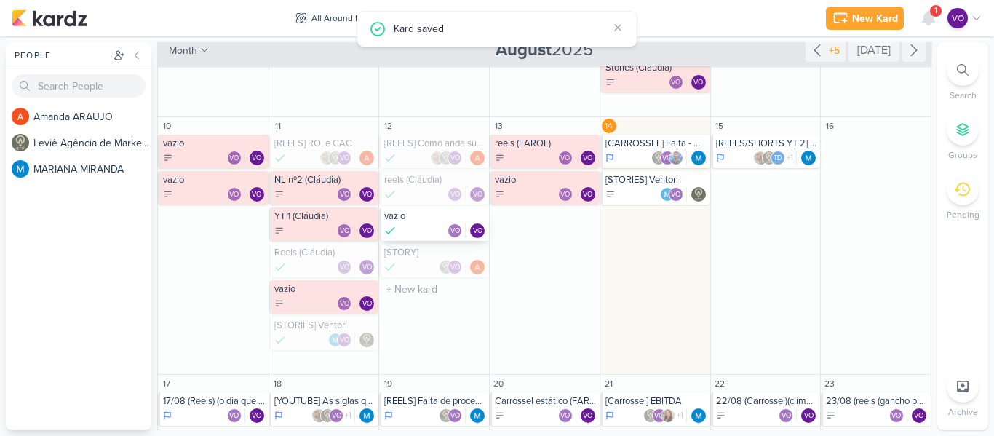
click at [419, 219] on div "vazio" at bounding box center [435, 216] width 102 height 12
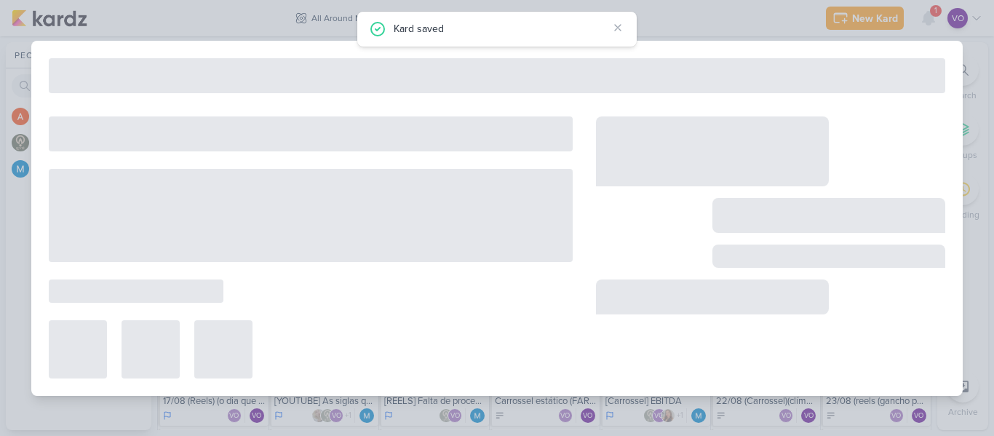
type input "[DATE] 11:59 PM"
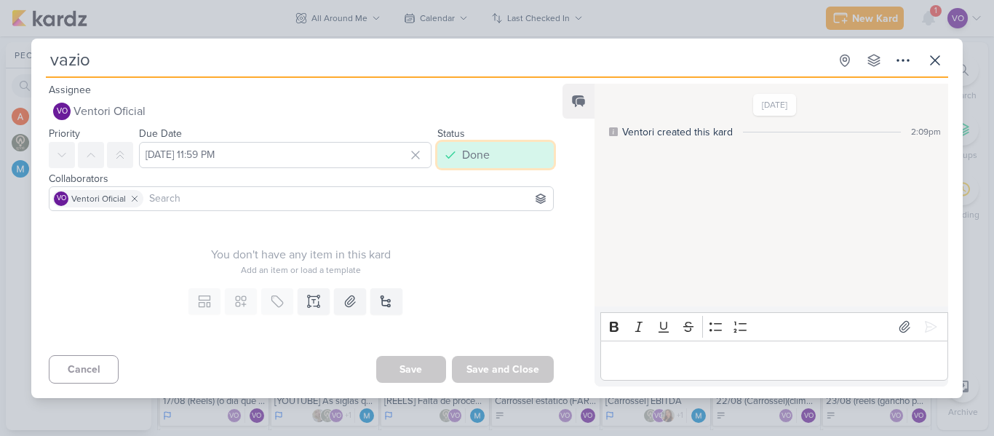
click at [528, 154] on button "Done" at bounding box center [495, 155] width 116 height 26
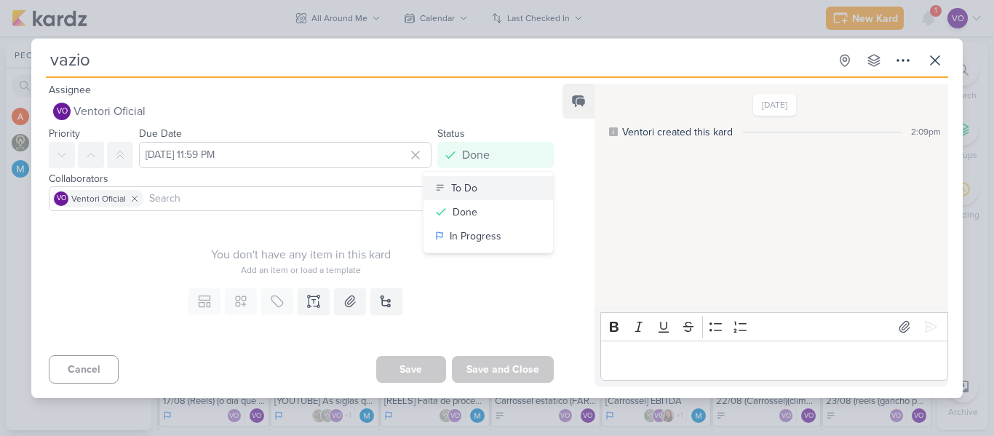
click at [504, 191] on button "To Do" at bounding box center [489, 188] width 130 height 24
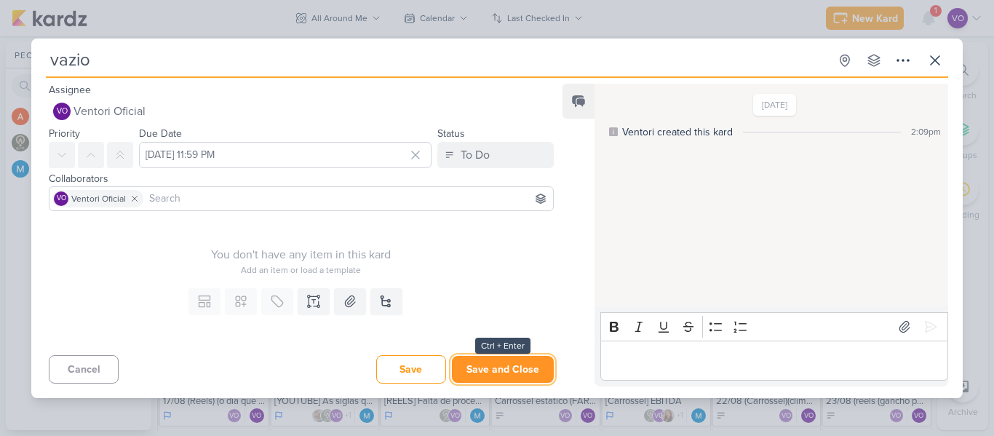
click at [501, 373] on button "Save and Close" at bounding box center [503, 369] width 102 height 27
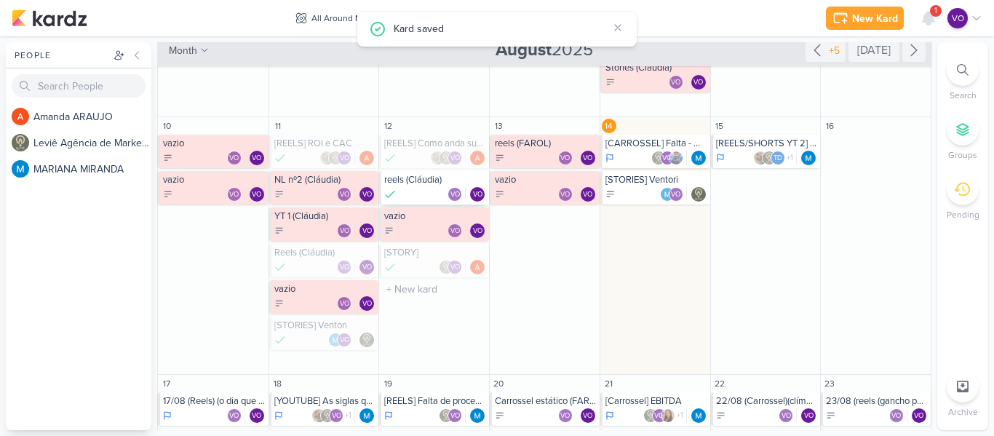
click at [421, 192] on div "VO VO" at bounding box center [435, 194] width 102 height 15
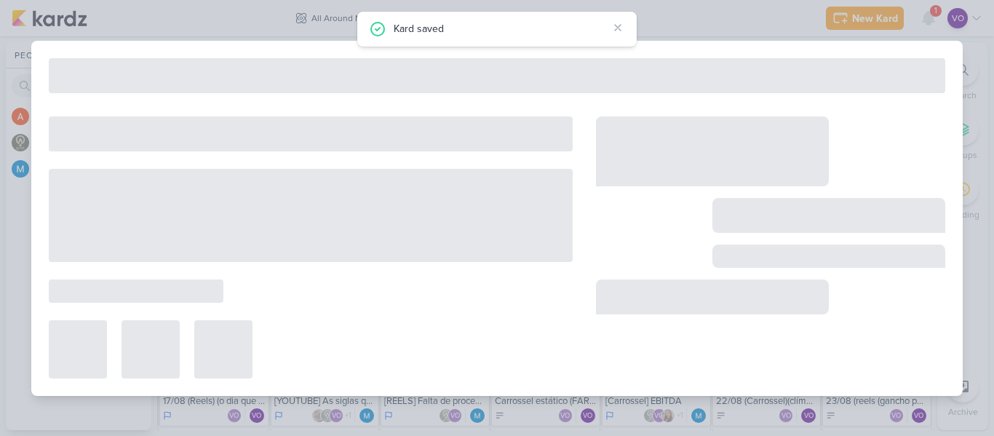
type input "reels (Cláudia)"
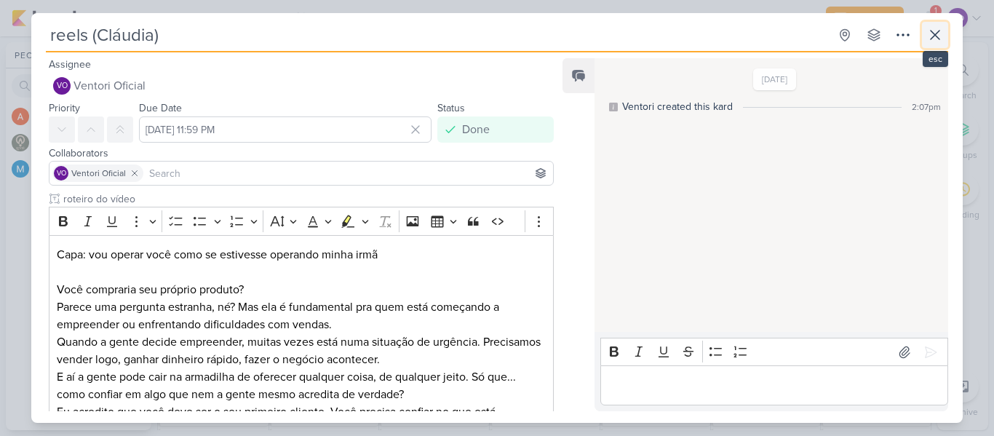
click at [941, 33] on icon at bounding box center [934, 34] width 17 height 17
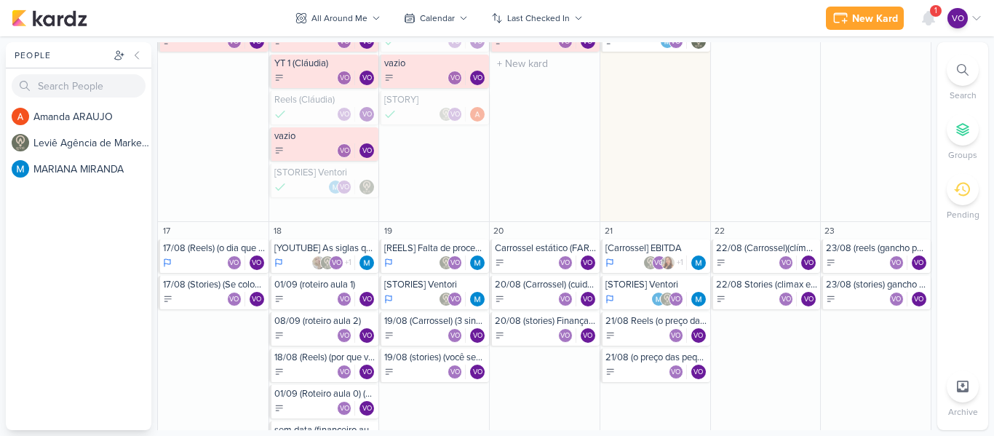
scroll to position [655, 0]
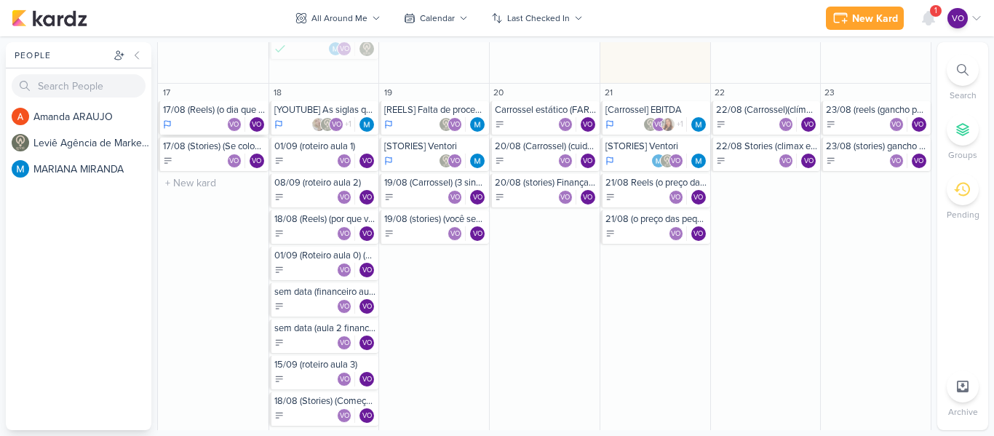
click at [180, 120] on div "VO VO" at bounding box center [214, 124] width 103 height 15
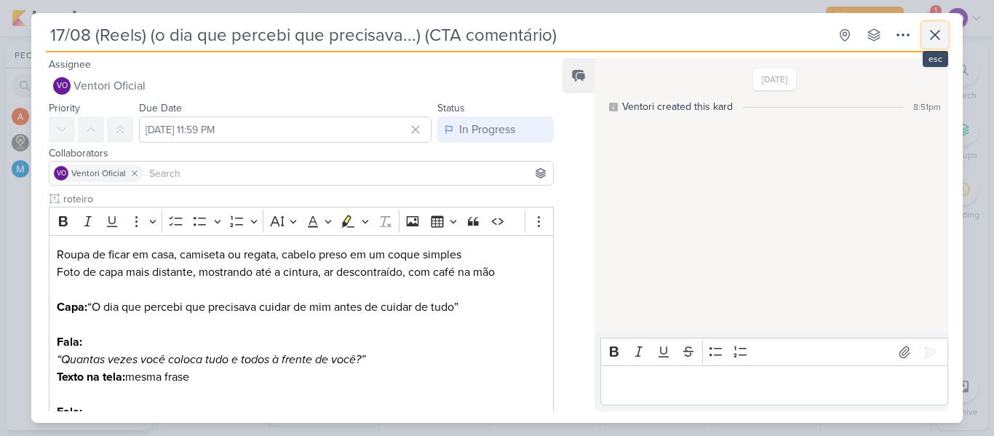
click at [932, 36] on icon at bounding box center [934, 34] width 17 height 17
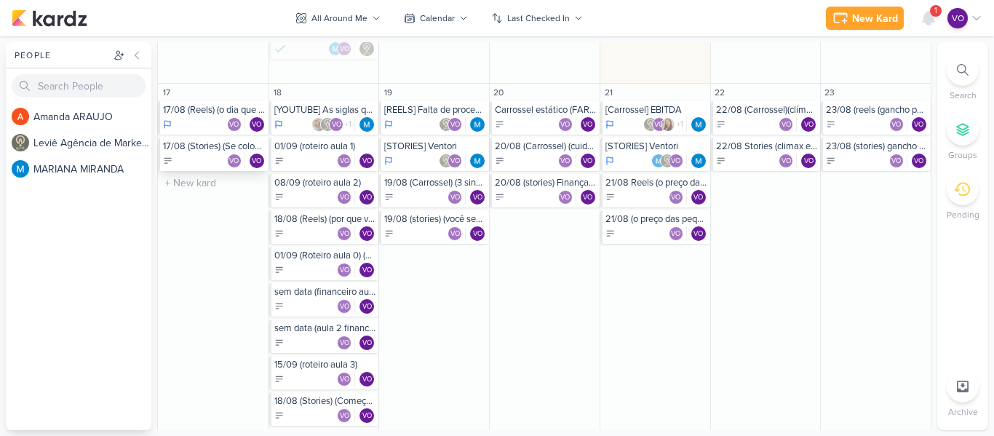
click at [204, 151] on div "17/08 (Stories) (Se colocar em primeiro lugar) (enquete)" at bounding box center [214, 146] width 103 height 12
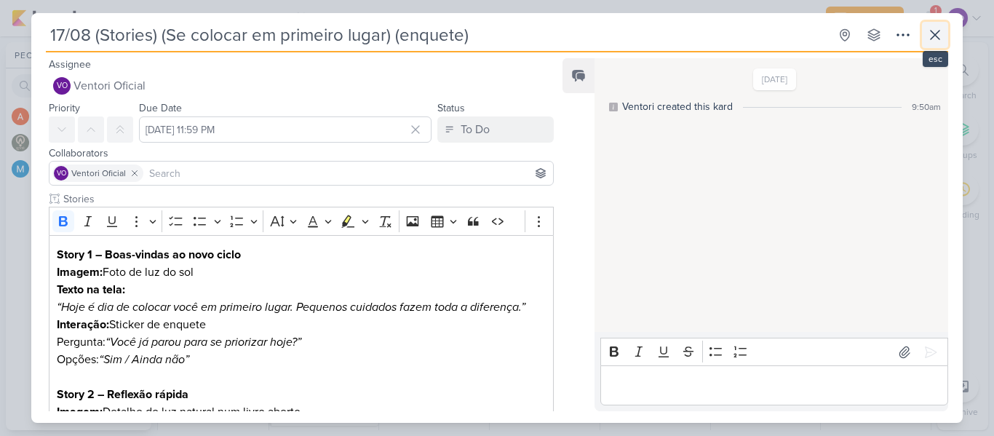
click at [938, 38] on icon at bounding box center [935, 35] width 9 height 9
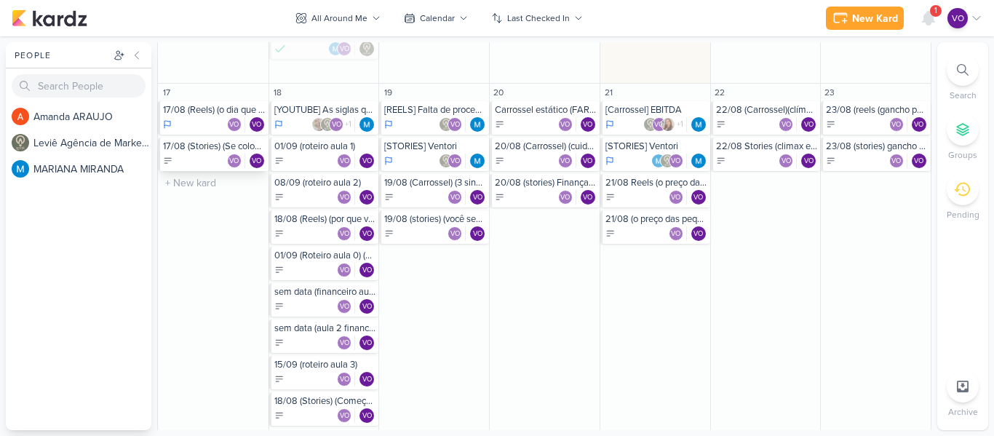
click at [197, 159] on div "VO VO" at bounding box center [214, 161] width 103 height 15
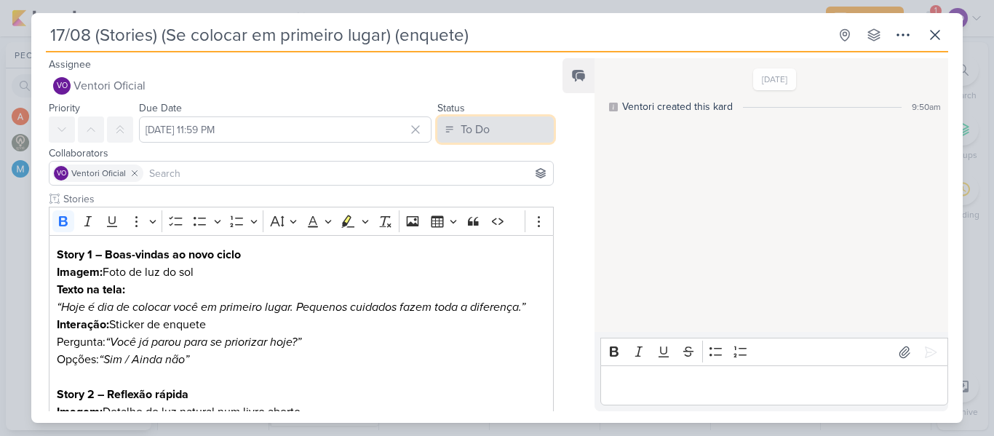
click at [531, 131] on button "To Do" at bounding box center [495, 129] width 116 height 26
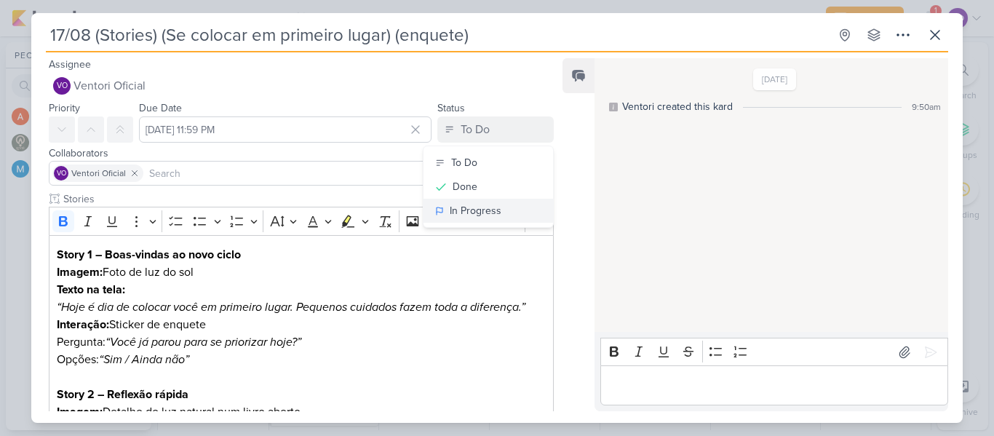
click at [469, 208] on div "In Progress" at bounding box center [476, 210] width 52 height 15
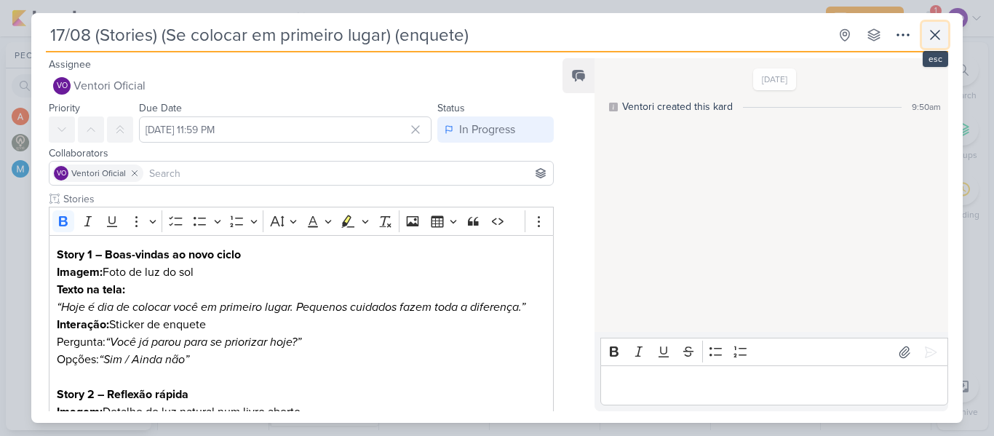
click at [937, 31] on icon at bounding box center [934, 34] width 17 height 17
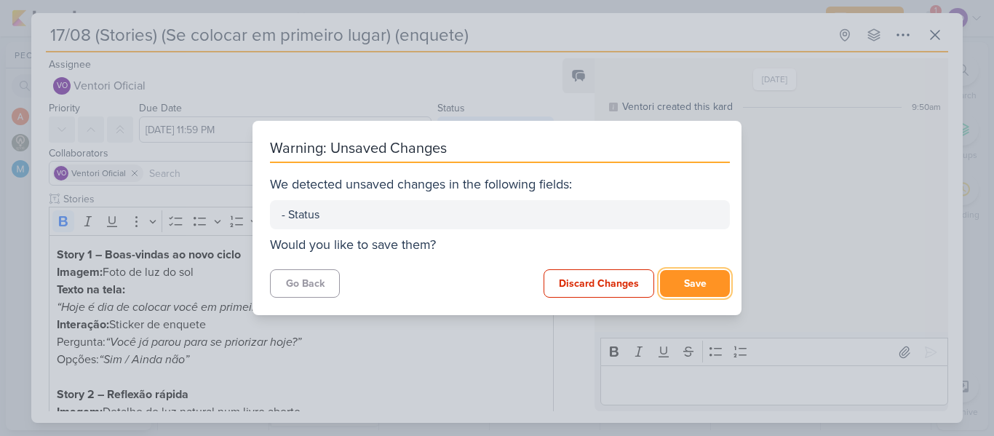
click at [692, 287] on button "Save" at bounding box center [695, 283] width 70 height 27
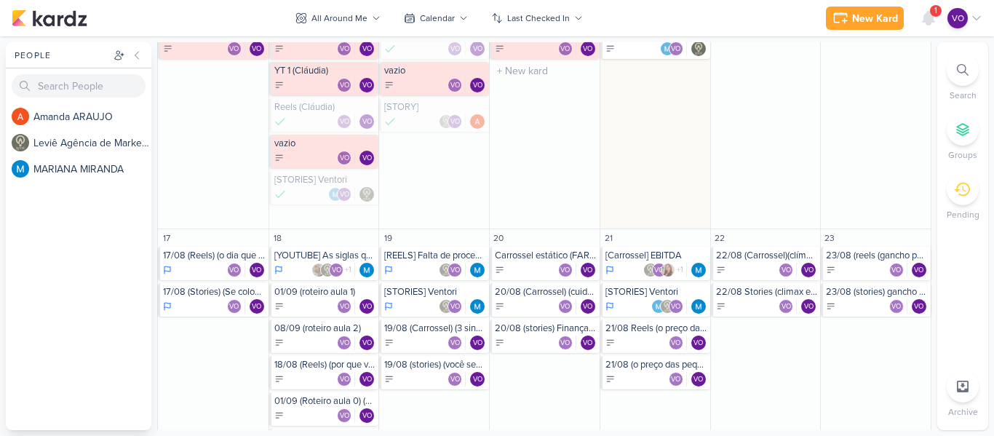
scroll to position [437, 0]
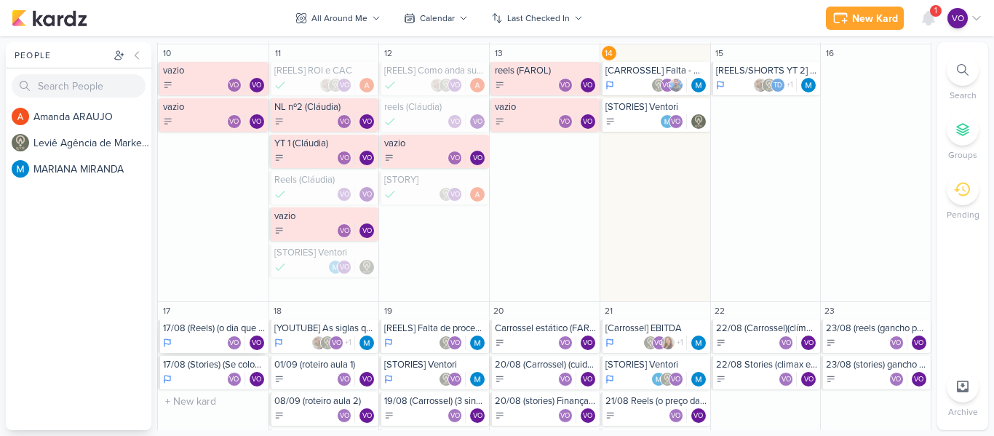
click at [201, 335] on div "17/08 (Reels) (o dia que percebi que precisava...) (CTA comentário) VO VO" at bounding box center [213, 335] width 111 height 33
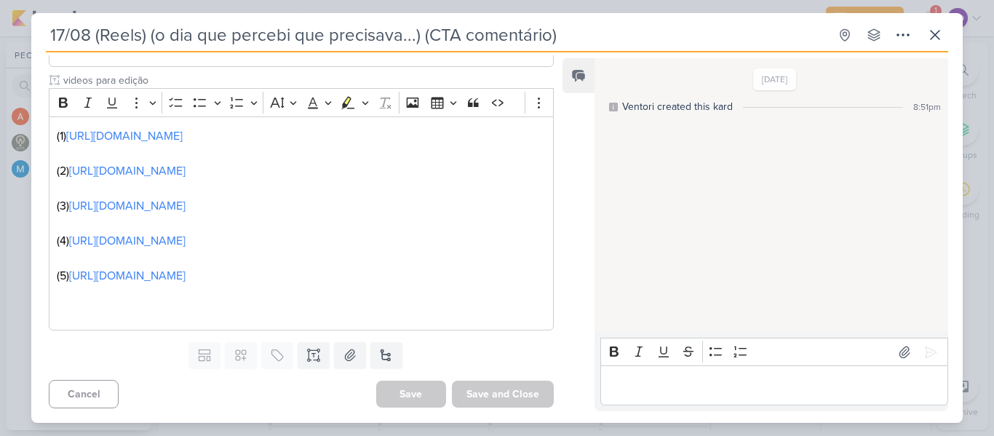
scroll to position [1065, 0]
click at [945, 36] on button at bounding box center [935, 35] width 26 height 26
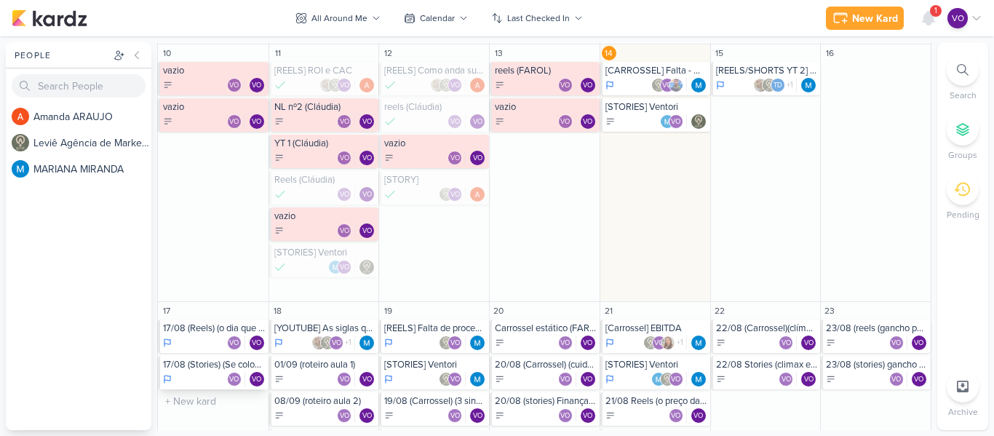
click at [212, 371] on div "17/08 (Stories) (Se colocar em primeiro lugar) (enquete) VO VO" at bounding box center [213, 372] width 111 height 33
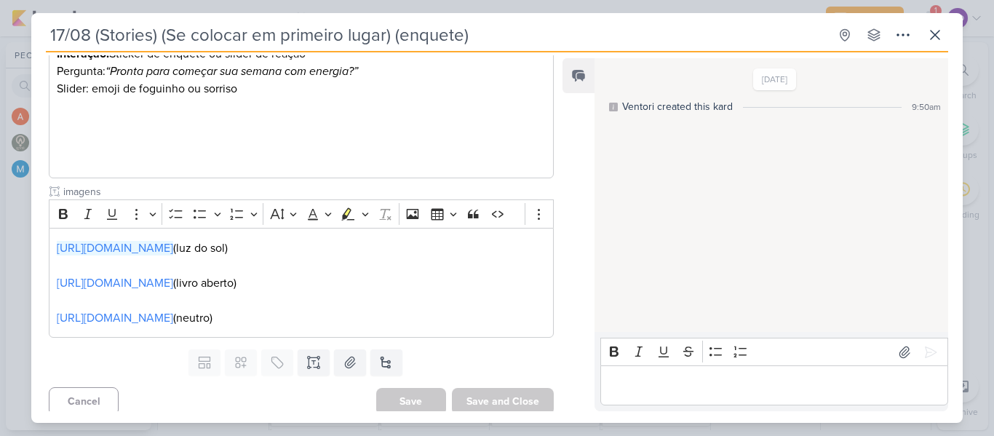
scroll to position [582, 0]
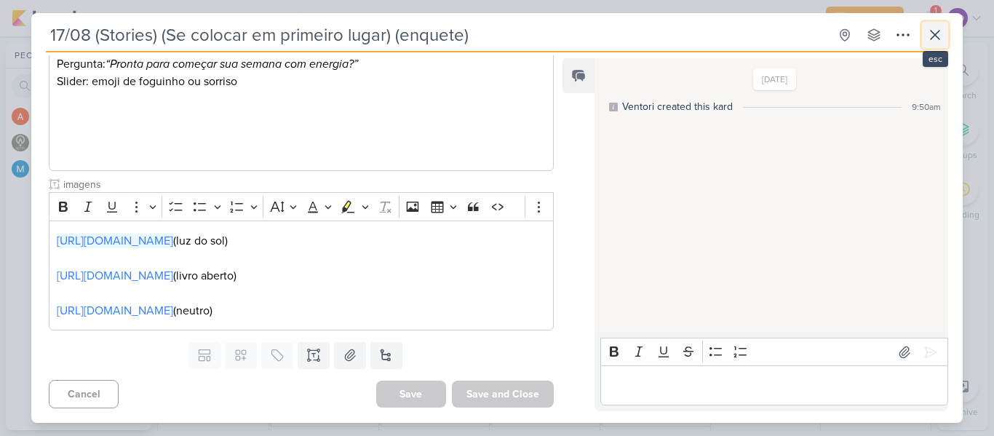
click at [945, 33] on button at bounding box center [935, 35] width 26 height 26
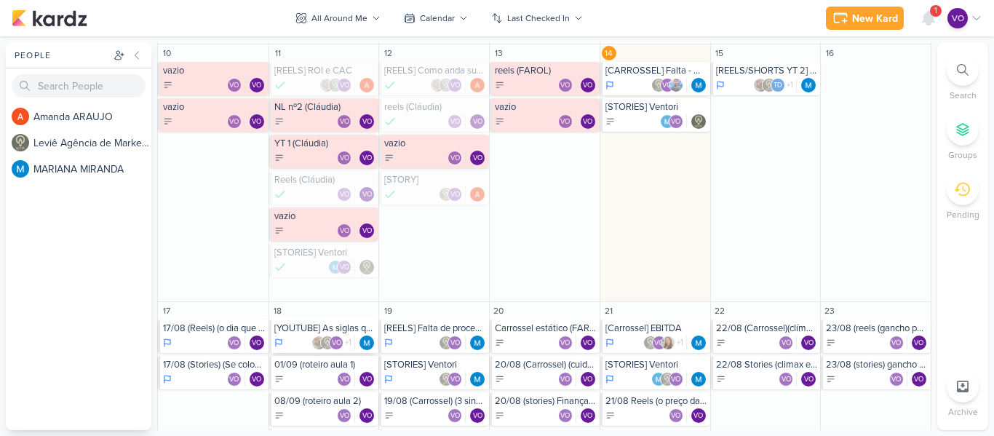
click at [295, 339] on div "VO +1" at bounding box center [325, 342] width 102 height 15
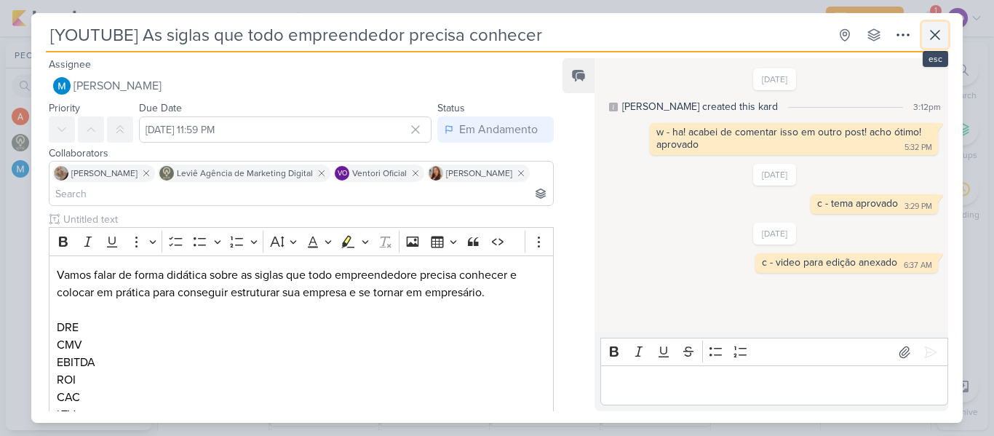
click at [940, 33] on icon at bounding box center [934, 34] width 17 height 17
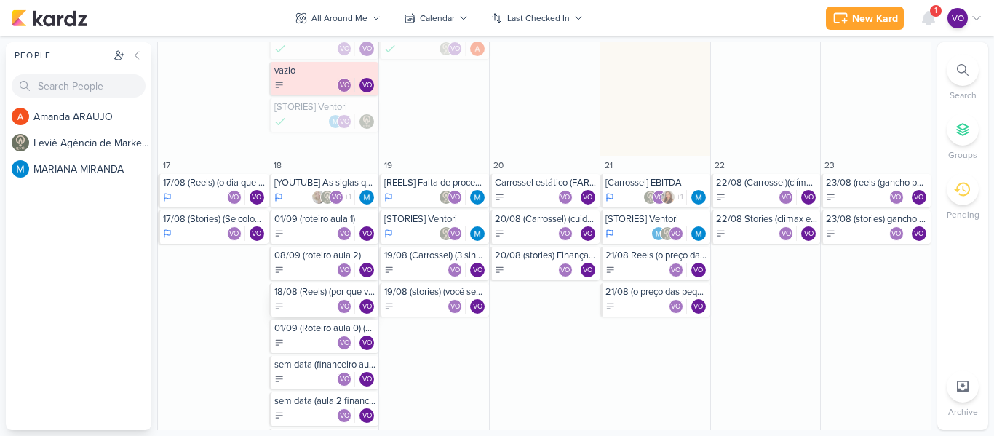
click at [298, 303] on div "VO VO" at bounding box center [325, 306] width 102 height 15
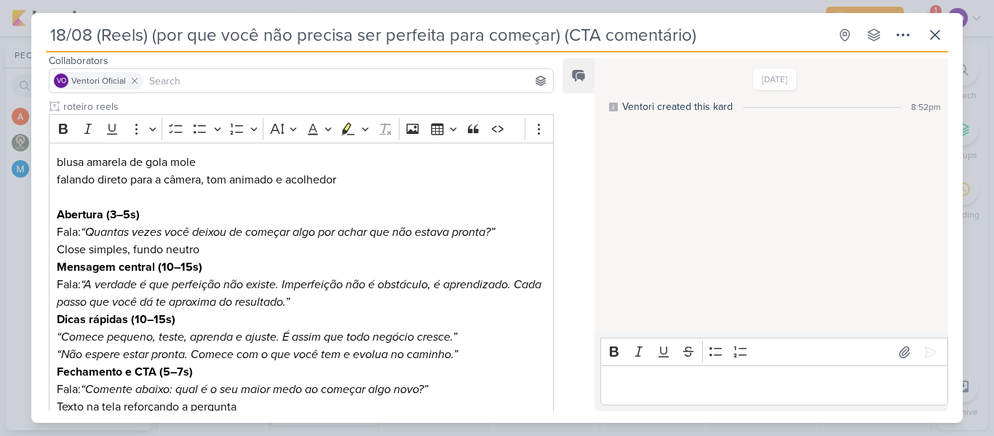
scroll to position [0, 0]
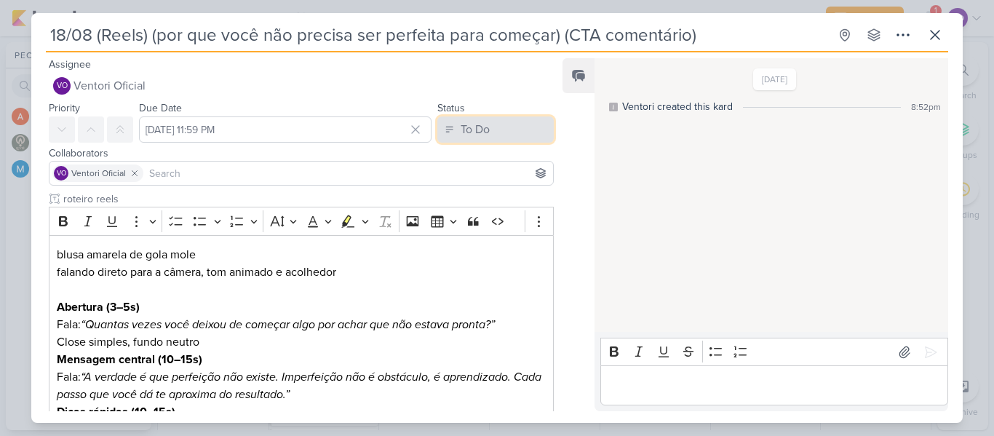
click at [502, 127] on button "To Do" at bounding box center [495, 129] width 116 height 26
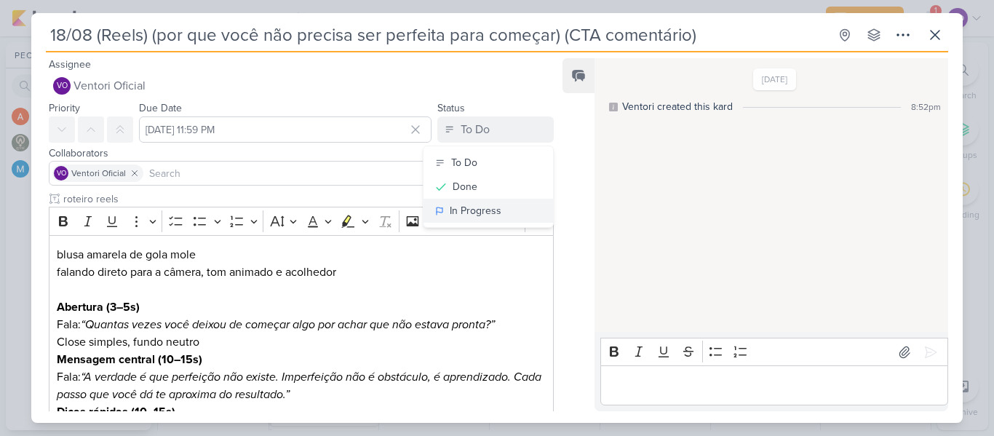
click at [472, 209] on div "In Progress" at bounding box center [476, 210] width 52 height 15
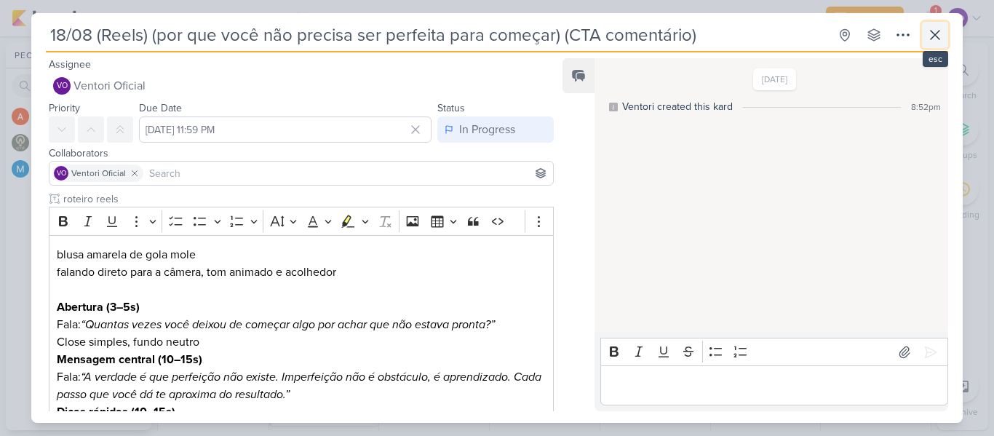
click at [929, 37] on icon at bounding box center [934, 34] width 17 height 17
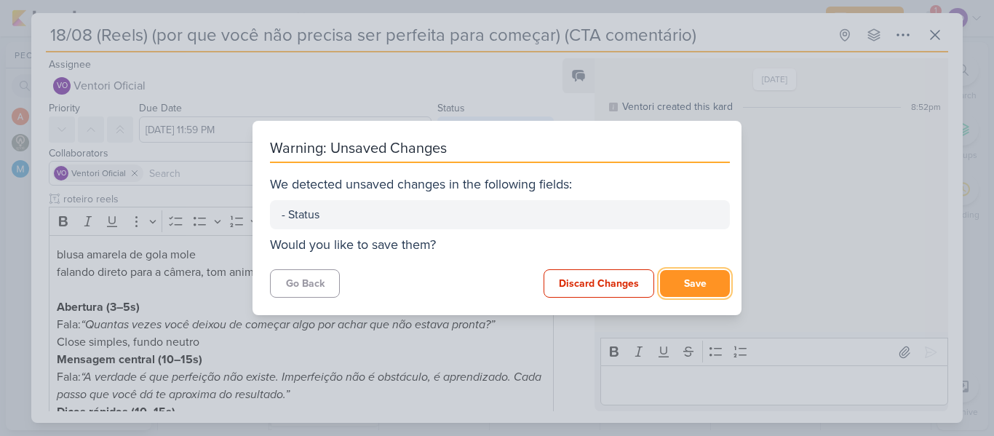
click at [688, 285] on button "Save" at bounding box center [695, 283] width 70 height 27
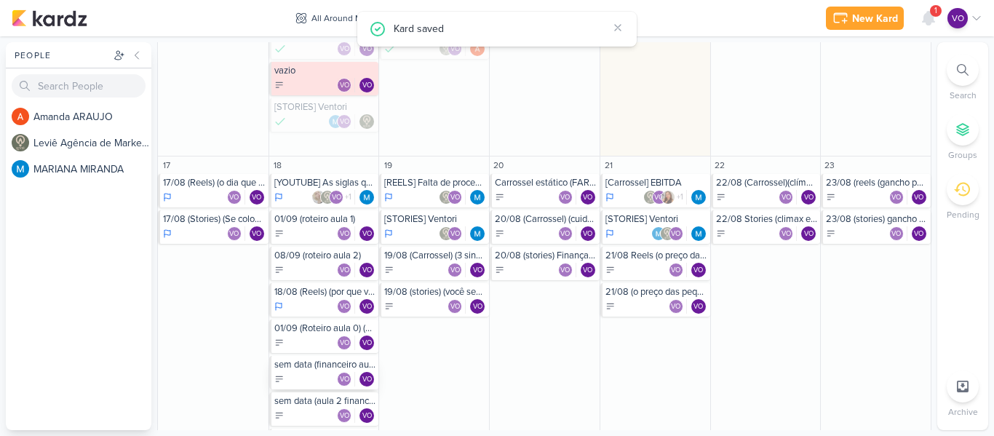
click at [296, 371] on div "sem data (financeiro aula 2) Quanto você gasta e com o quê VO VO" at bounding box center [324, 372] width 110 height 33
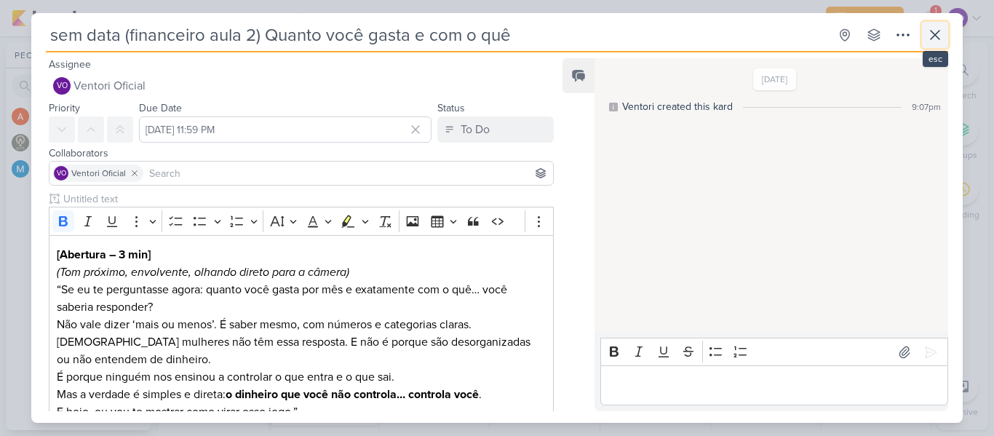
click at [935, 36] on icon at bounding box center [934, 34] width 17 height 17
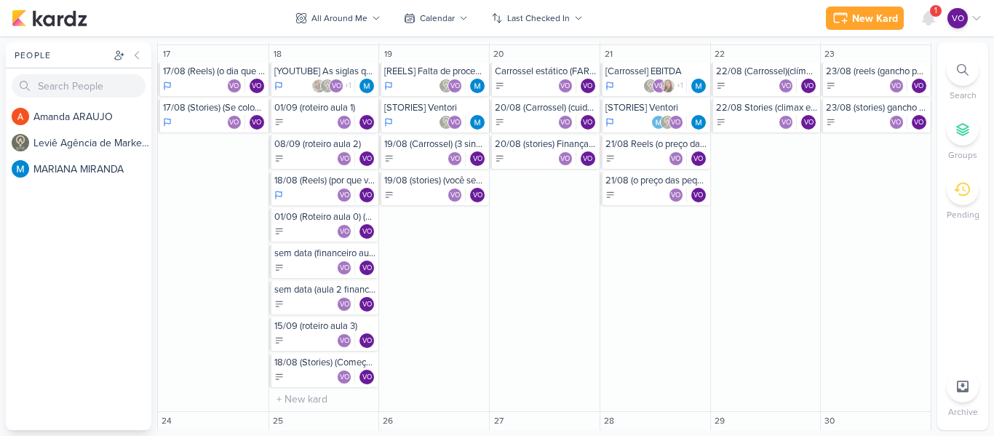
scroll to position [728, 0]
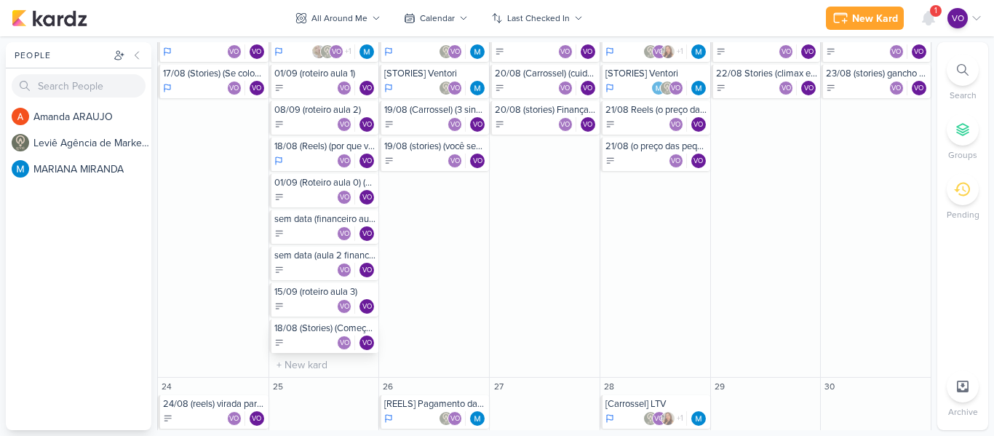
click at [307, 333] on div "18/08 (Stories) (Começar logo) (CTA compartilhar)" at bounding box center [325, 328] width 102 height 12
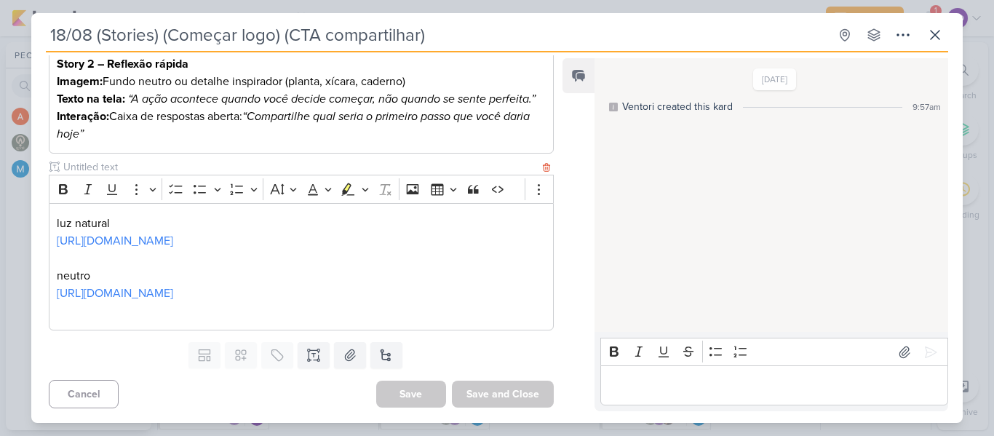
scroll to position [0, 0]
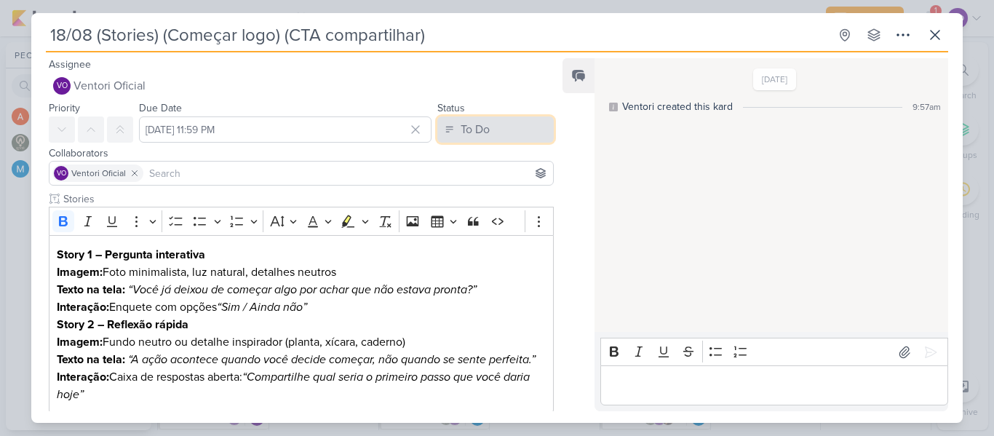
click at [530, 130] on button "To Do" at bounding box center [495, 129] width 116 height 26
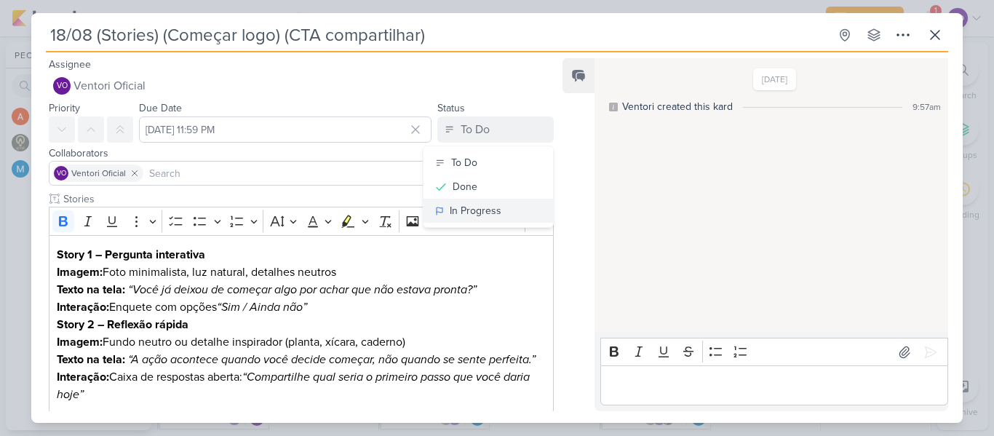
click at [486, 210] on div "In Progress" at bounding box center [476, 210] width 52 height 15
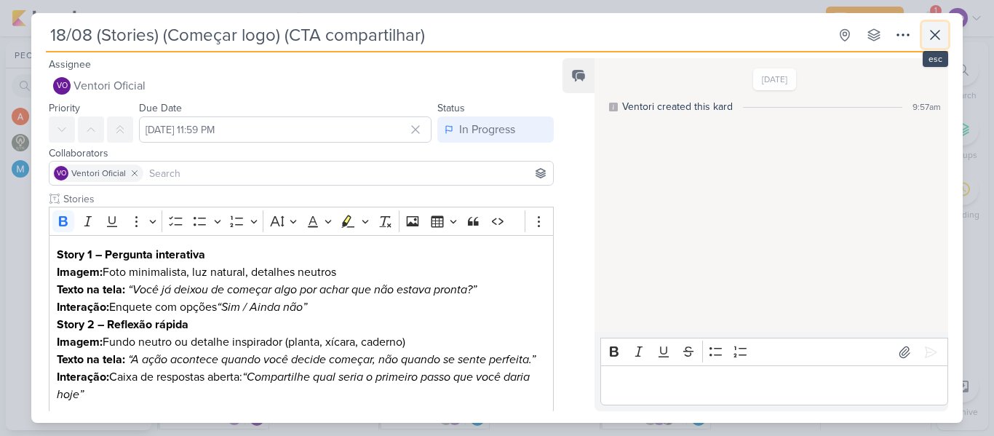
click at [937, 31] on icon at bounding box center [934, 34] width 17 height 17
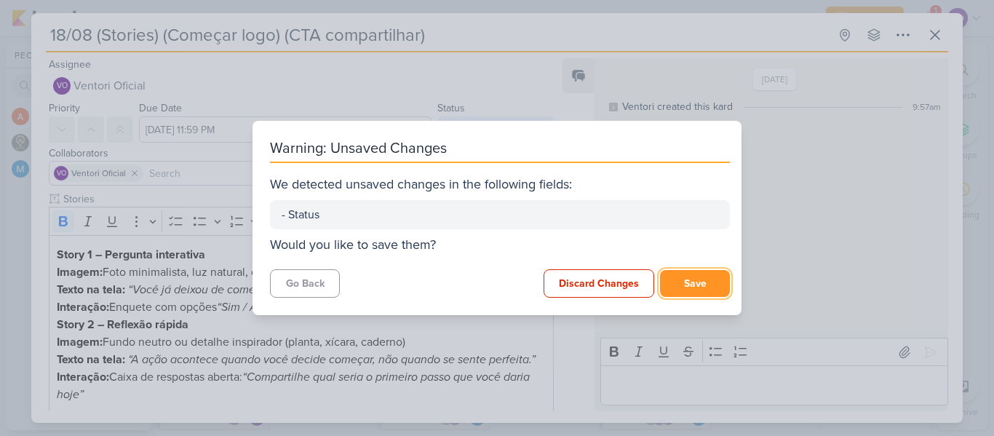
click at [683, 274] on button "Save" at bounding box center [695, 283] width 70 height 27
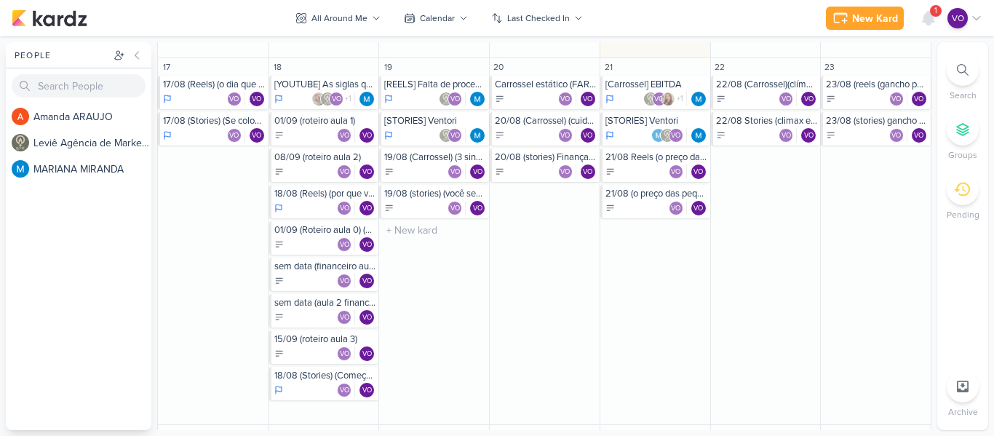
scroll to position [655, 0]
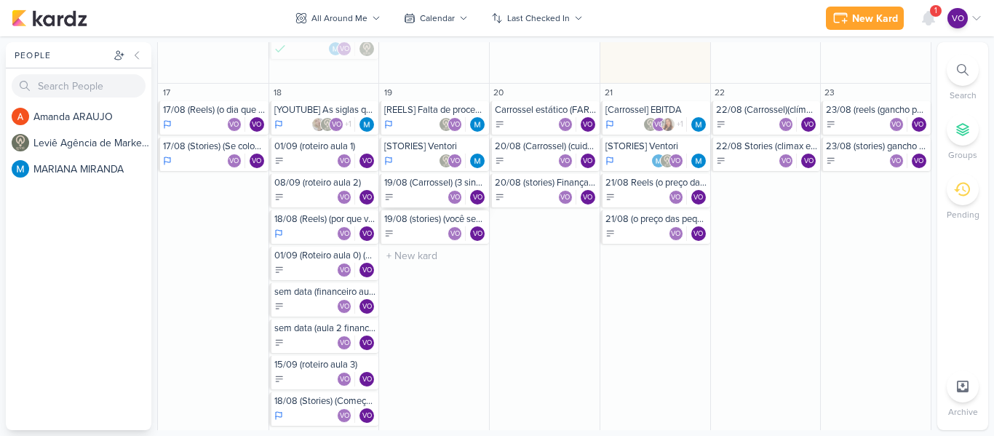
click at [416, 190] on div "VO VO" at bounding box center [435, 197] width 102 height 15
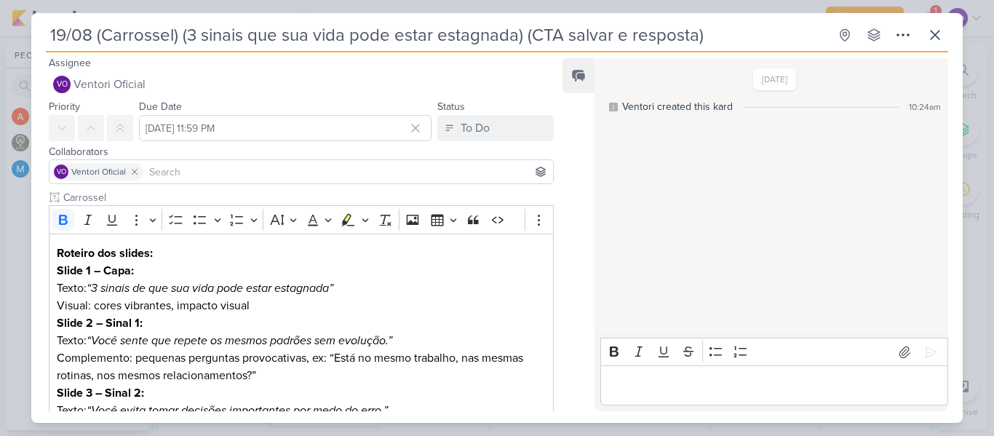
scroll to position [0, 0]
click at [944, 34] on button at bounding box center [935, 35] width 26 height 26
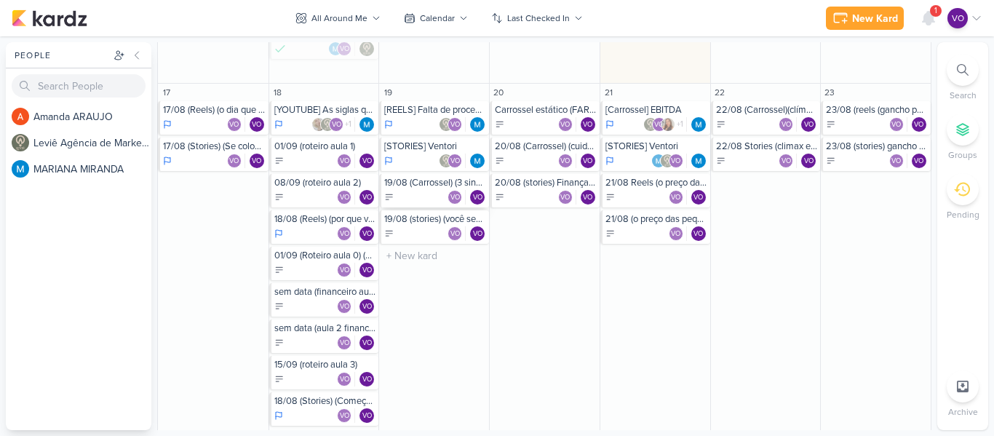
click at [419, 199] on div "VO VO" at bounding box center [435, 197] width 102 height 15
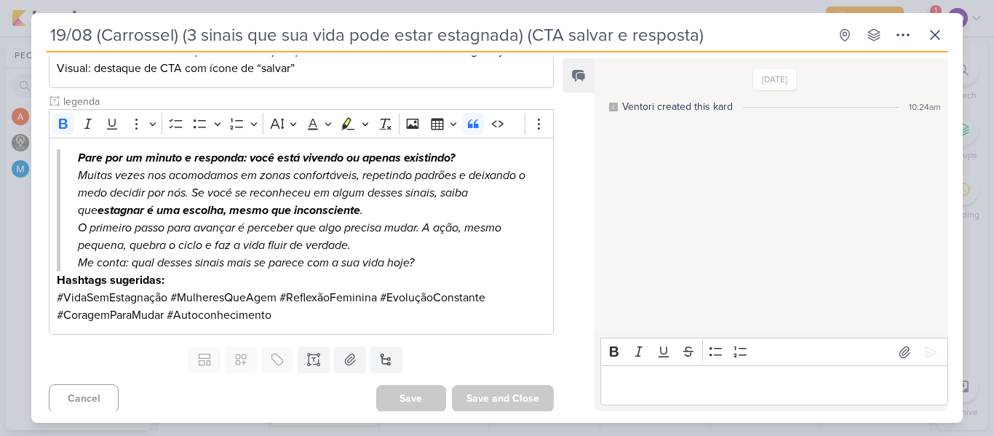
scroll to position [488, 0]
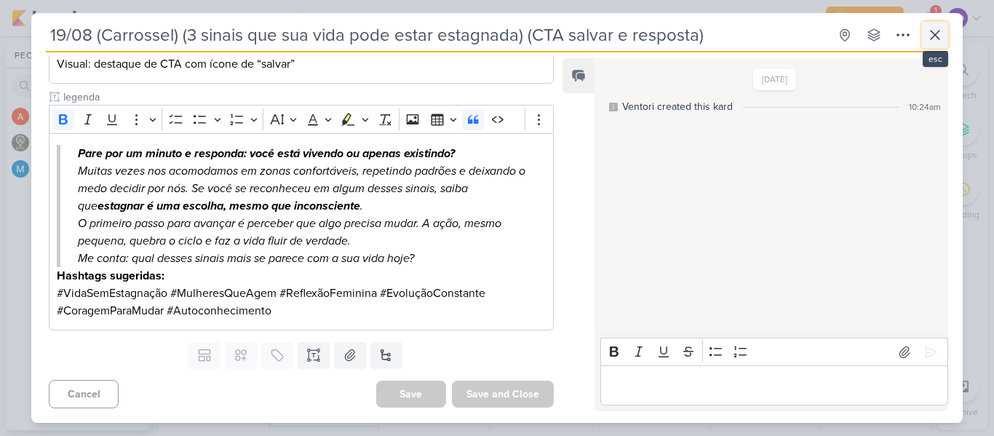
click at [934, 31] on icon at bounding box center [934, 34] width 17 height 17
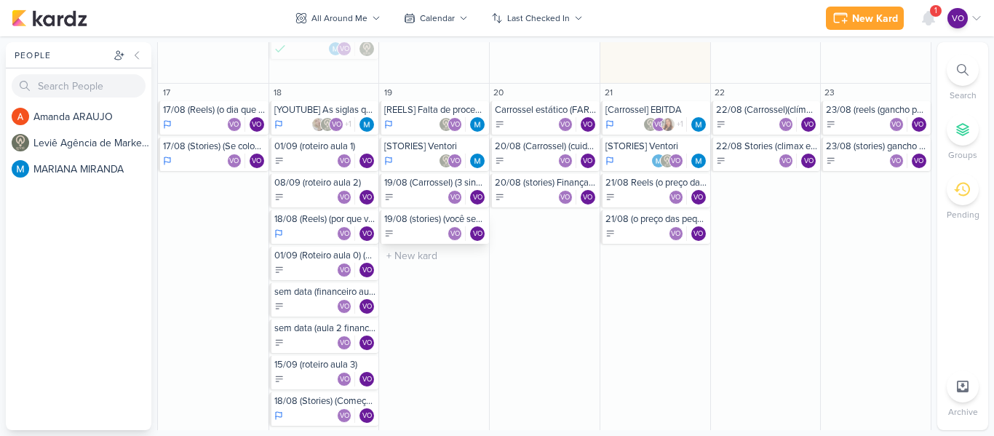
click at [423, 229] on div "VO VO" at bounding box center [435, 233] width 102 height 15
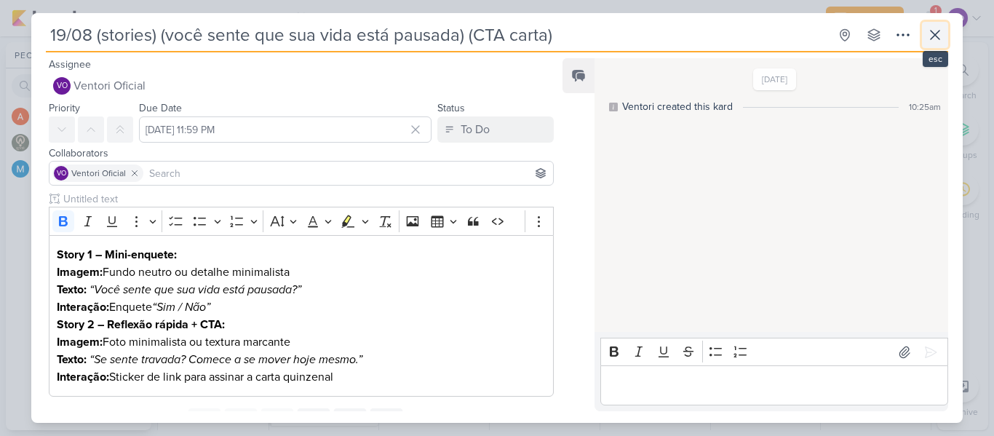
click at [926, 36] on icon at bounding box center [934, 34] width 17 height 17
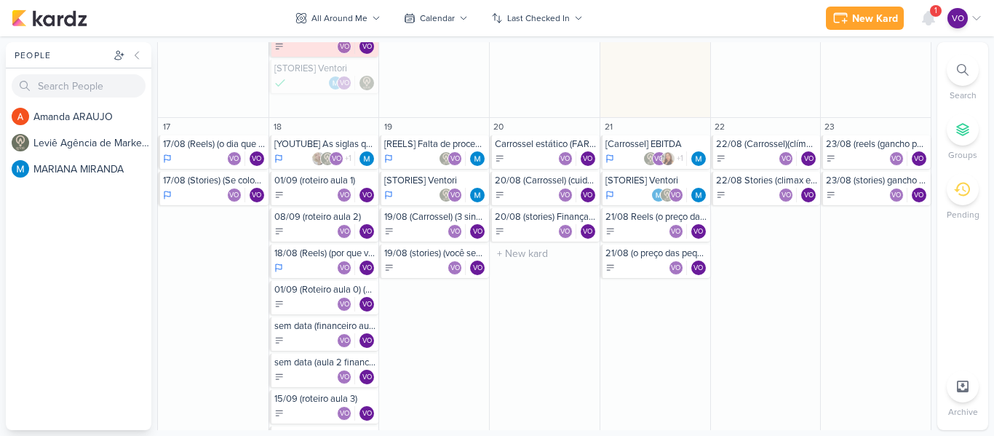
scroll to position [539, 0]
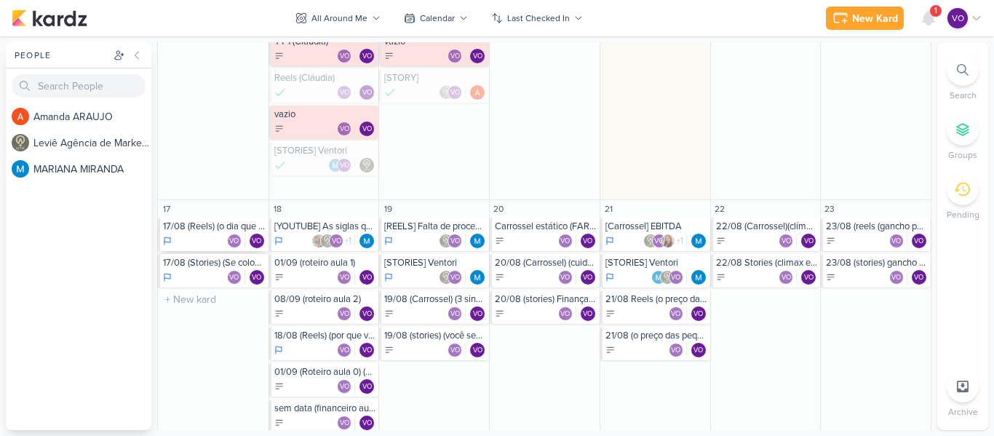
click at [207, 234] on div "VO VO" at bounding box center [214, 241] width 103 height 15
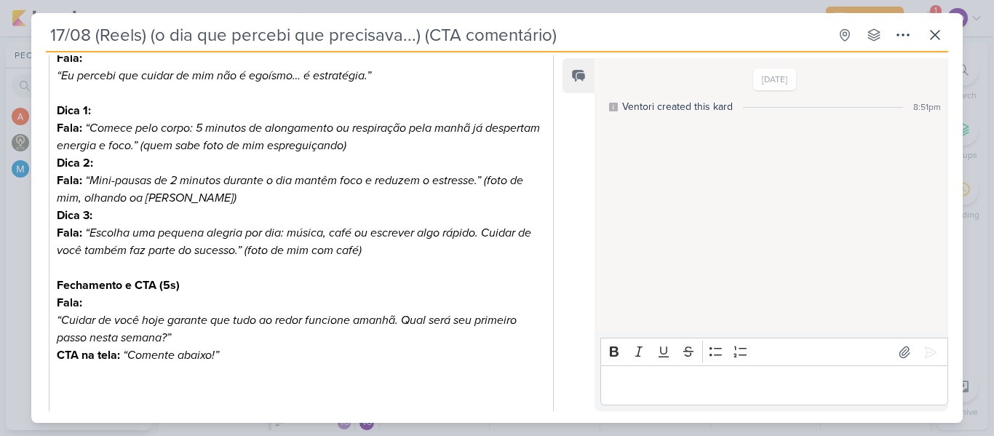
scroll to position [364, 0]
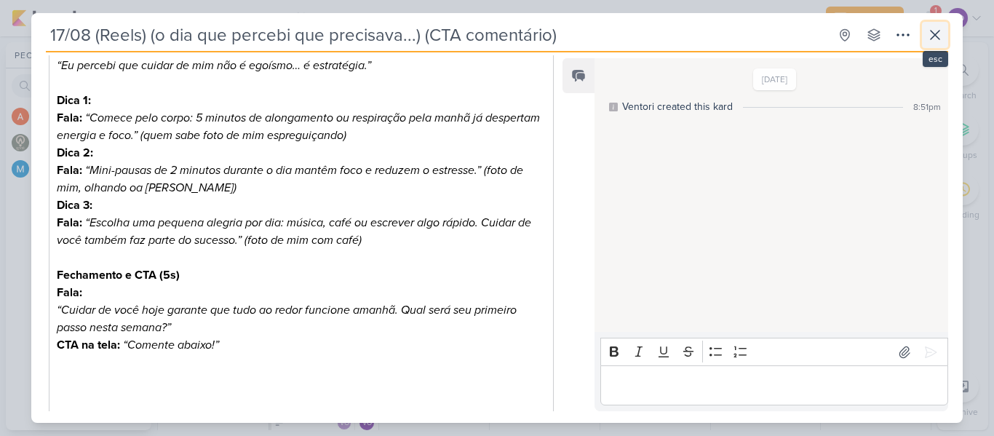
click at [938, 35] on icon at bounding box center [934, 34] width 17 height 17
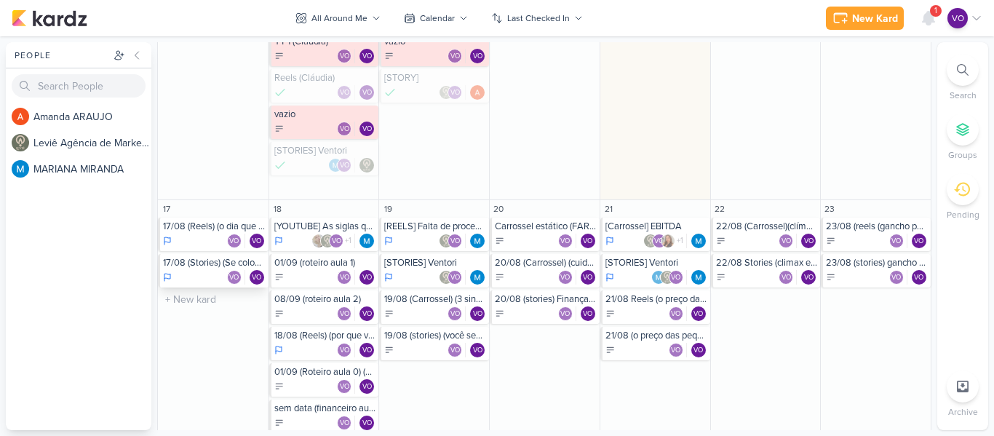
click at [201, 271] on div "VO VO" at bounding box center [214, 277] width 103 height 15
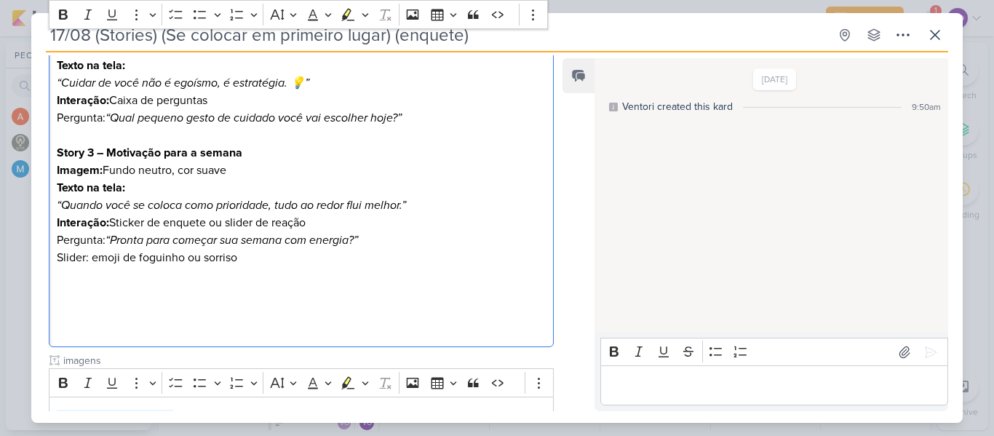
drag, startPoint x: 108, startPoint y: 170, endPoint x: 242, endPoint y: 165, distance: 134.0
click at [242, 165] on p "Imagem: Fundo neutro, cor suave" at bounding box center [301, 170] width 489 height 17
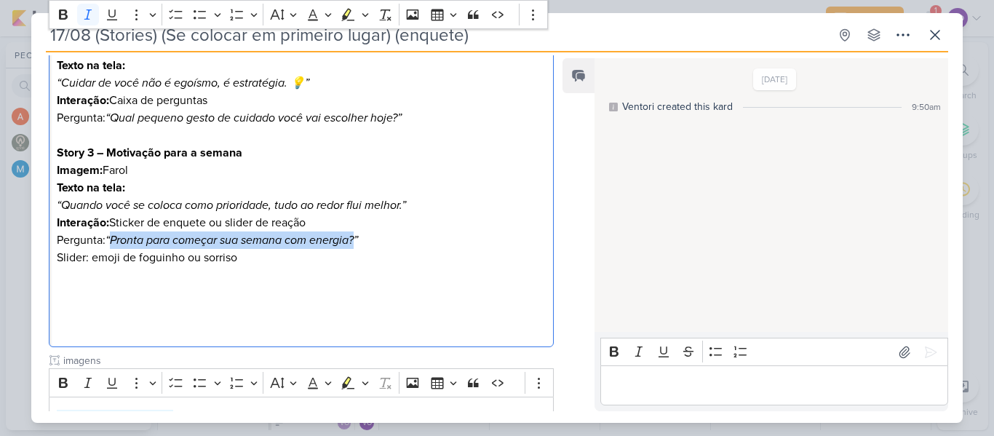
drag, startPoint x: 115, startPoint y: 241, endPoint x: 359, endPoint y: 237, distance: 244.5
click at [358, 237] on icon "“Pronta para começar sua semana com energia?”" at bounding box center [232, 240] width 253 height 15
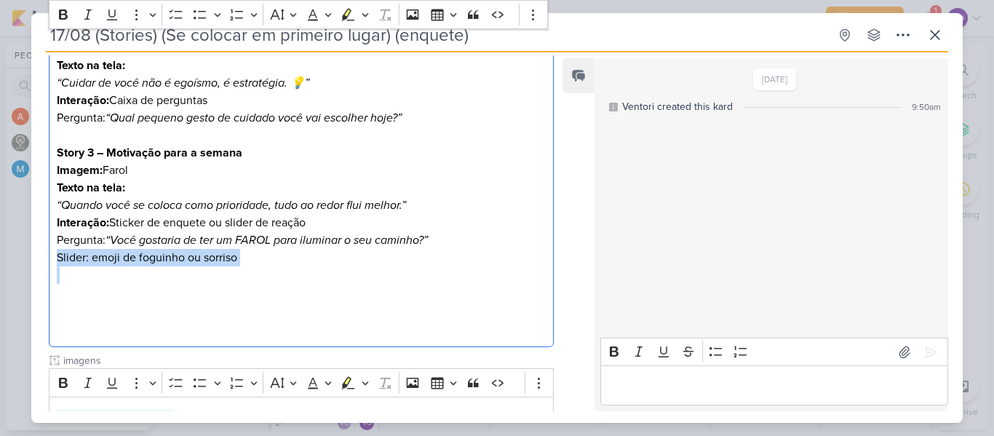
drag, startPoint x: 59, startPoint y: 259, endPoint x: 234, endPoint y: 269, distance: 175.7
click at [234, 269] on div "Story 1 – Boas-vindas ao novo ciclo Imagem: Foto de luz do sol Texto na tela: “…" at bounding box center [301, 109] width 505 height 477
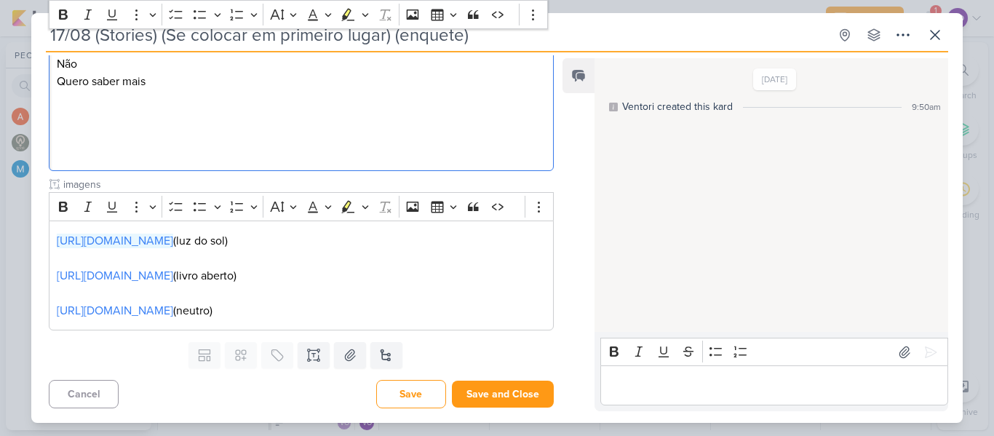
scroll to position [627, 0]
click at [143, 303] on link "[URL][DOMAIN_NAME]" at bounding box center [115, 310] width 116 height 15
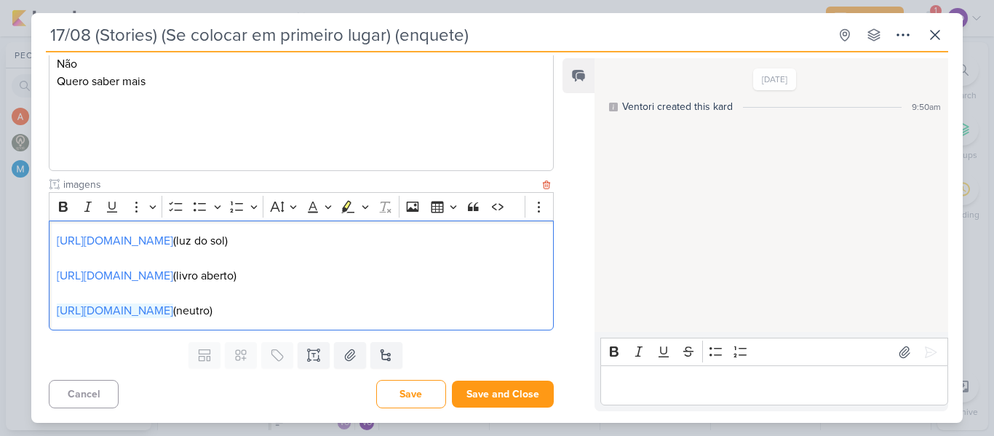
drag, startPoint x: 106, startPoint y: 316, endPoint x: 55, endPoint y: 294, distance: 56.1
click at [55, 294] on div "[URL][DOMAIN_NAME] (luz do sol) [URL][DOMAIN_NAME] (livro aberto) [URL][DOMAIN_…" at bounding box center [301, 275] width 505 height 110
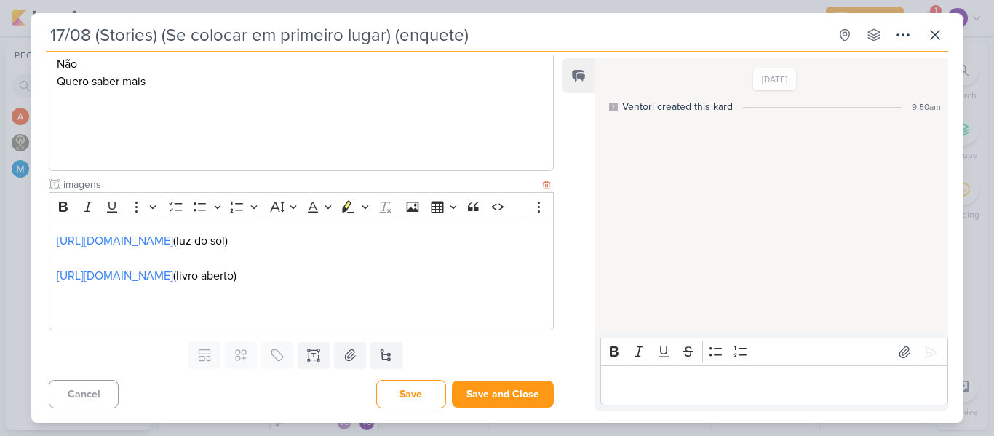
click at [124, 303] on p "Editor editing area: main" at bounding box center [301, 310] width 489 height 17
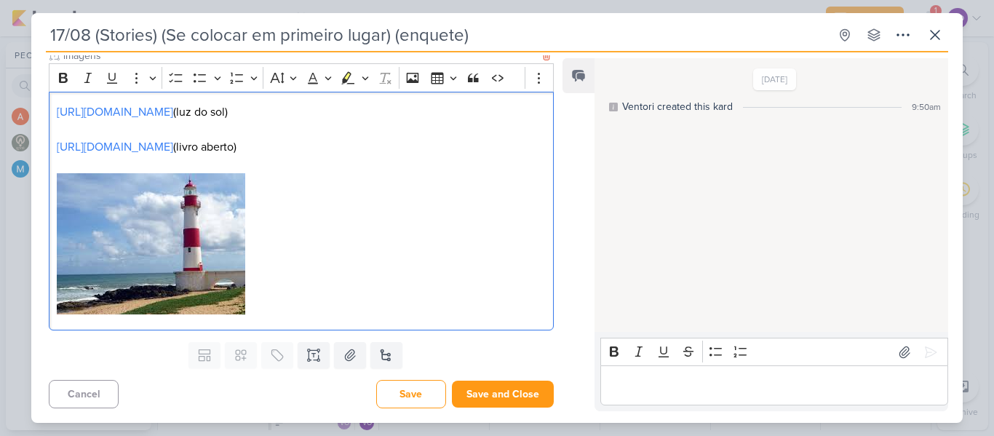
scroll to position [739, 0]
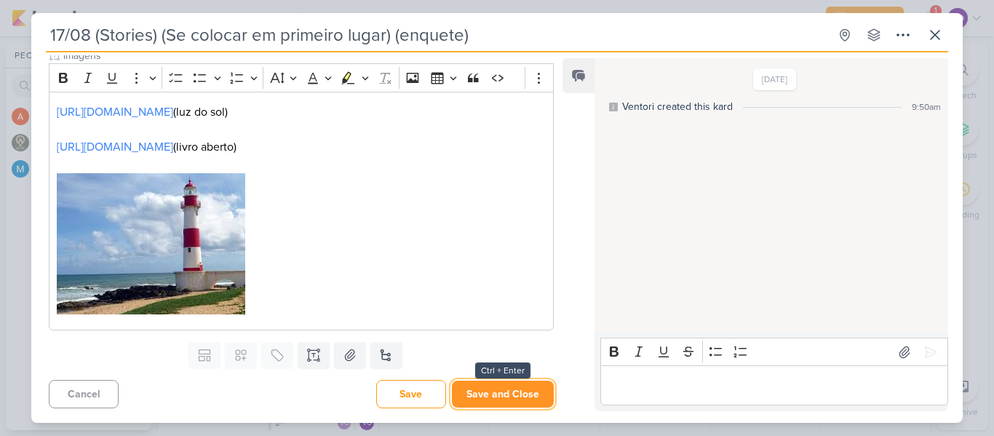
click at [501, 394] on button "Save and Close" at bounding box center [503, 394] width 102 height 27
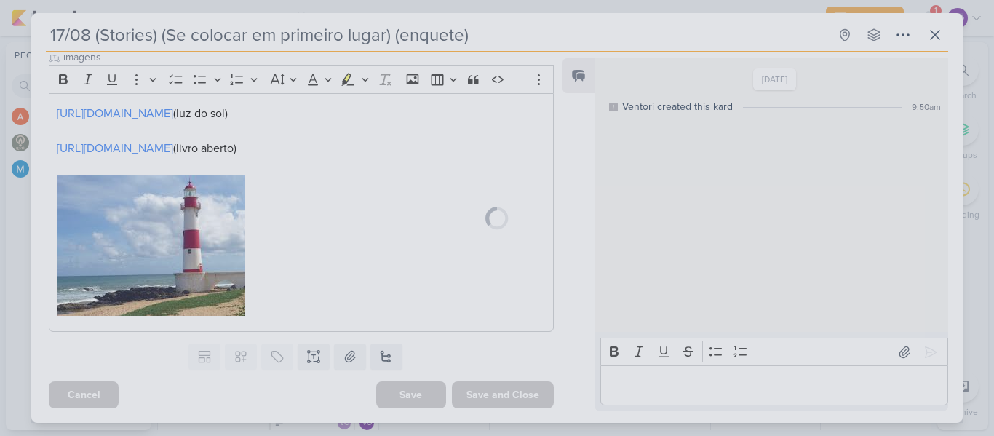
scroll to position [737, 0]
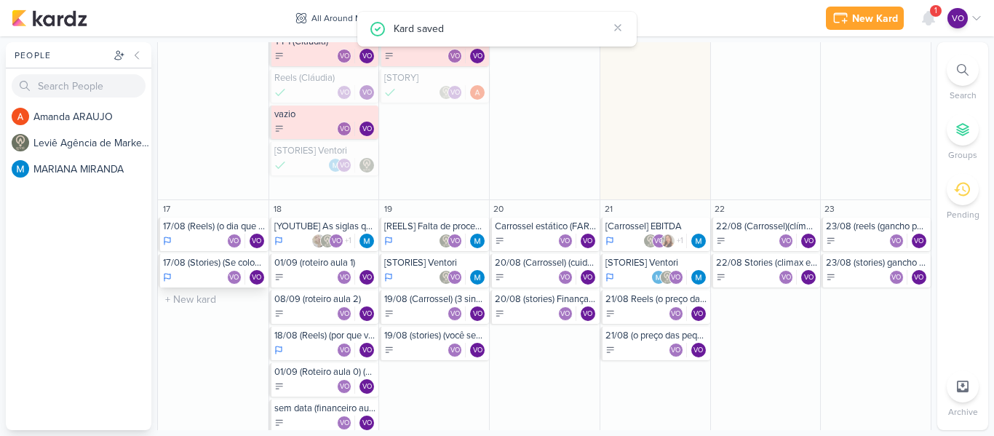
click at [198, 263] on div "17/08 (Stories) (Se colocar em primeiro lugar) (enquete)" at bounding box center [214, 263] width 103 height 12
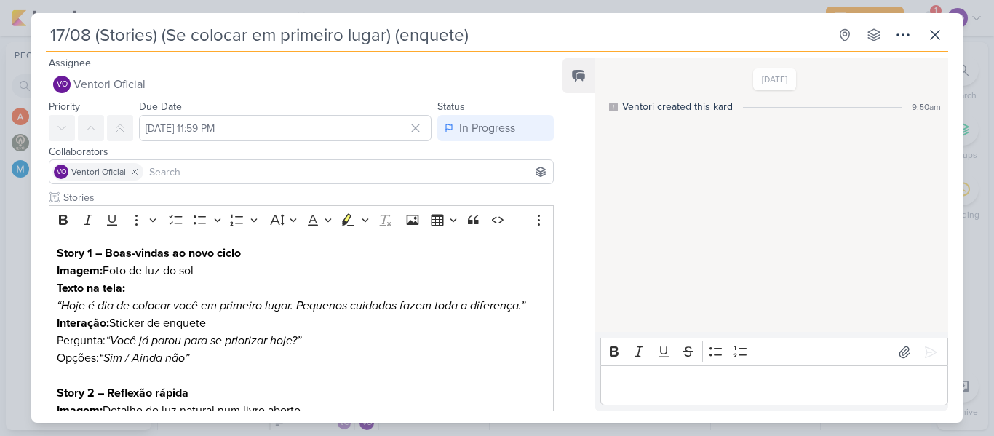
scroll to position [0, 0]
click at [936, 33] on icon at bounding box center [934, 34] width 17 height 17
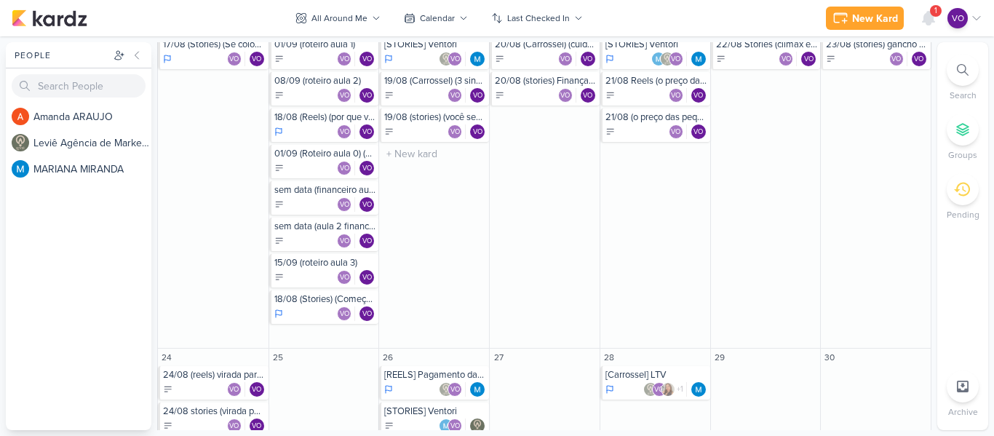
scroll to position [611, 0]
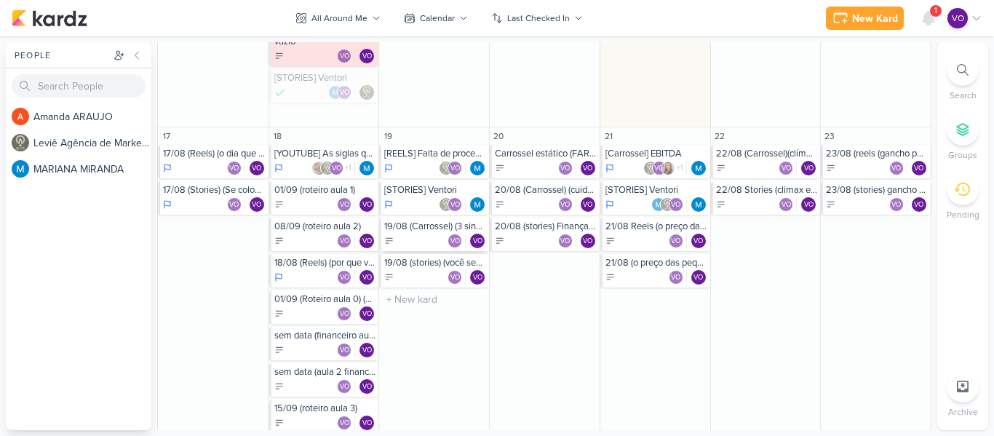
click at [421, 230] on div "19/08 (Carrossel) (3 sinais que sua vida pode estar estagnada) (CTA salvar e re…" at bounding box center [435, 226] width 102 height 12
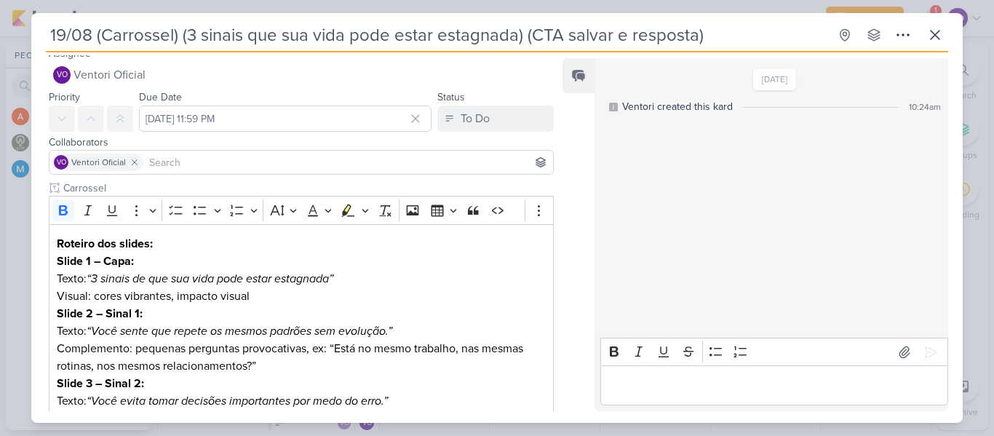
scroll to position [0, 0]
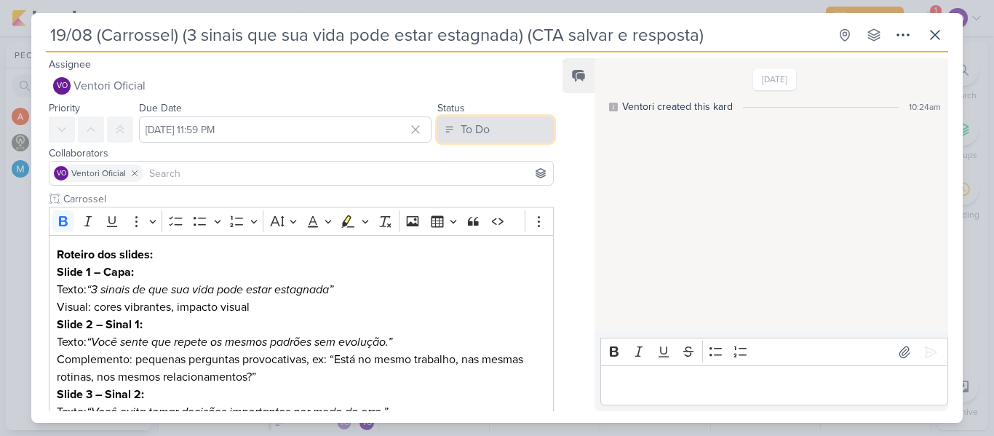
click at [490, 128] on button "To Do" at bounding box center [495, 129] width 116 height 26
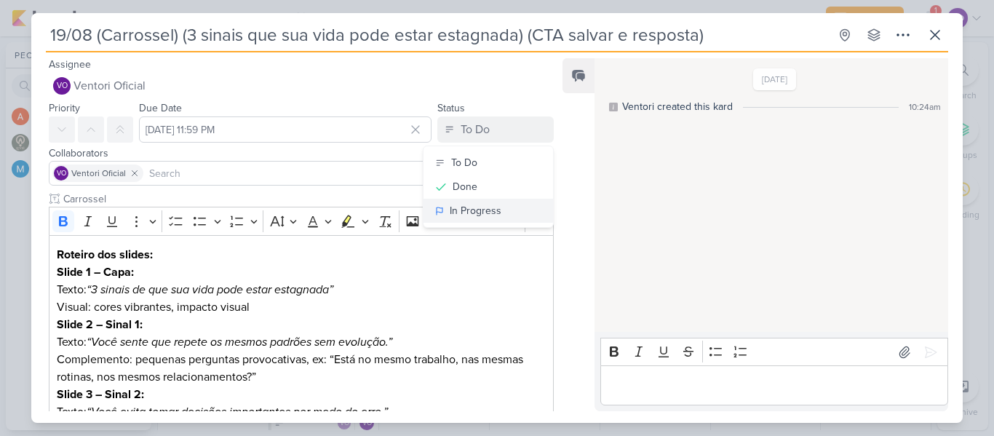
click at [464, 216] on div "In Progress" at bounding box center [476, 210] width 52 height 15
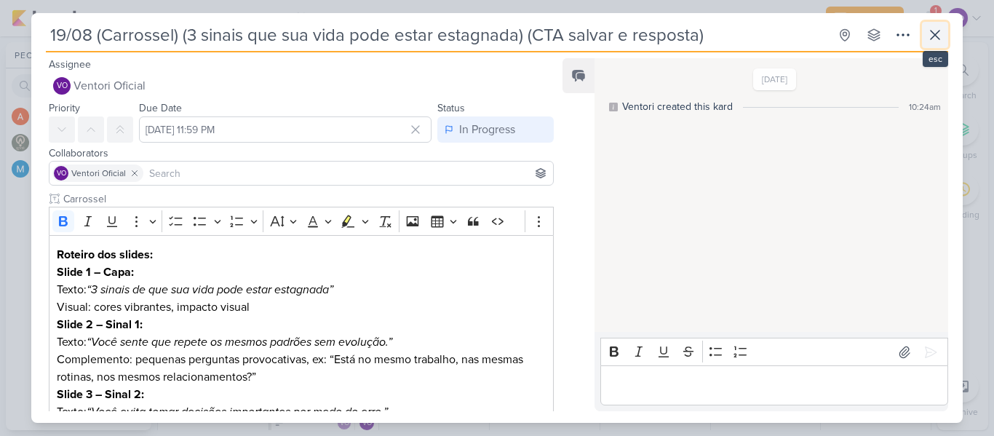
click at [940, 26] on icon at bounding box center [934, 34] width 17 height 17
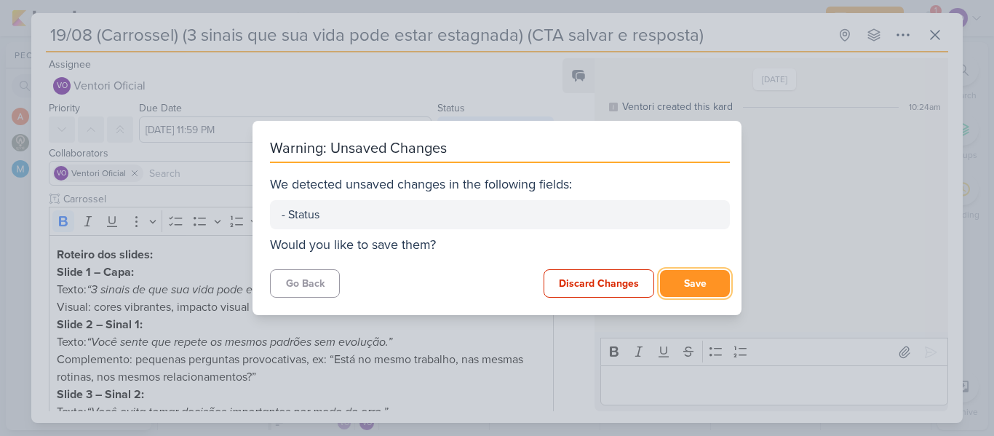
click at [694, 280] on button "Save" at bounding box center [695, 283] width 70 height 27
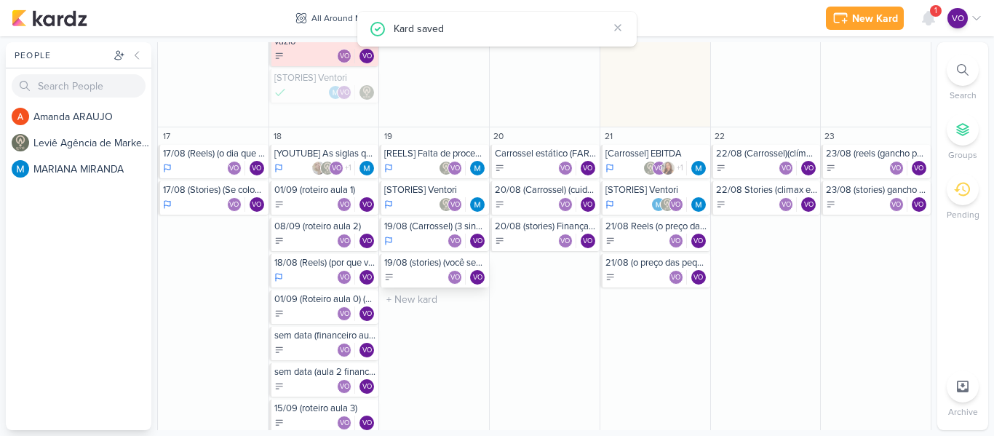
click at [418, 271] on div "VO VO" at bounding box center [435, 277] width 102 height 15
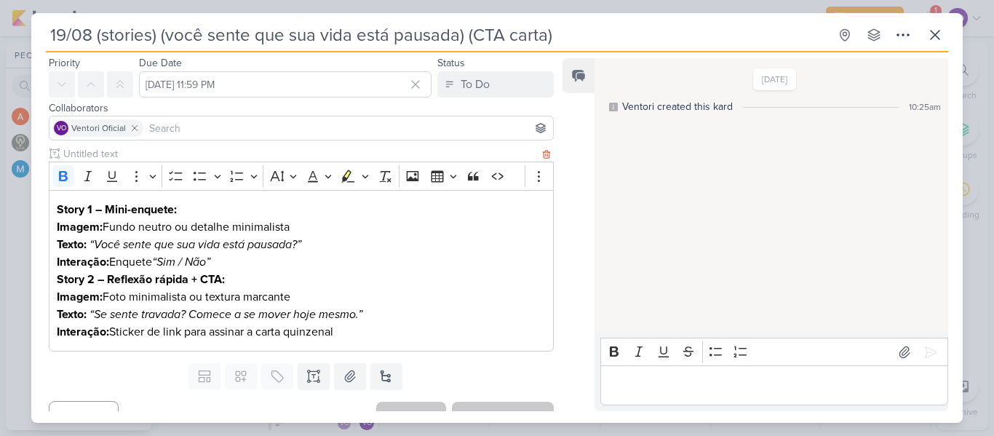
scroll to position [66, 0]
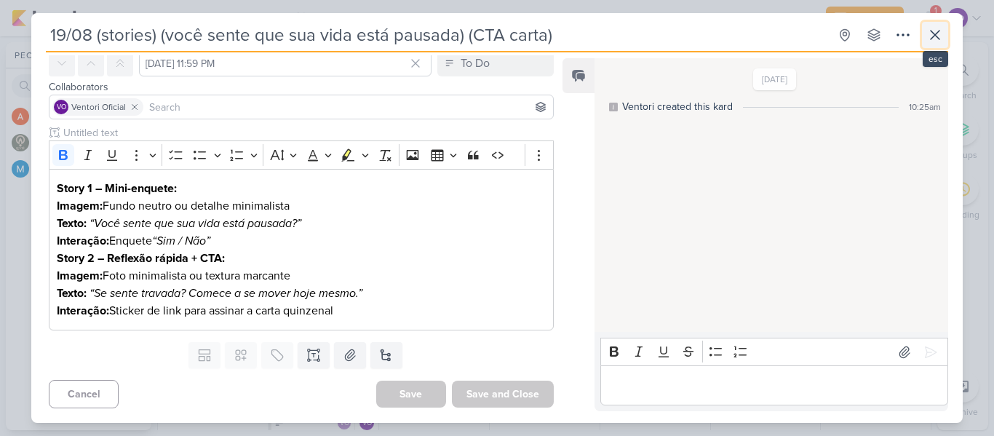
click at [939, 33] on icon at bounding box center [934, 34] width 17 height 17
